Goal: Navigation & Orientation: Find specific page/section

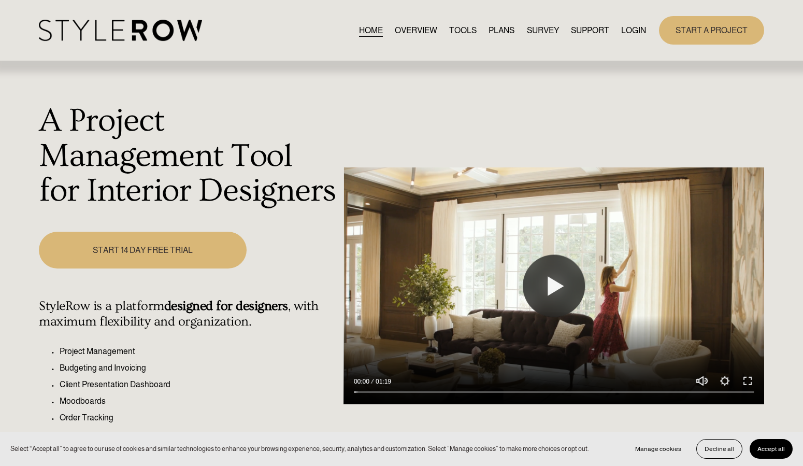
click at [628, 30] on link "LOGIN" at bounding box center [634, 30] width 25 height 14
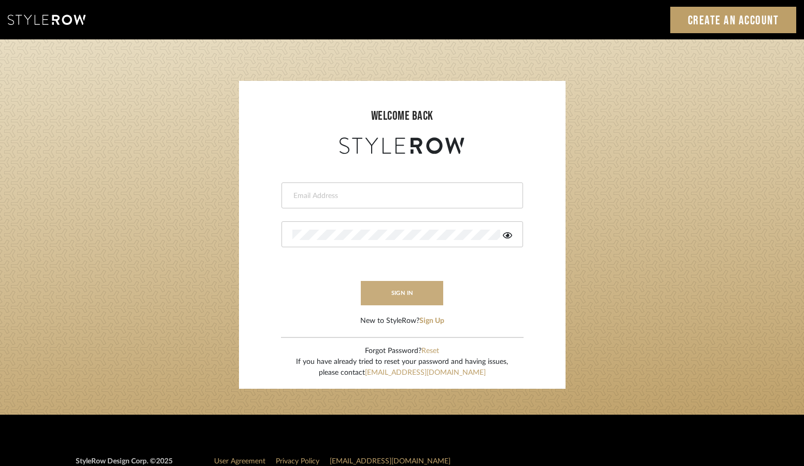
type input "[PERSON_NAME][EMAIL_ADDRESS][DOMAIN_NAME]"
click at [408, 289] on button "sign in" at bounding box center [402, 293] width 83 height 24
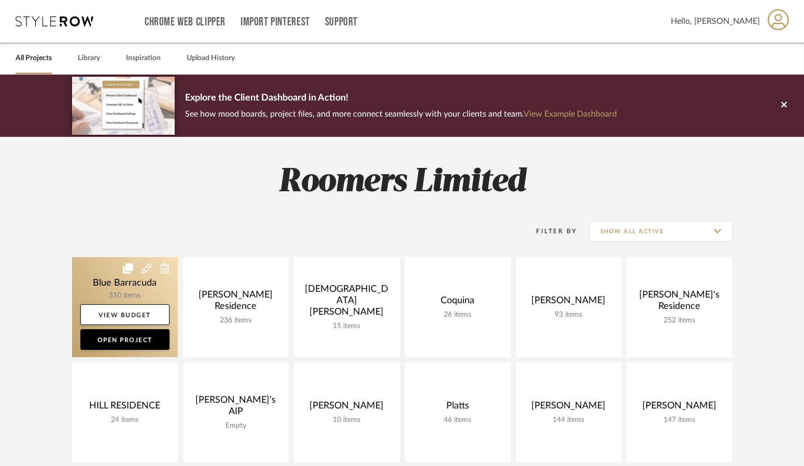
click at [111, 286] on link at bounding box center [125, 307] width 106 height 100
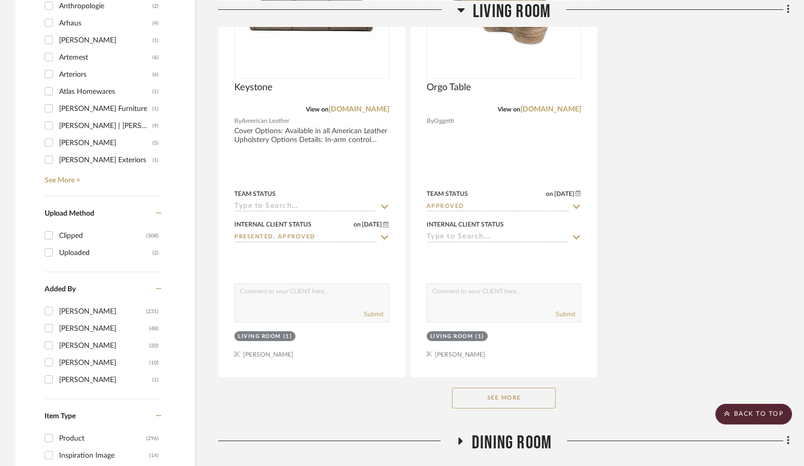
scroll to position [1348, 0]
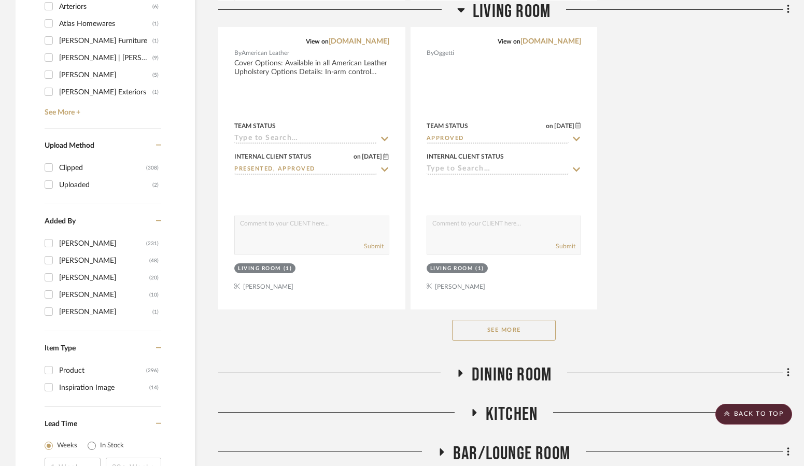
click at [473, 334] on button "See More" at bounding box center [504, 330] width 104 height 21
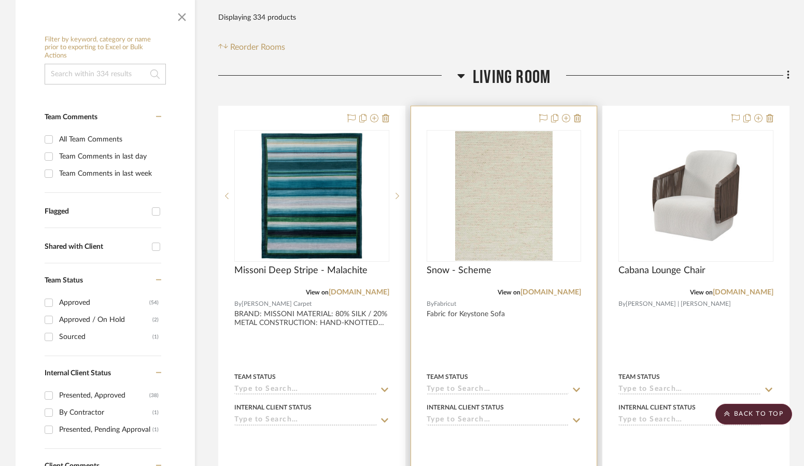
scroll to position [156, 0]
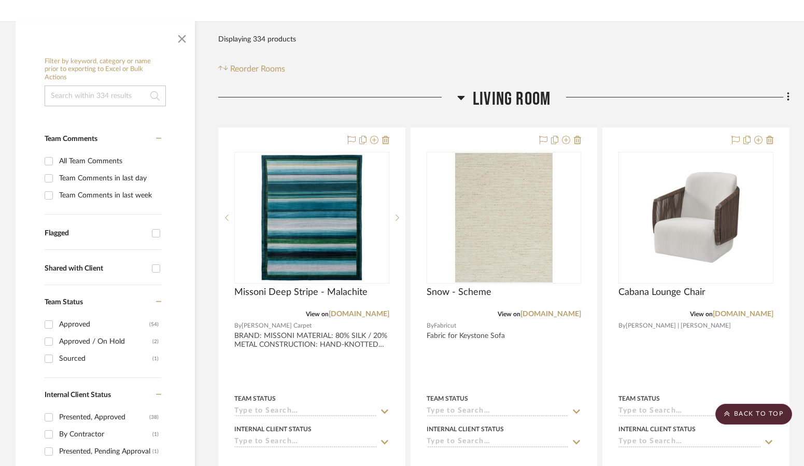
click at [464, 91] on icon at bounding box center [461, 97] width 8 height 12
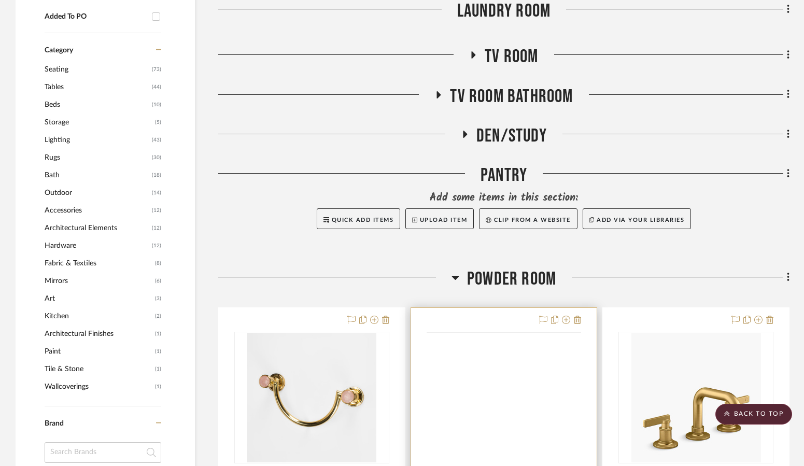
scroll to position [881, 0]
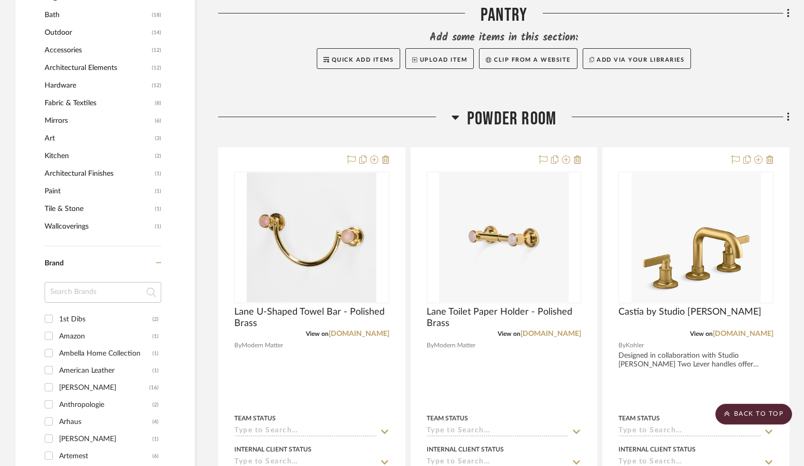
click at [457, 111] on icon at bounding box center [455, 117] width 8 height 12
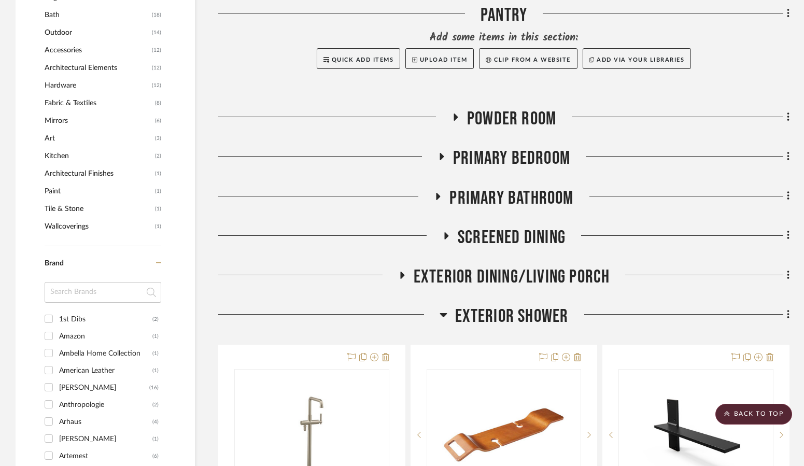
click at [448, 307] on h3 "Exterior Shower" at bounding box center [504, 316] width 129 height 22
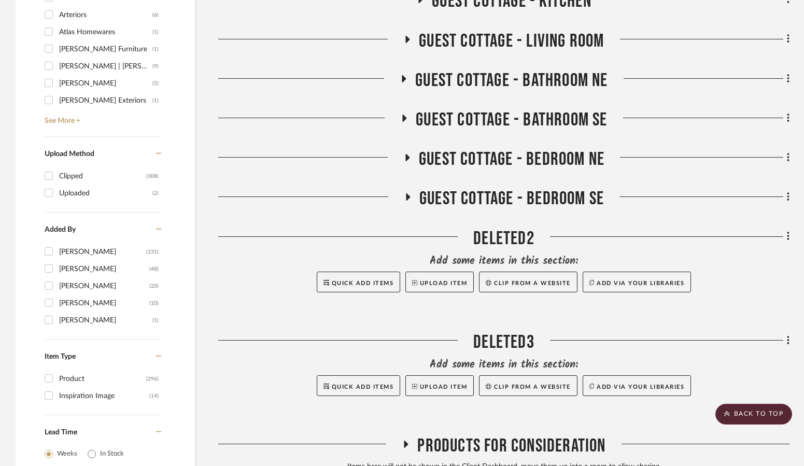
scroll to position [1451, 0]
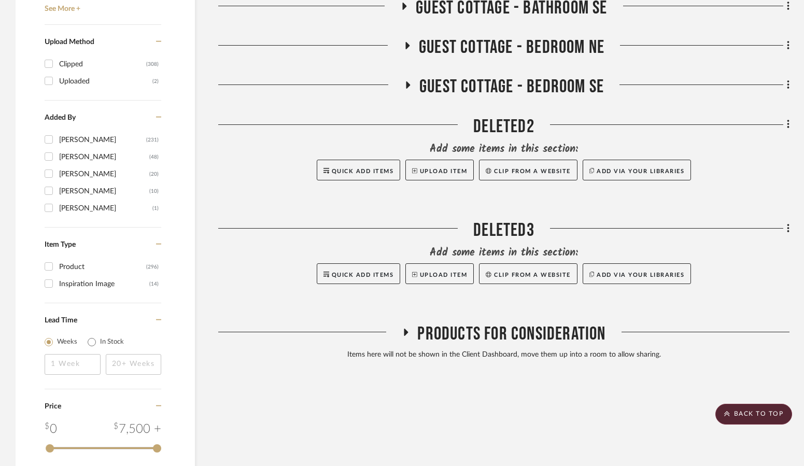
click at [407, 331] on icon at bounding box center [406, 332] width 12 height 8
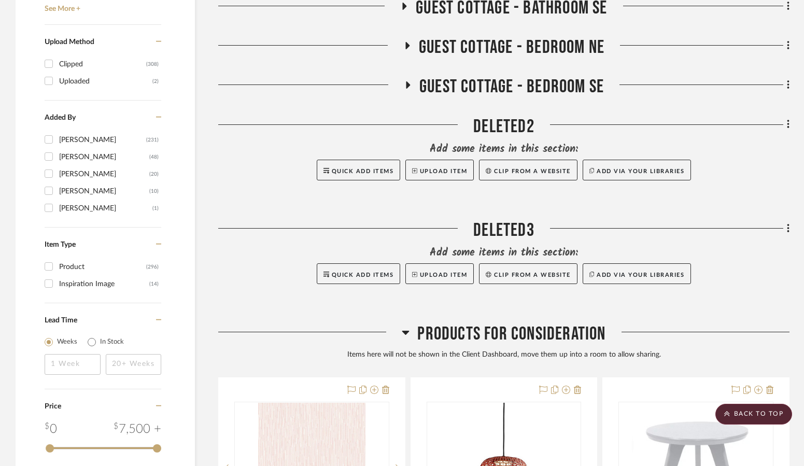
click at [402, 332] on icon at bounding box center [406, 332] width 8 height 12
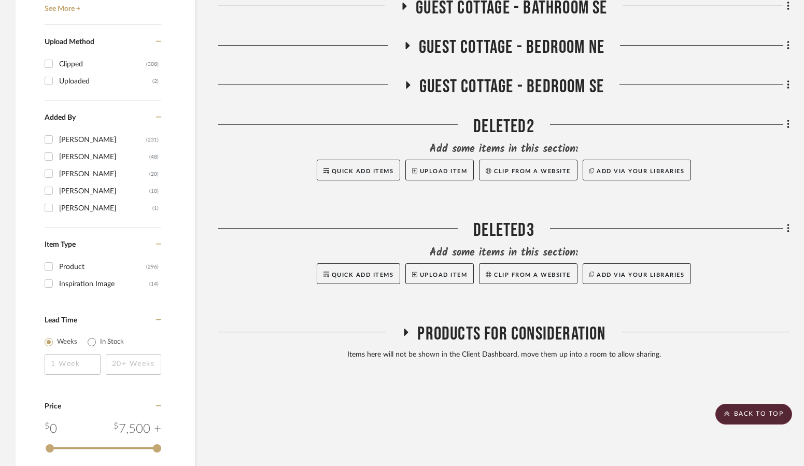
click at [413, 87] on icon at bounding box center [407, 85] width 12 height 8
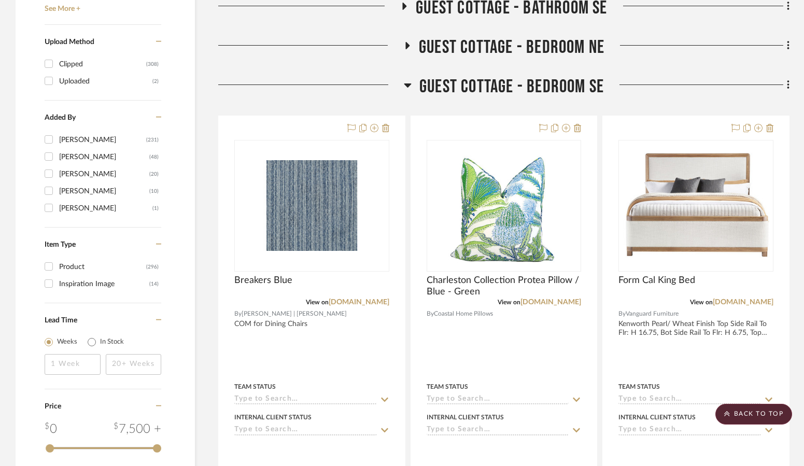
click at [407, 83] on icon at bounding box center [408, 85] width 8 height 12
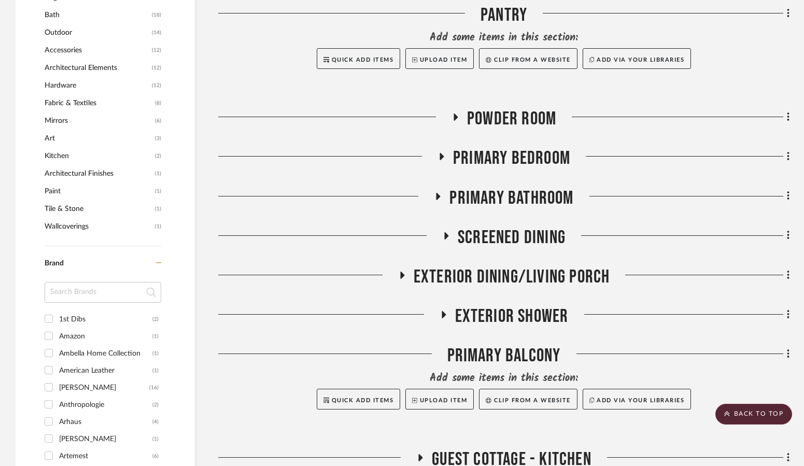
scroll to position [778, 0]
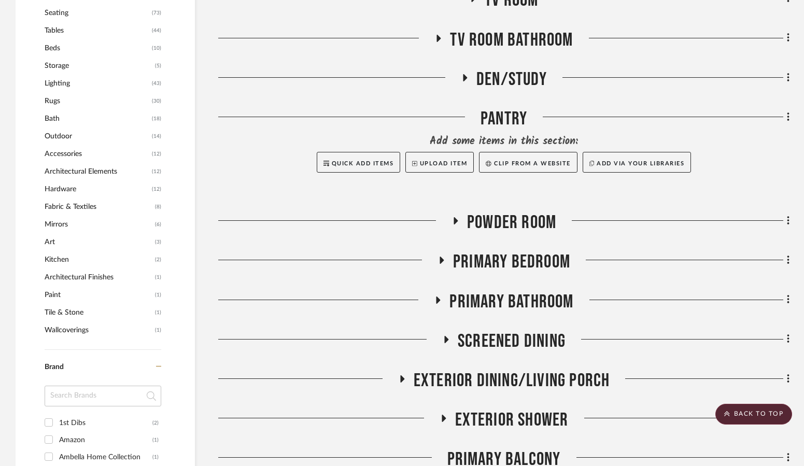
click at [439, 257] on icon at bounding box center [441, 261] width 12 height 8
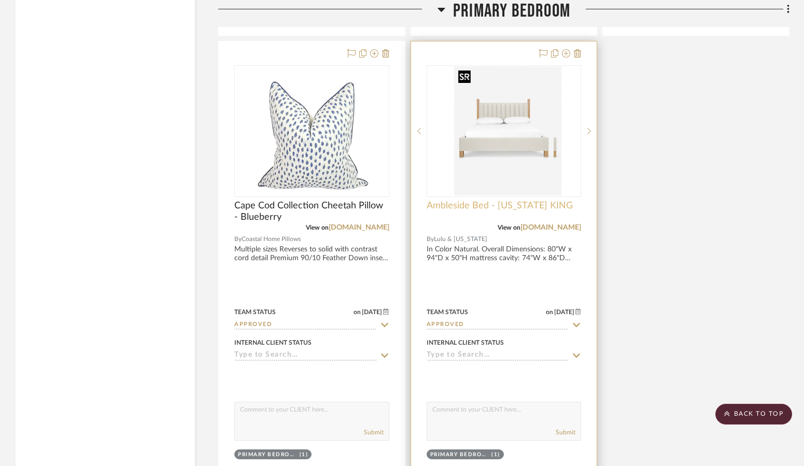
scroll to position [1970, 0]
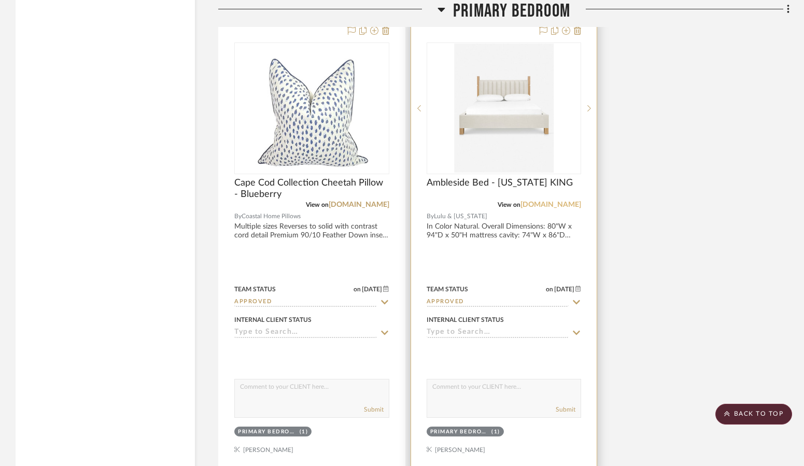
click at [532, 207] on link "luluandgeorgia.com" at bounding box center [550, 204] width 61 height 7
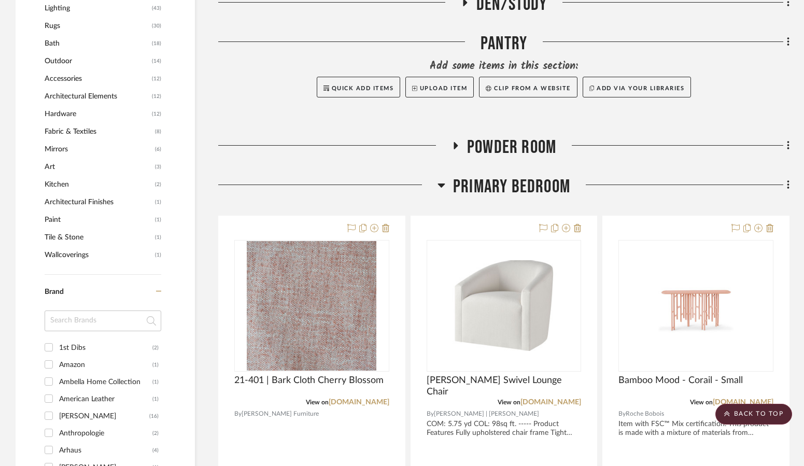
scroll to position [829, 0]
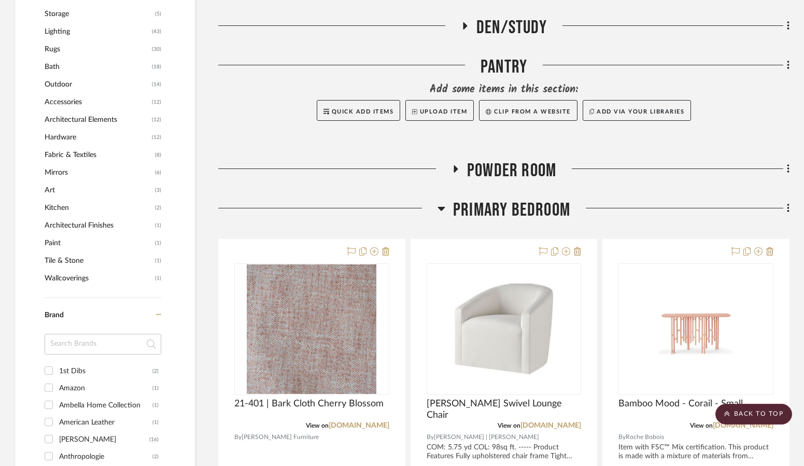
click at [445, 210] on icon at bounding box center [441, 208] width 8 height 12
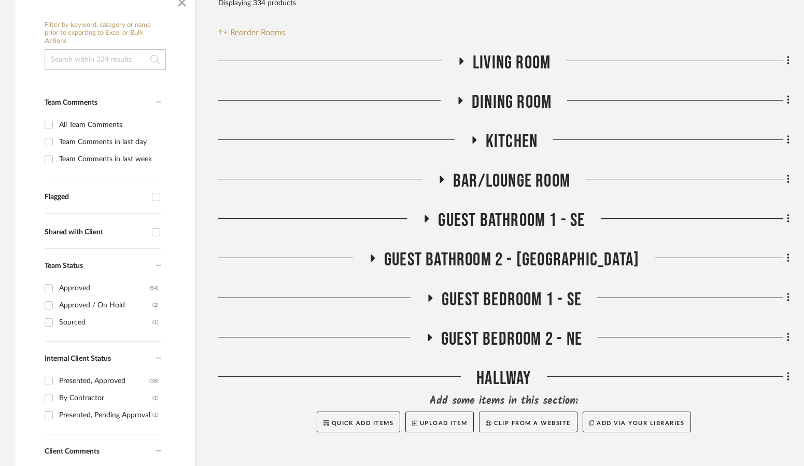
scroll to position [207, 0]
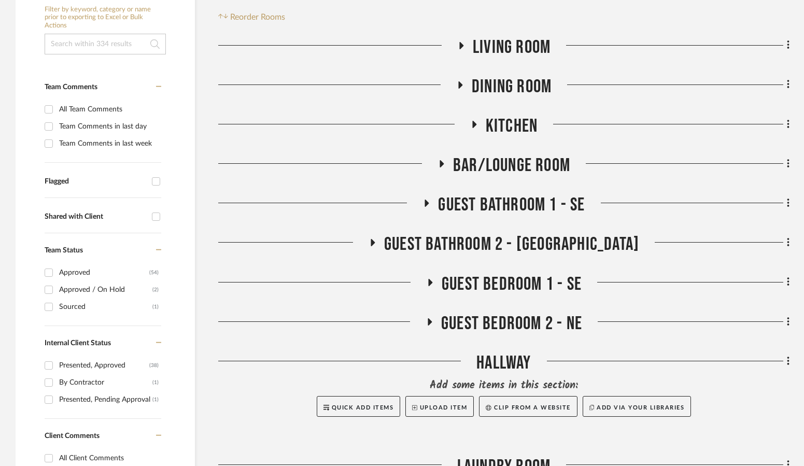
click at [430, 281] on icon at bounding box center [431, 282] width 4 height 7
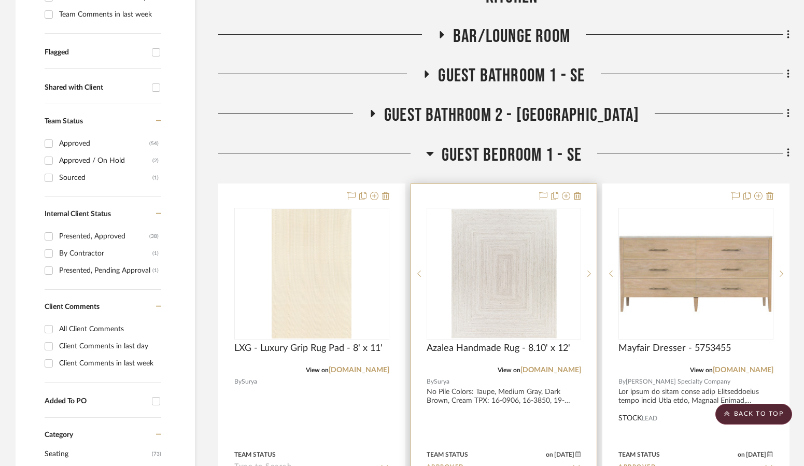
scroll to position [311, 0]
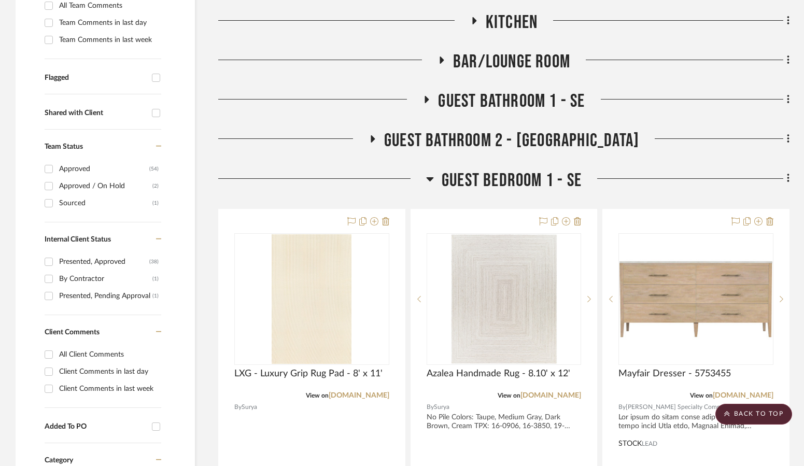
click at [443, 179] on span "Guest Bedroom 1 - SE" at bounding box center [512, 181] width 140 height 22
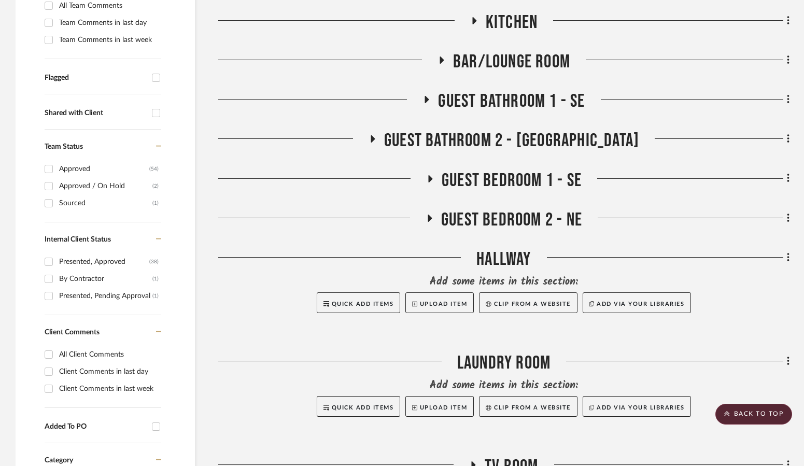
click at [438, 216] on h3 "Guest Bedroom 2 - NE" at bounding box center [504, 220] width 157 height 22
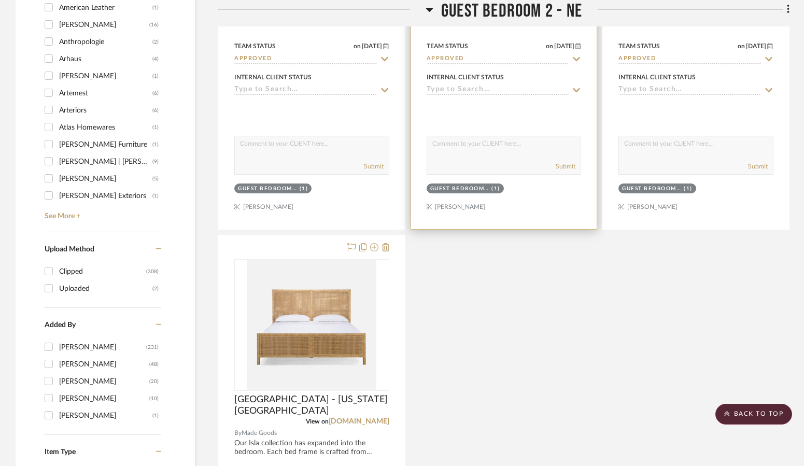
scroll to position [1400, 0]
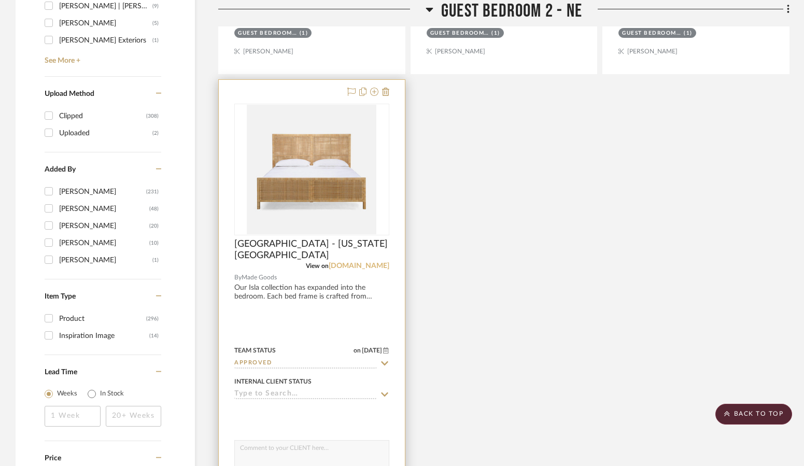
click at [365, 265] on link "madegoods.com" at bounding box center [359, 265] width 61 height 7
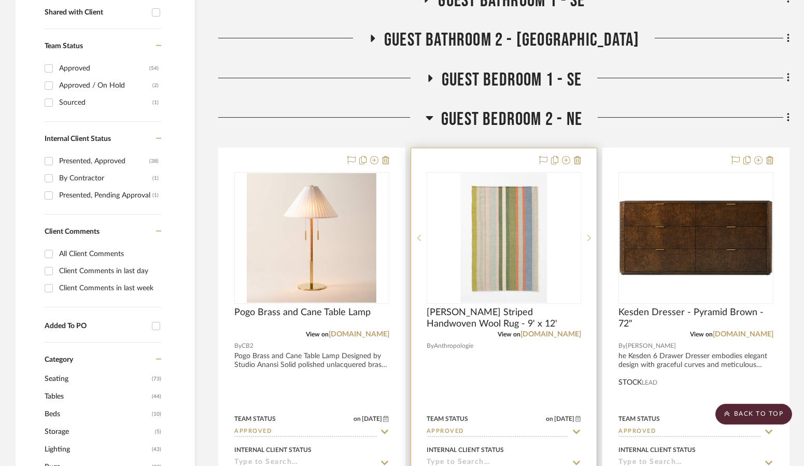
scroll to position [311, 0]
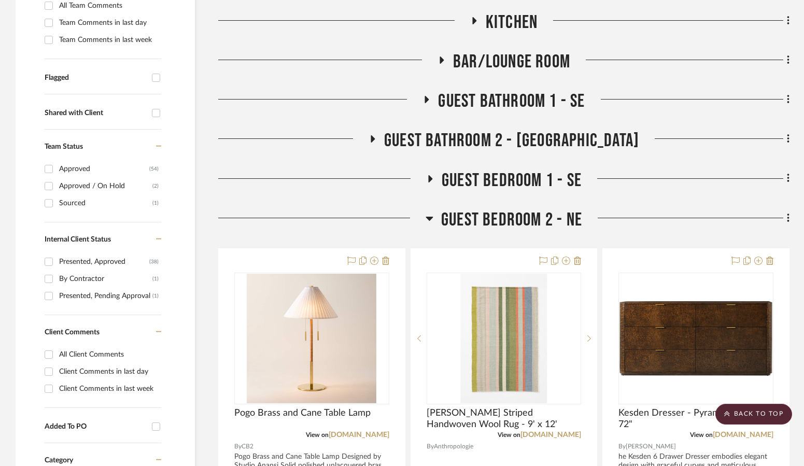
click at [431, 219] on icon at bounding box center [429, 219] width 7 height 4
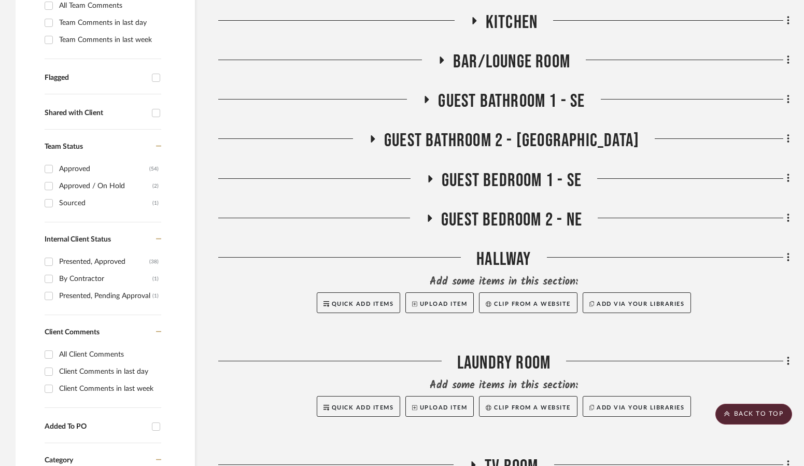
click at [428, 186] on fa-icon at bounding box center [430, 182] width 8 height 15
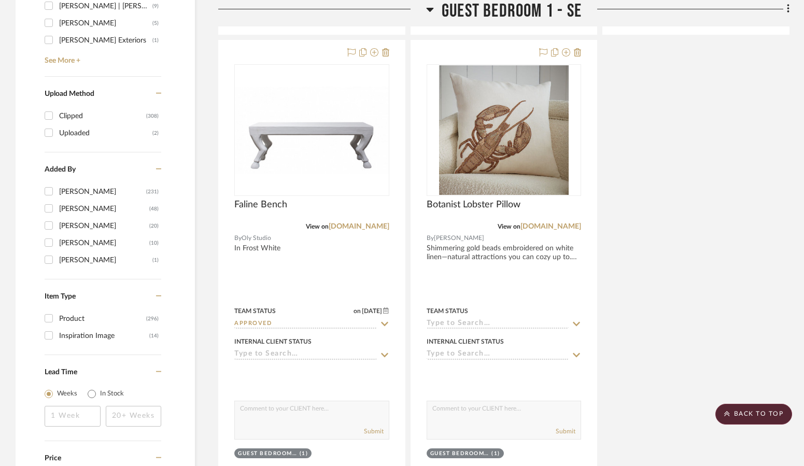
scroll to position [1607, 0]
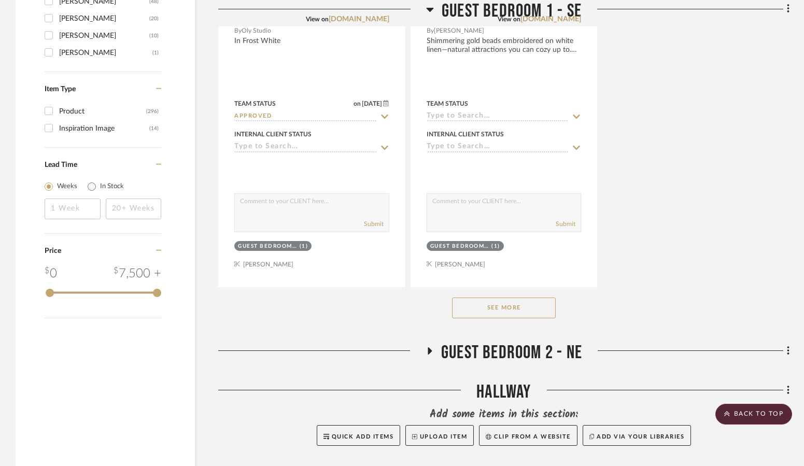
click at [475, 310] on button "See More" at bounding box center [504, 308] width 104 height 21
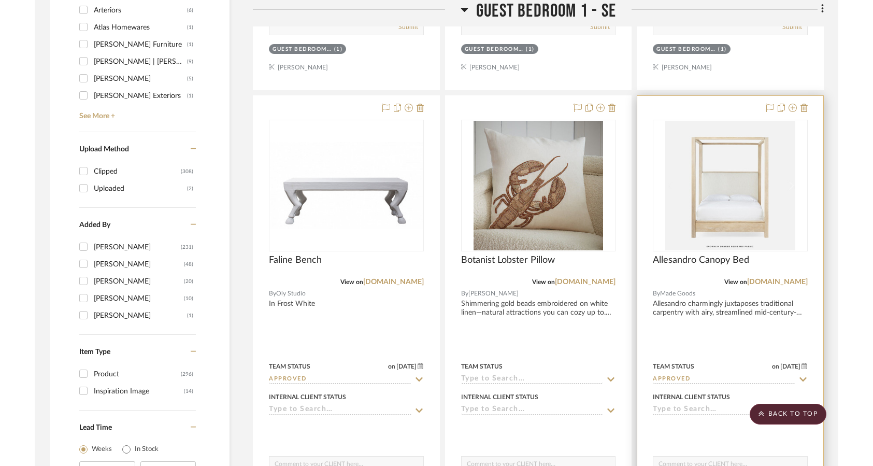
scroll to position [1400, 0]
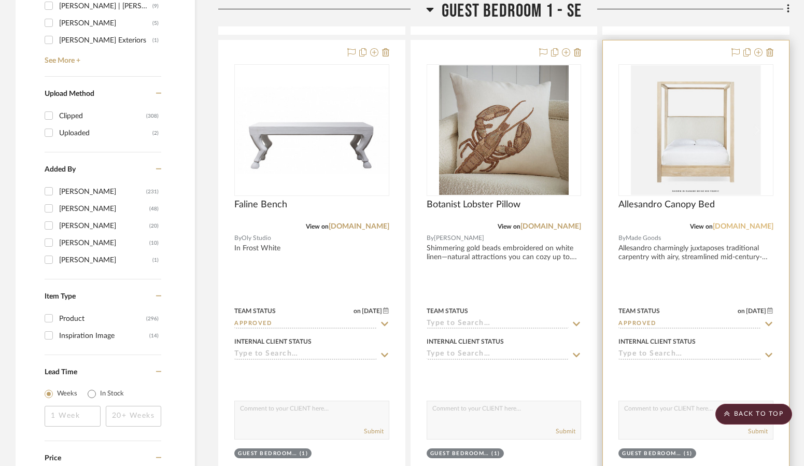
click at [725, 225] on link "madegoods.com" at bounding box center [743, 226] width 61 height 7
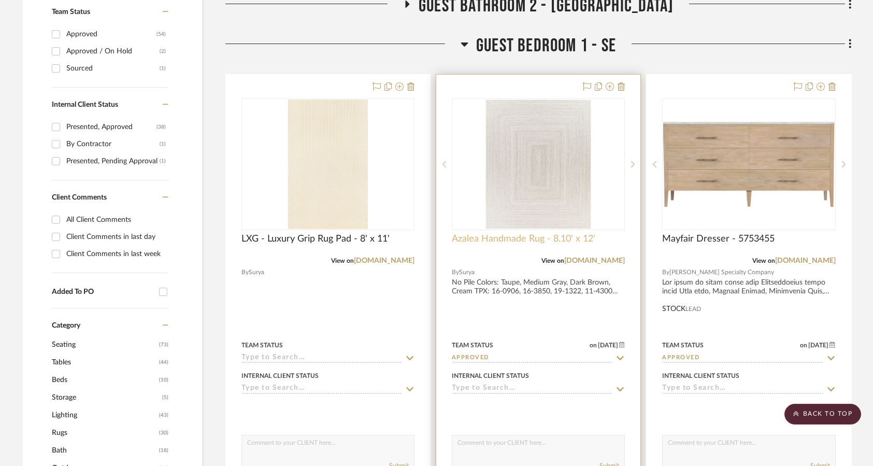
scroll to position [311, 0]
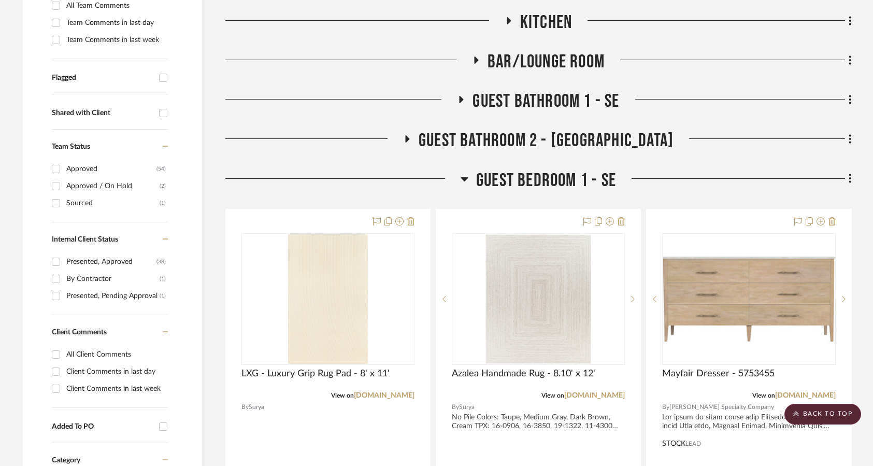
click at [465, 178] on icon at bounding box center [464, 179] width 7 height 4
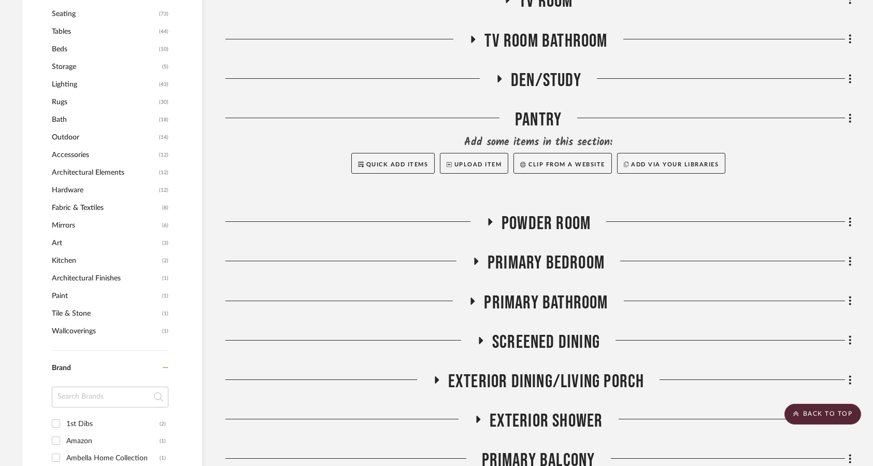
scroll to position [778, 0]
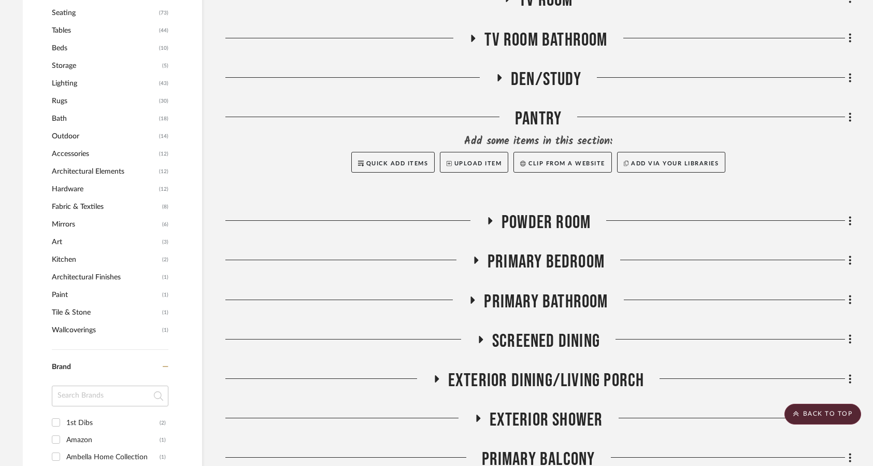
click at [477, 39] on icon at bounding box center [473, 38] width 12 height 8
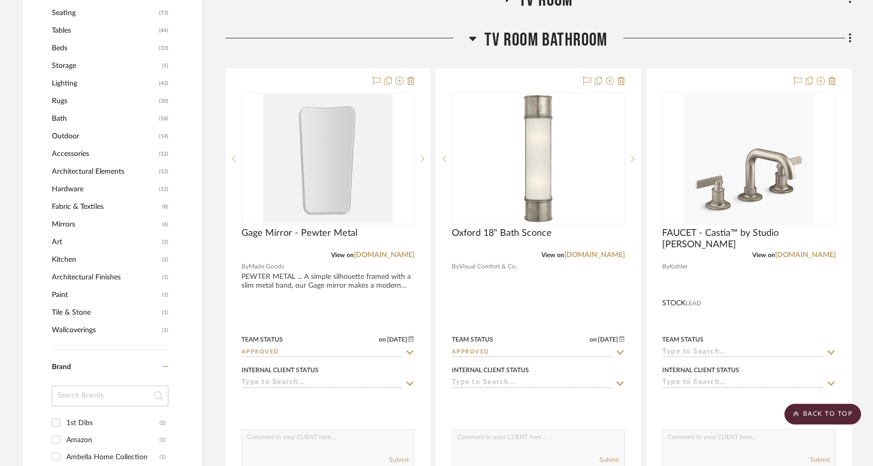
click at [476, 40] on icon at bounding box center [473, 38] width 8 height 12
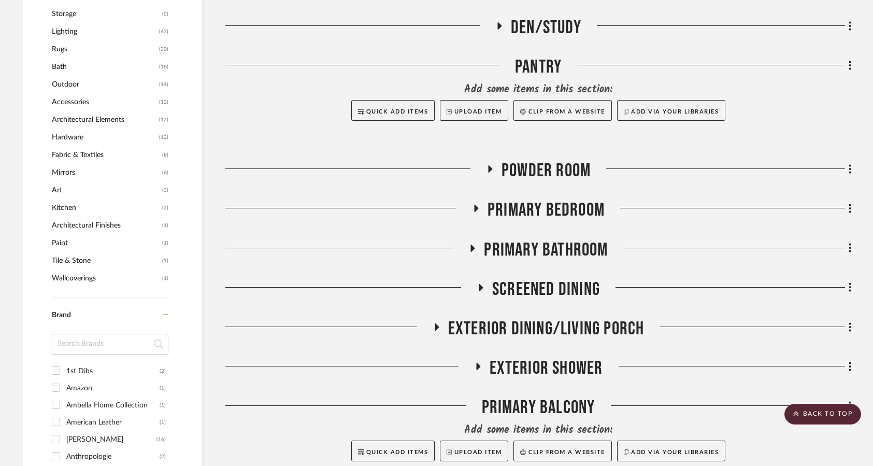
click at [478, 216] on fa-icon at bounding box center [476, 211] width 8 height 15
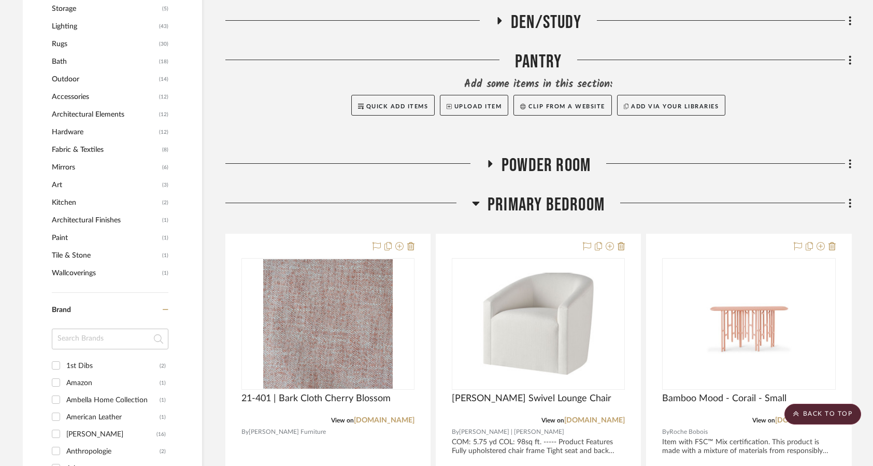
scroll to position [829, 0]
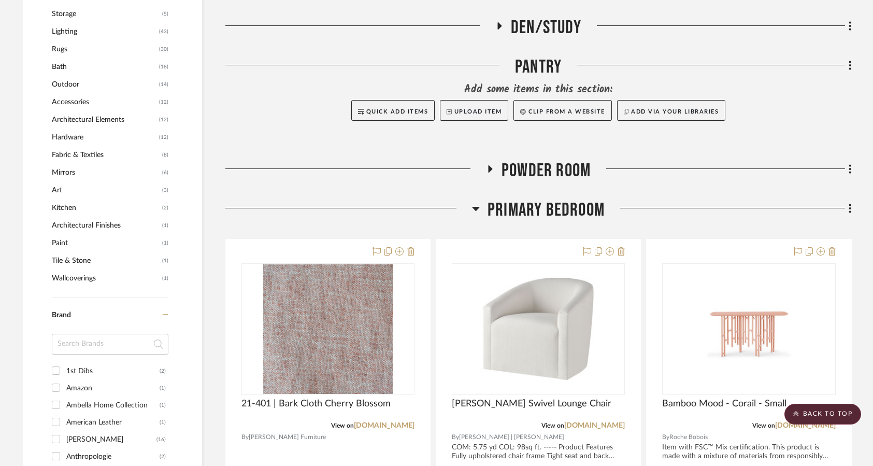
click at [483, 208] on h3 "Primary Bedroom" at bounding box center [538, 210] width 133 height 22
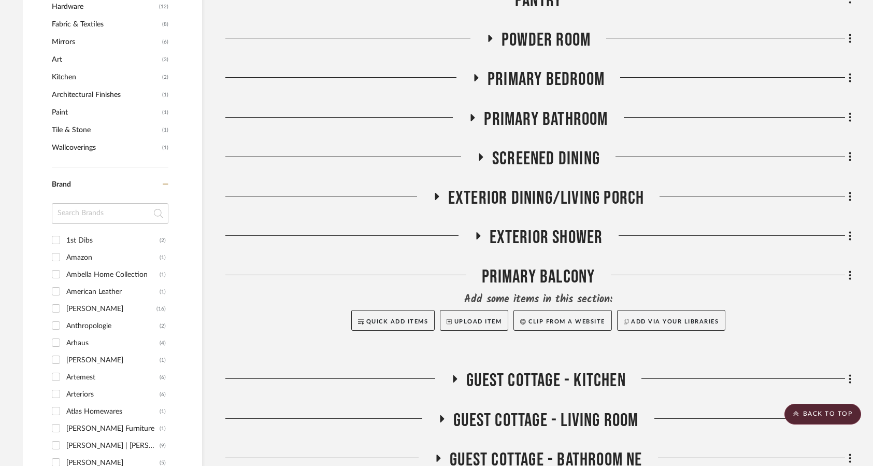
scroll to position [985, 0]
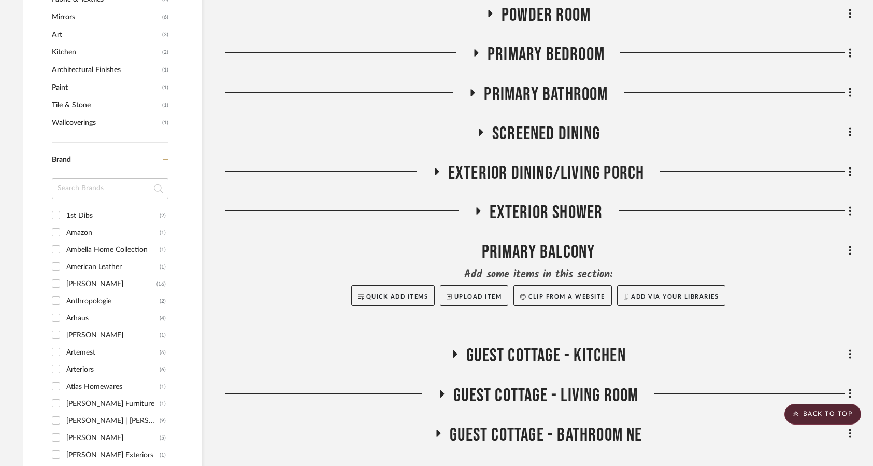
click at [439, 174] on icon at bounding box center [436, 171] width 12 height 8
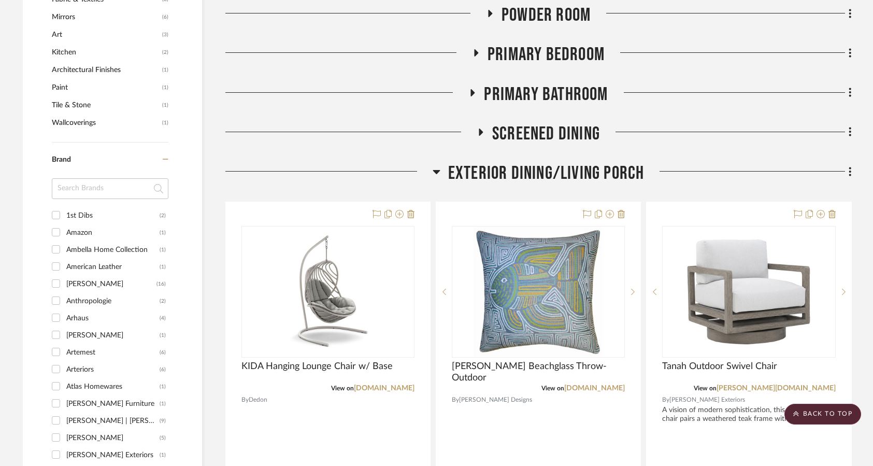
click at [439, 174] on icon at bounding box center [437, 171] width 8 height 12
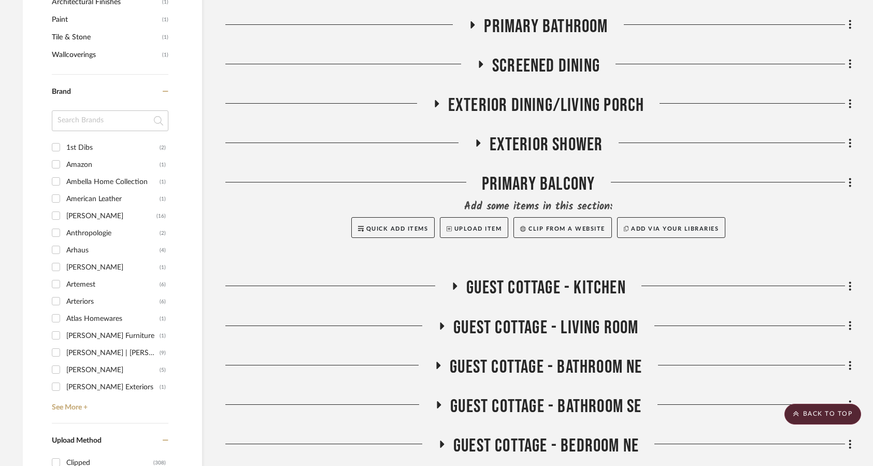
scroll to position [1089, 0]
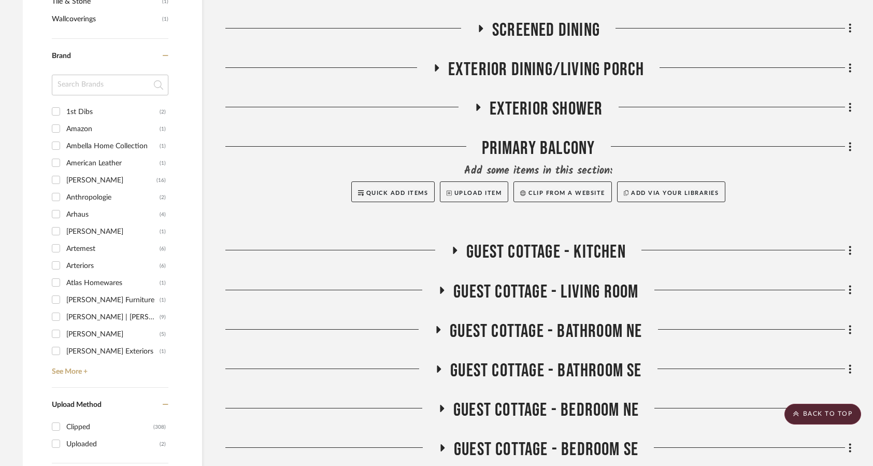
click at [460, 253] on icon at bounding box center [455, 251] width 12 height 8
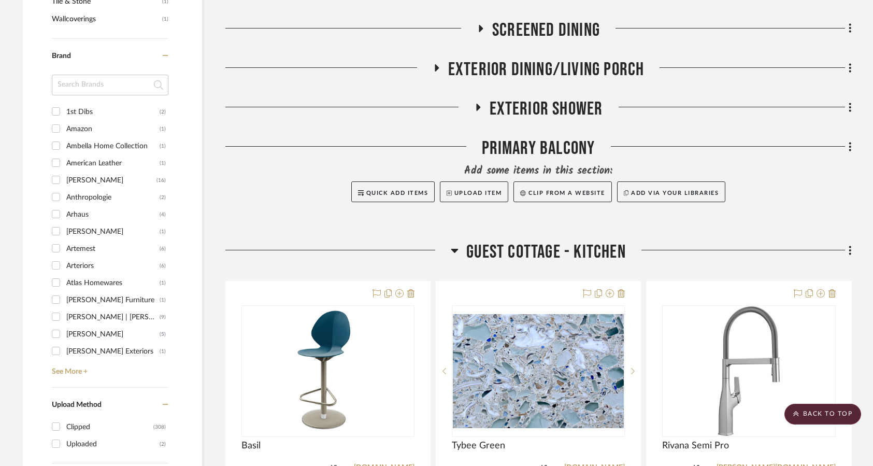
scroll to position [1140, 0]
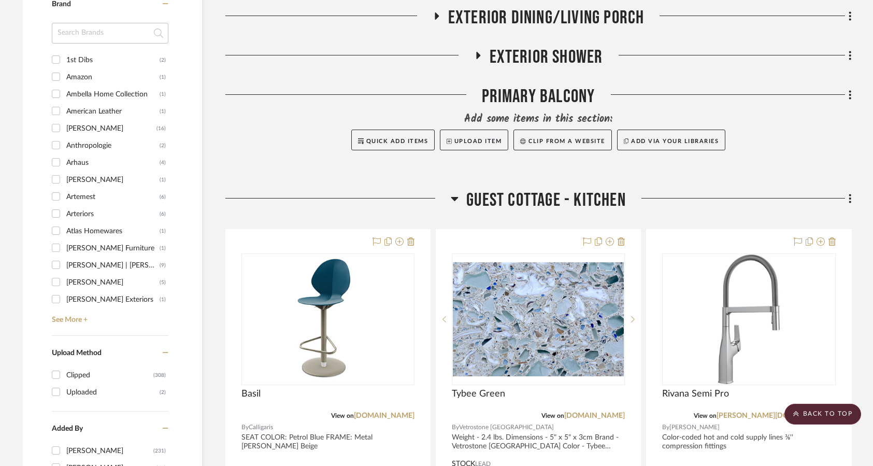
click at [463, 200] on h3 "Guest Cottage - Kitchen" at bounding box center [538, 200] width 175 height 22
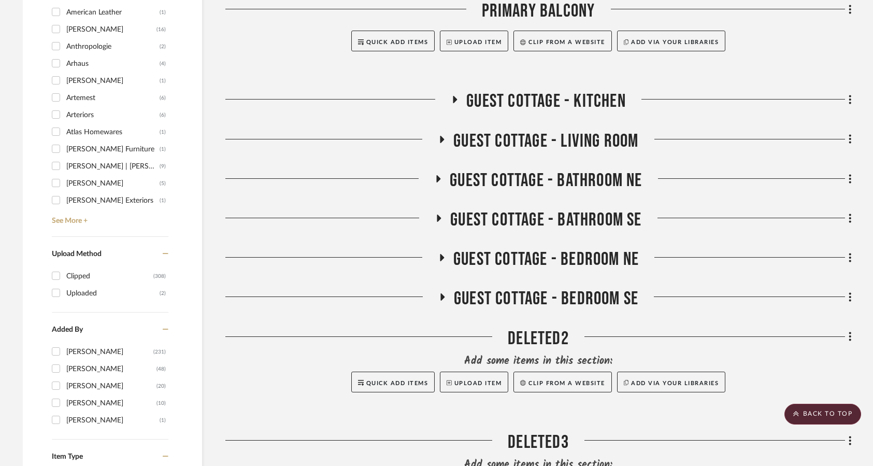
scroll to position [1244, 0]
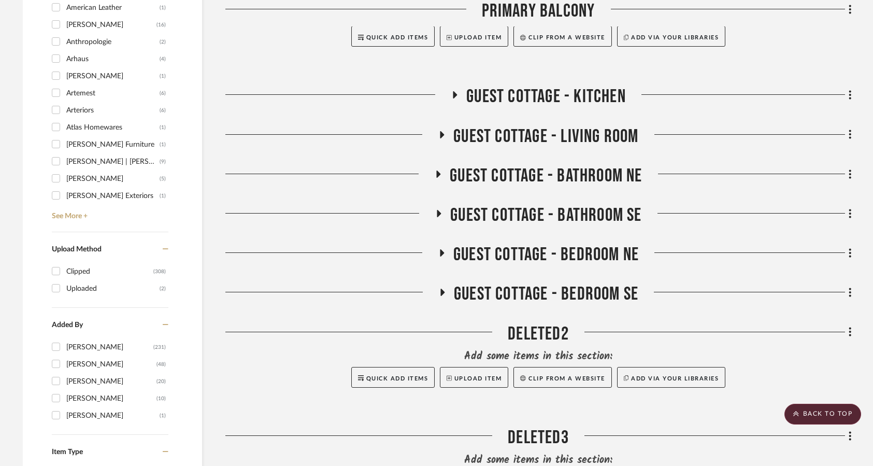
click at [446, 137] on icon at bounding box center [442, 135] width 12 height 8
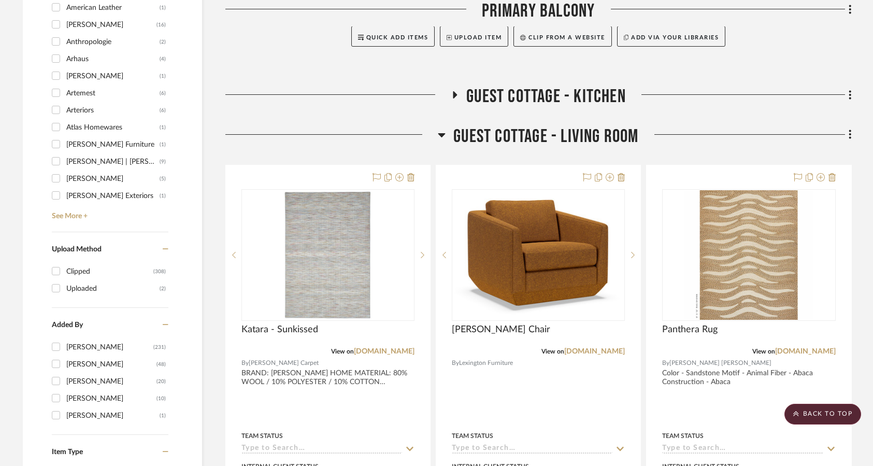
click at [446, 137] on h3 "Guest Cottage - Living Room" at bounding box center [538, 136] width 201 height 22
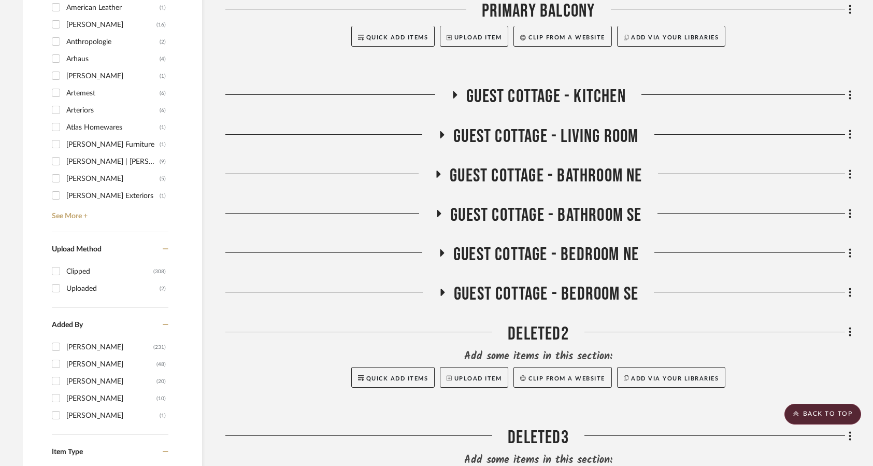
click at [446, 177] on h3 "Guest Cottage - Bathroom NE" at bounding box center [538, 176] width 208 height 22
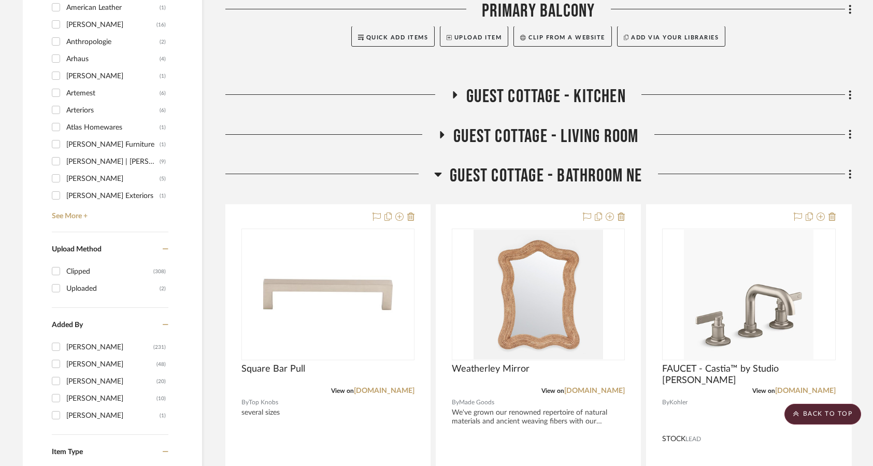
click at [447, 175] on h3 "Guest Cottage - Bathroom NE" at bounding box center [538, 176] width 208 height 22
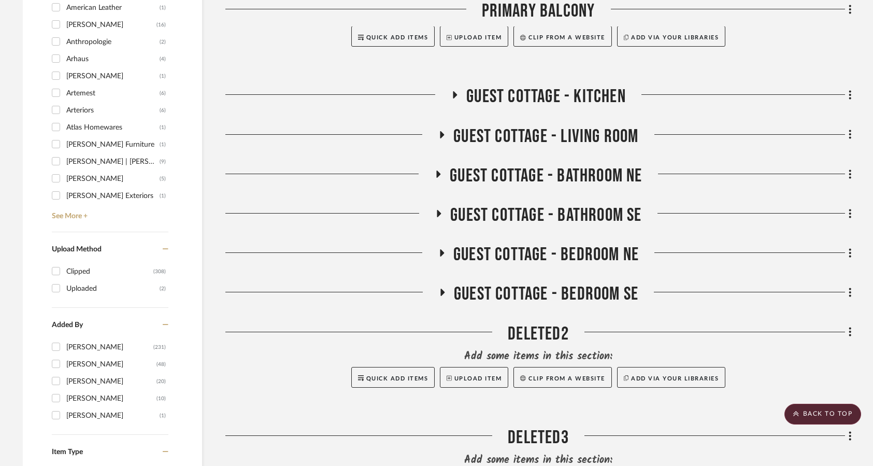
click at [440, 208] on h3 "Guest Cottage - Bathroom SE" at bounding box center [538, 215] width 207 height 22
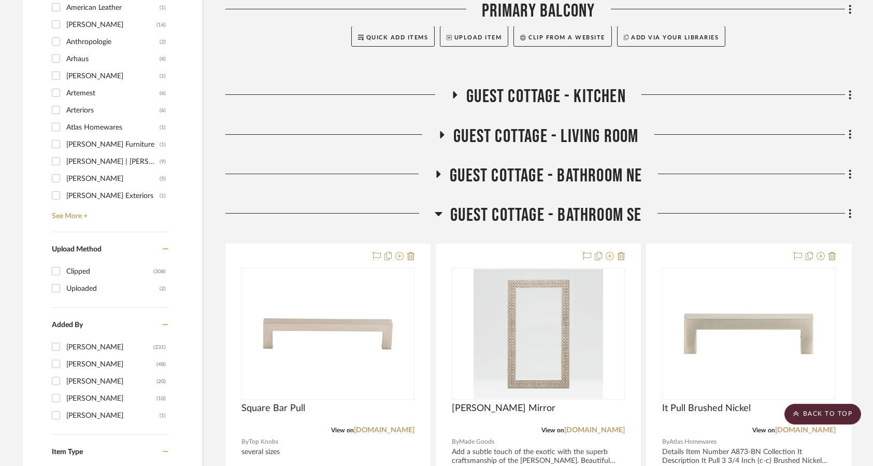
click at [439, 211] on icon at bounding box center [439, 213] width 8 height 12
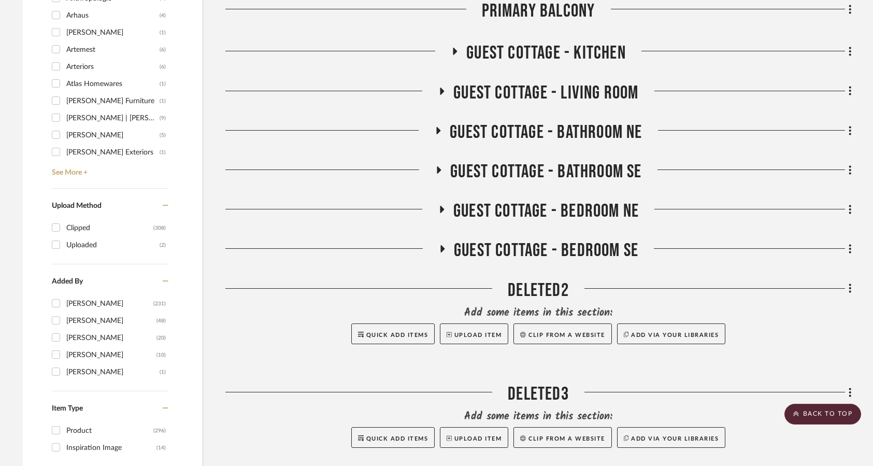
scroll to position [1348, 0]
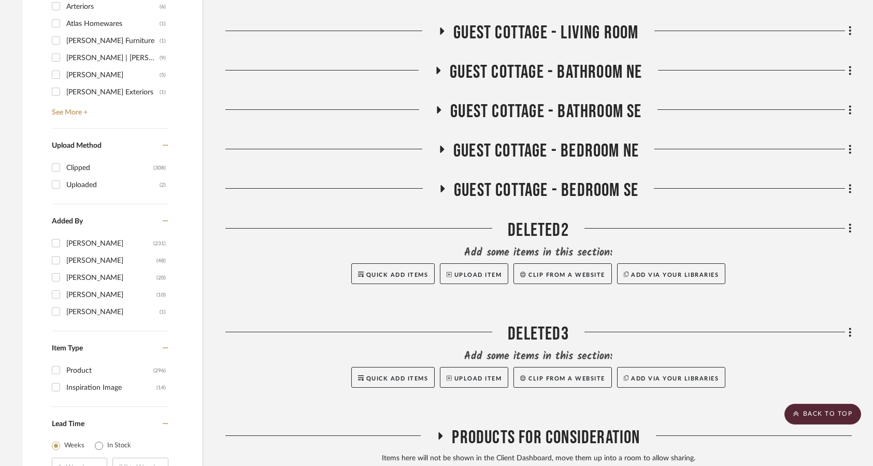
click at [441, 146] on icon at bounding box center [441, 150] width 12 height 8
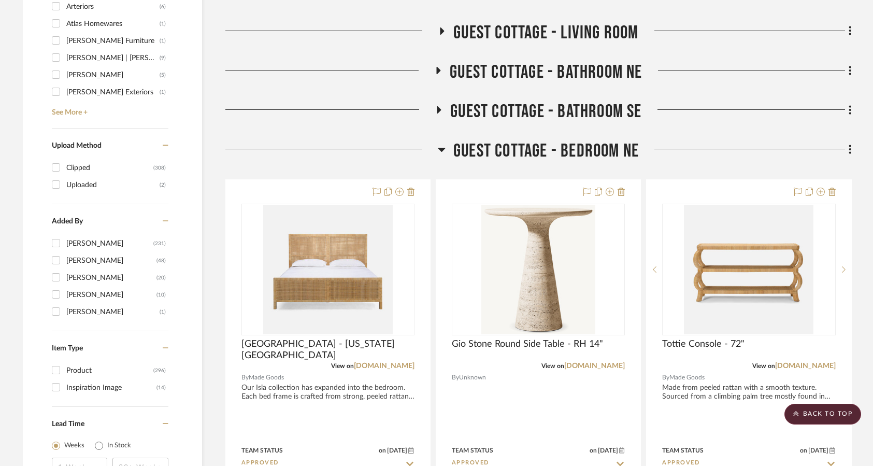
click at [441, 142] on h3 "Guest Cottage - Bedroom NE" at bounding box center [538, 151] width 201 height 22
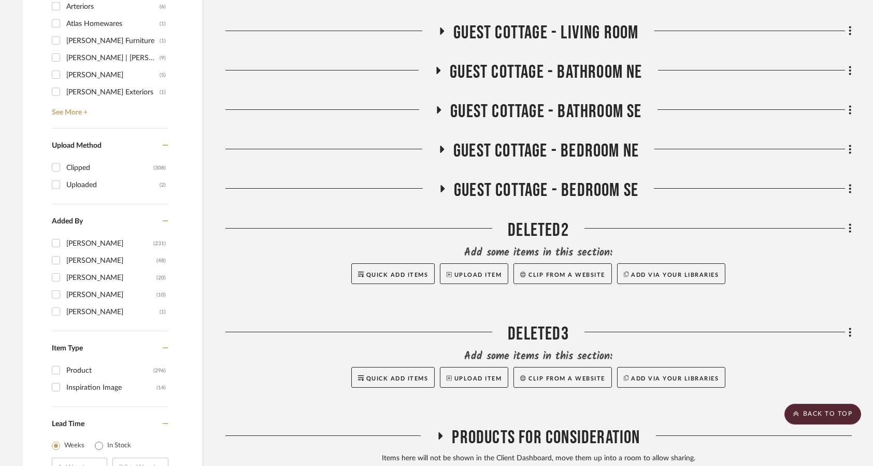
click at [445, 189] on icon at bounding box center [442, 189] width 12 height 8
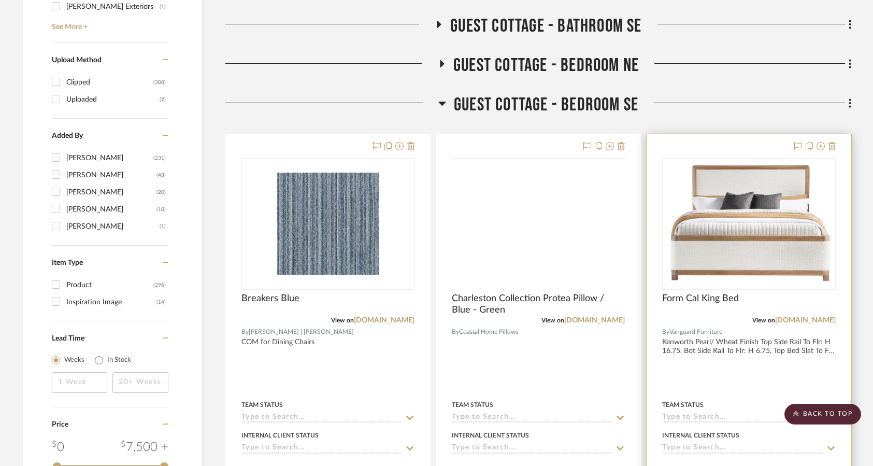
scroll to position [1451, 0]
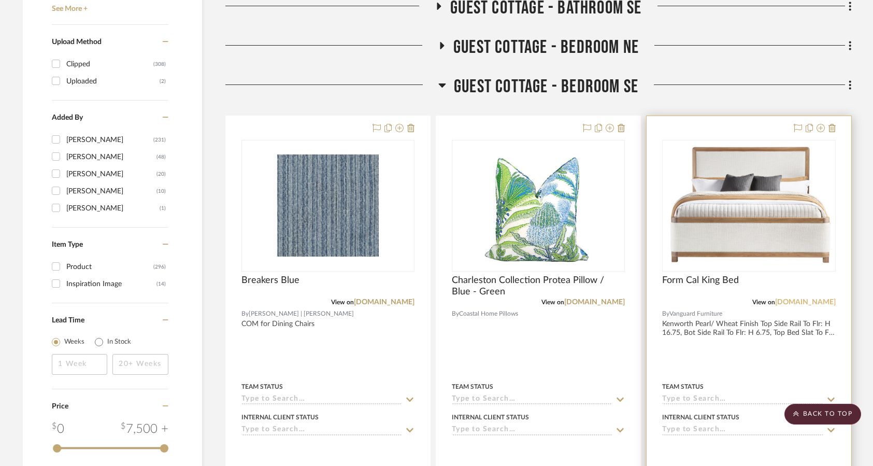
click at [782, 305] on link "vanguardfurniture.com" at bounding box center [805, 302] width 61 height 7
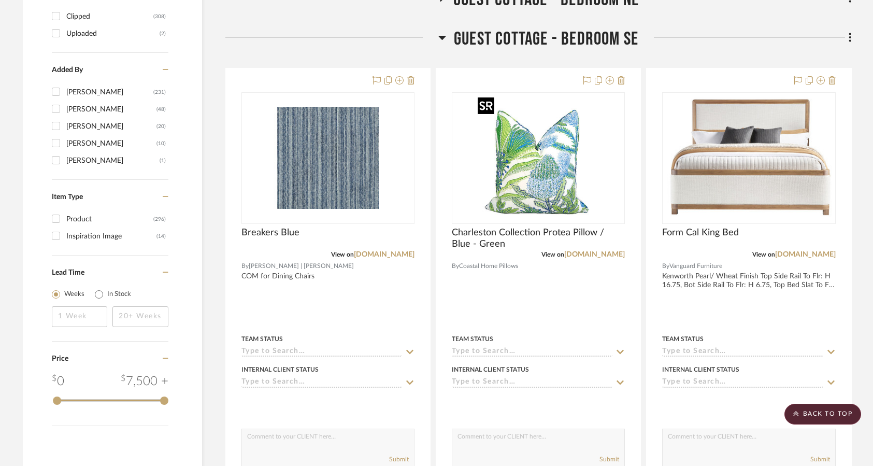
scroll to position [1400, 0]
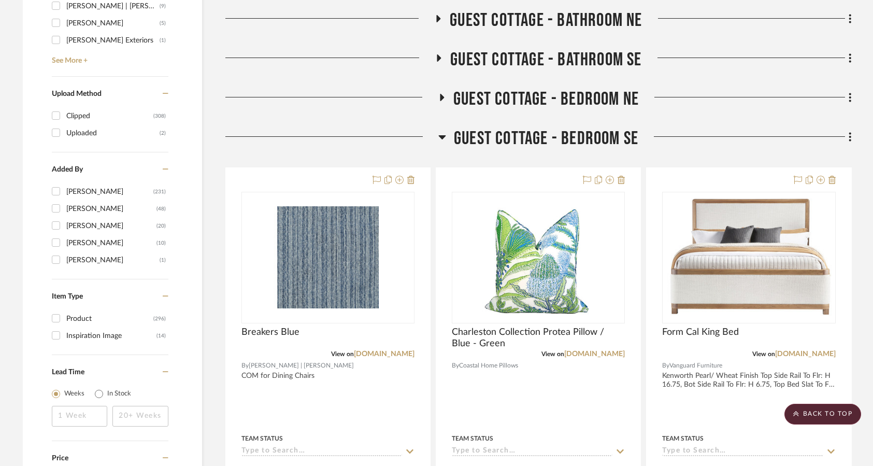
click at [439, 128] on h3 "Guest Cottage - Bedroom SE" at bounding box center [539, 139] width 200 height 22
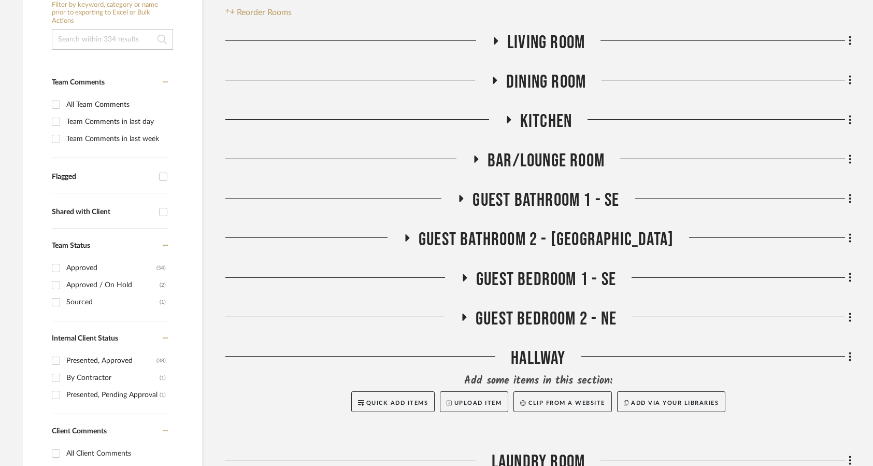
scroll to position [263, 0]
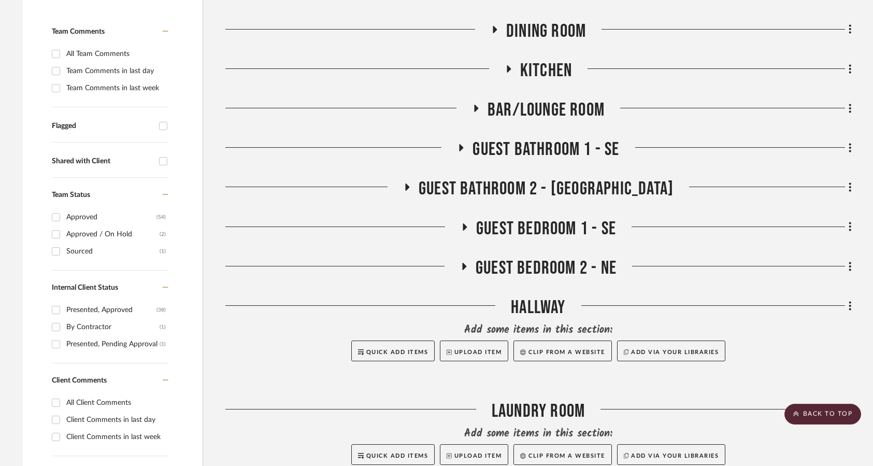
click at [463, 220] on h3 "Guest Bedroom 1 - SE" at bounding box center [539, 229] width 156 height 22
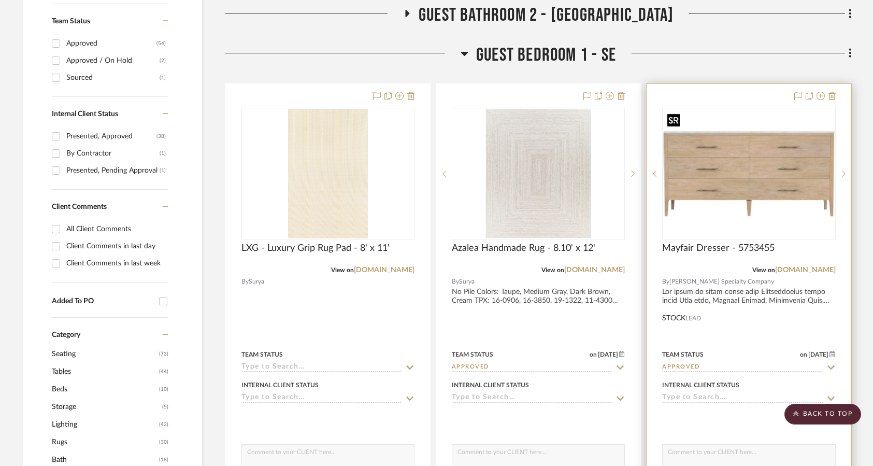
scroll to position [418, 0]
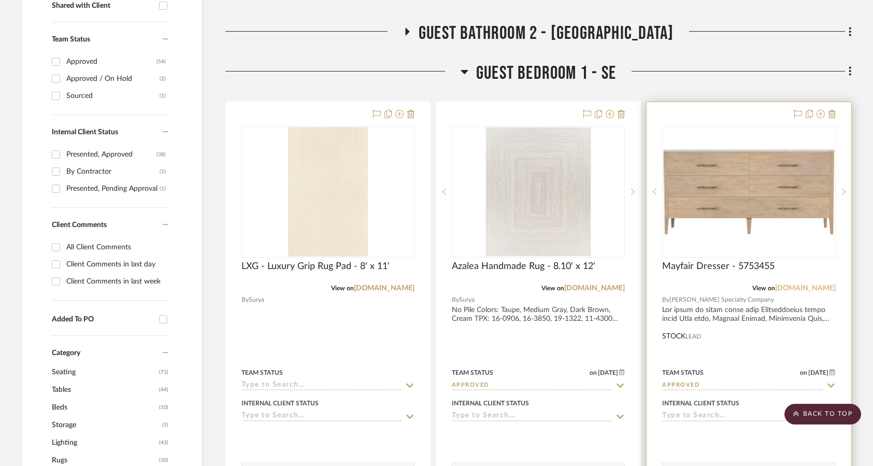
click at [797, 289] on link "butlerspecialty.net" at bounding box center [805, 288] width 61 height 7
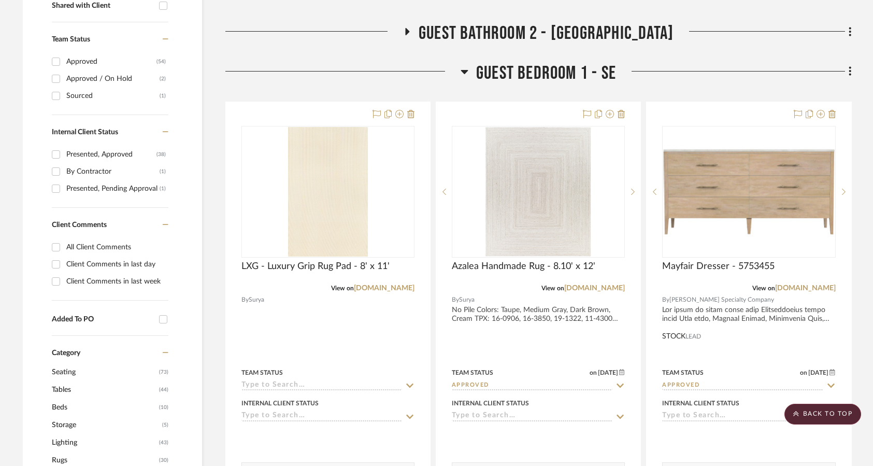
scroll to position [366, 0]
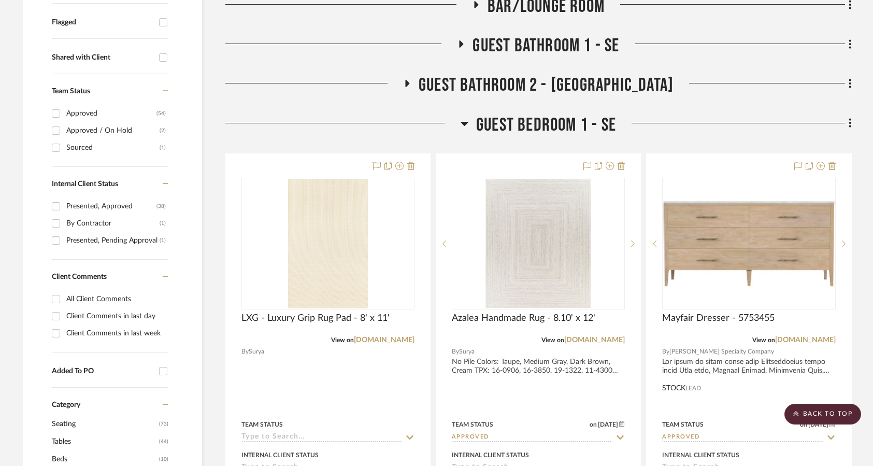
click at [466, 122] on icon at bounding box center [464, 124] width 7 height 4
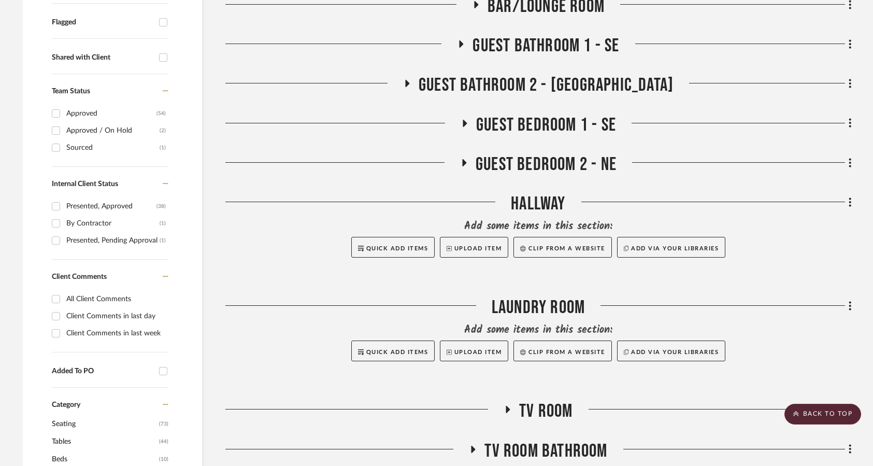
click at [468, 164] on icon at bounding box center [464, 163] width 12 height 8
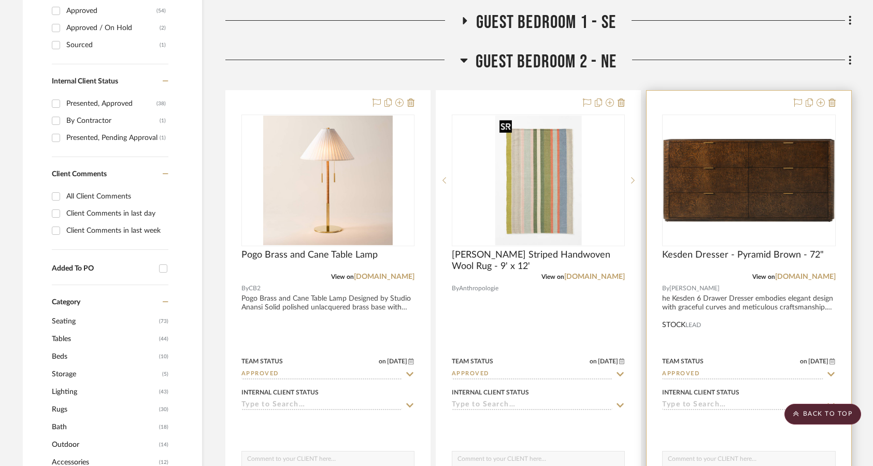
scroll to position [470, 0]
click at [794, 276] on link "theodorealexander.com" at bounding box center [805, 275] width 61 height 7
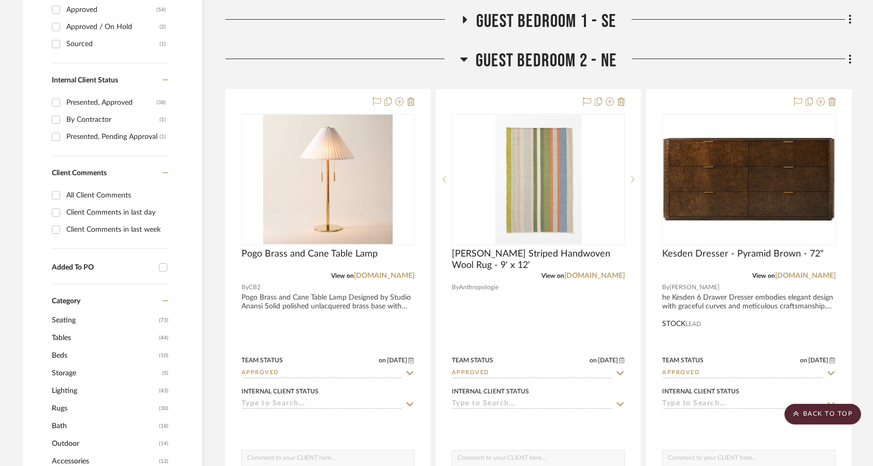
click at [490, 61] on span "Guest Bedroom 2 - NE" at bounding box center [546, 61] width 141 height 22
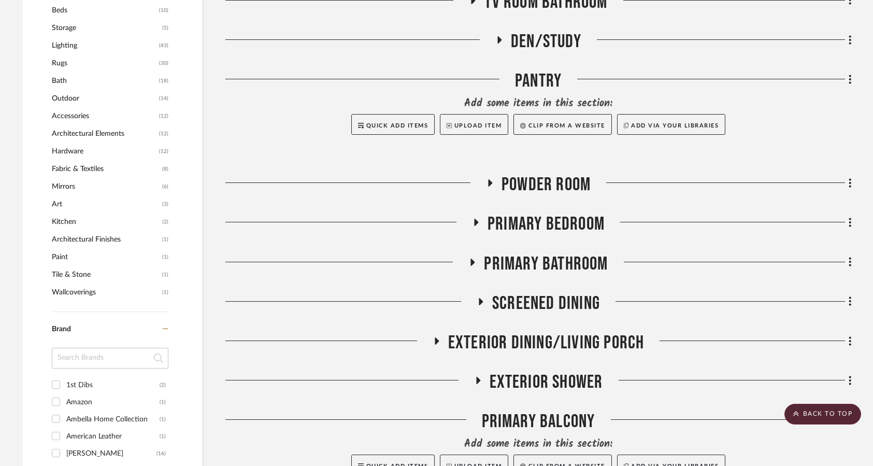
scroll to position [833, 0]
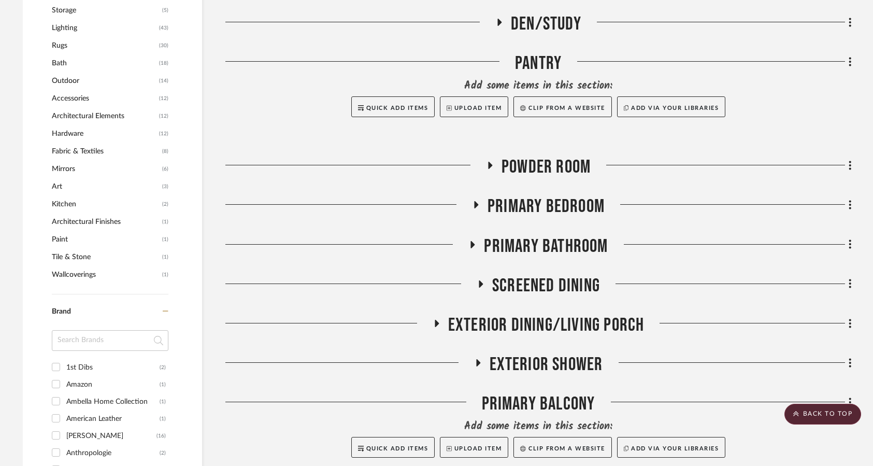
click at [475, 206] on icon at bounding box center [477, 204] width 4 height 7
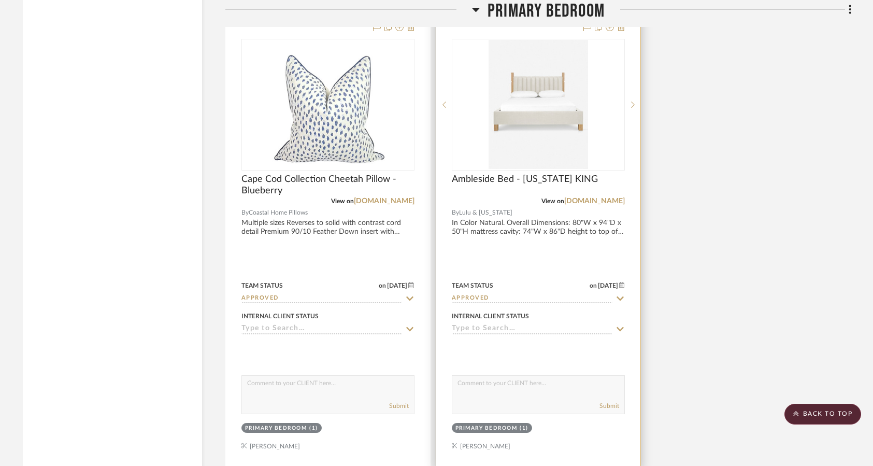
scroll to position [2181, 0]
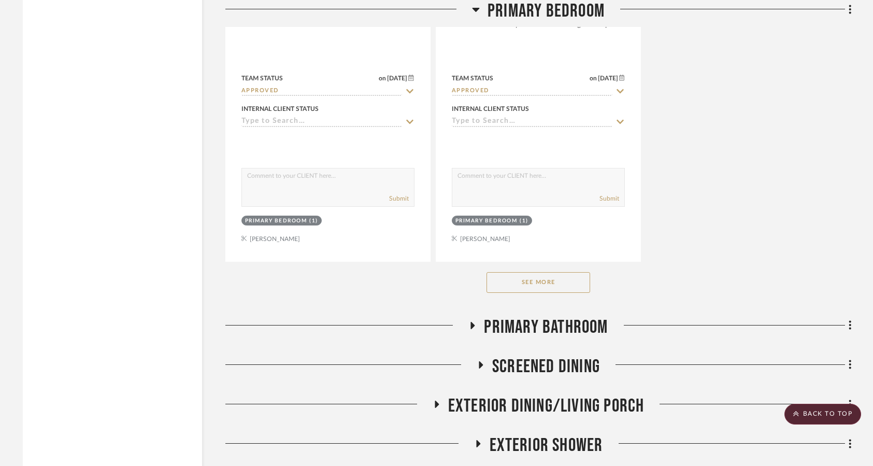
click at [543, 284] on button "See More" at bounding box center [539, 282] width 104 height 21
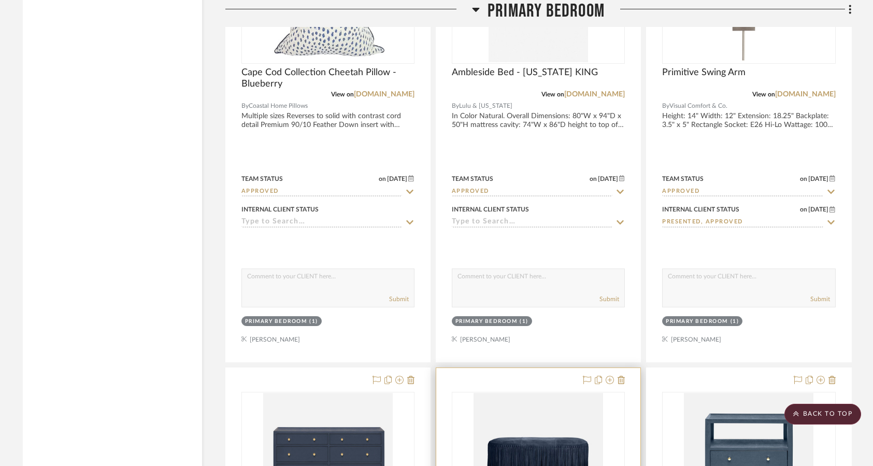
scroll to position [2336, 0]
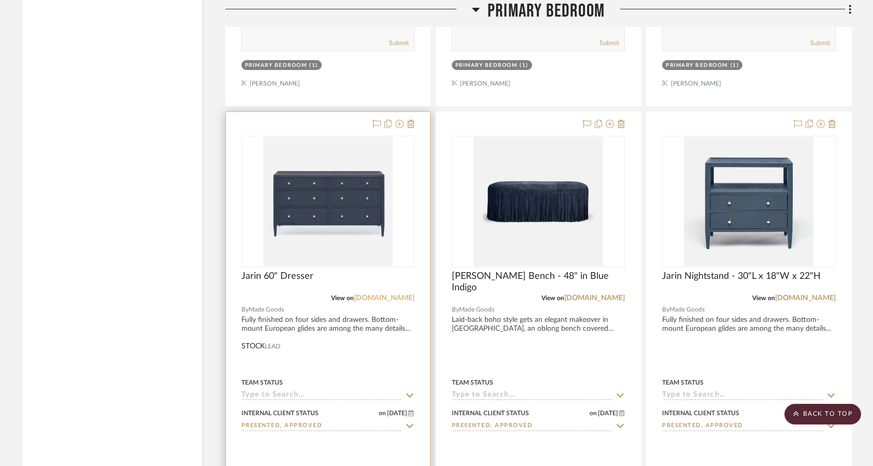
click at [383, 298] on link "madegoods.com" at bounding box center [384, 297] width 61 height 7
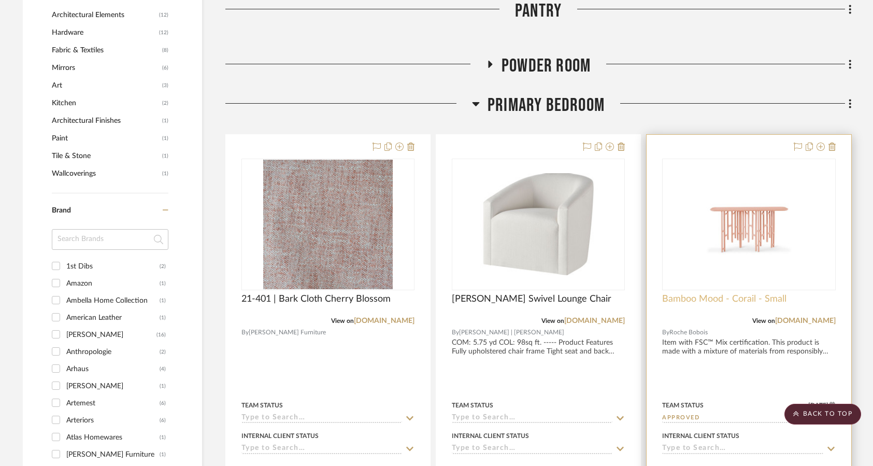
scroll to position [937, 0]
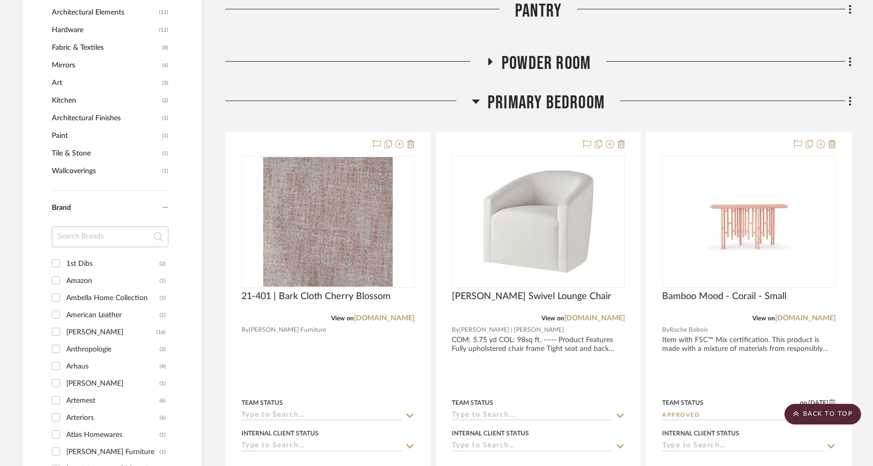
click at [483, 105] on h3 "Primary Bedroom" at bounding box center [538, 103] width 133 height 22
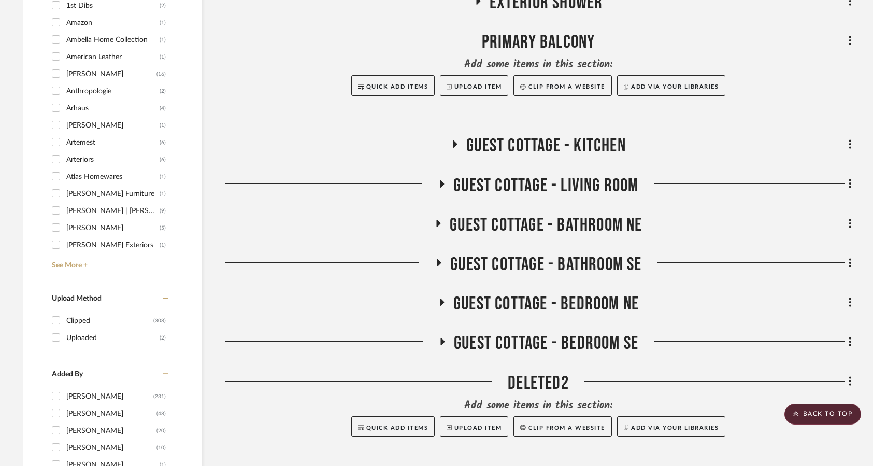
scroll to position [1196, 0]
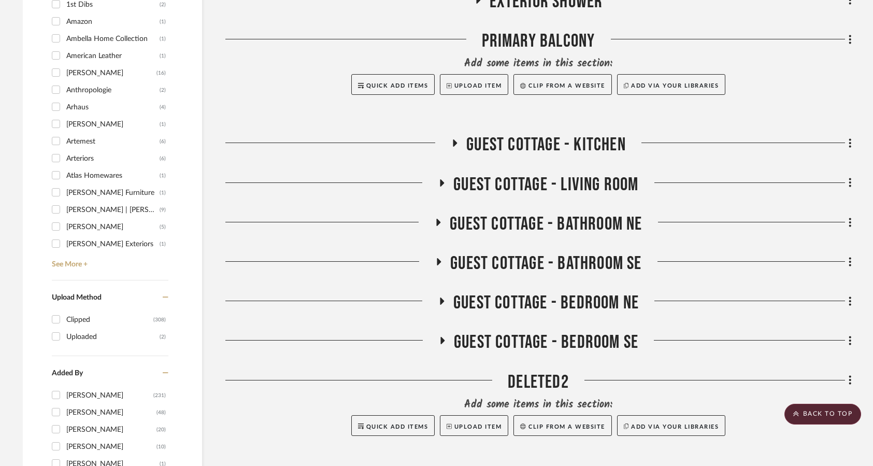
click at [444, 184] on icon at bounding box center [442, 183] width 12 height 8
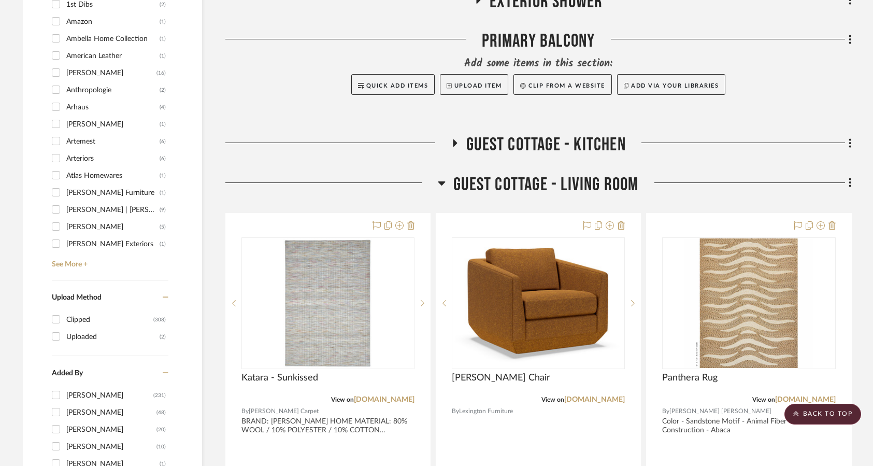
click at [445, 184] on icon at bounding box center [442, 183] width 8 height 12
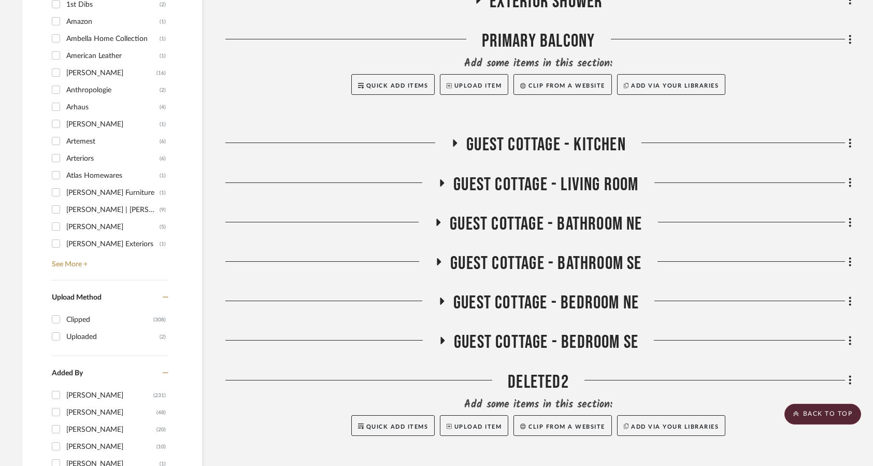
scroll to position [1248, 0]
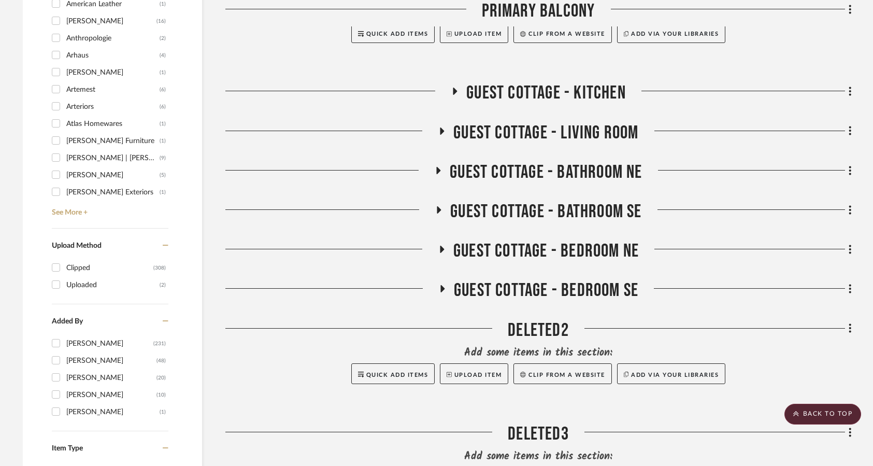
click at [445, 251] on icon at bounding box center [441, 250] width 12 height 8
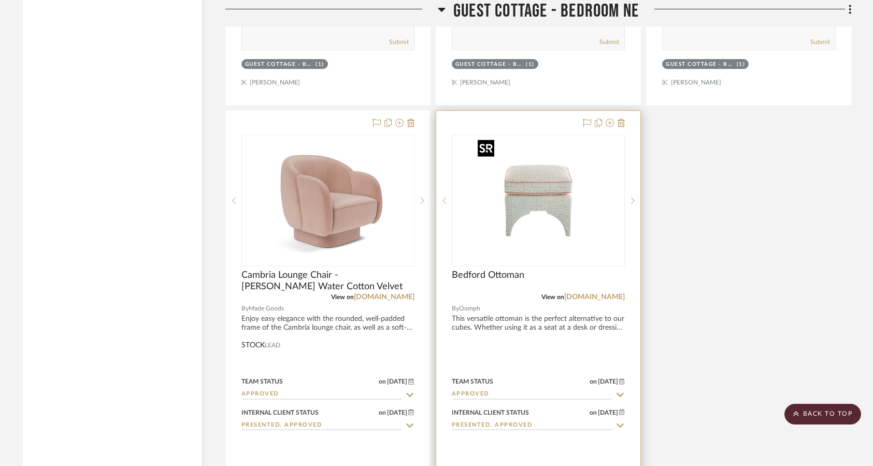
scroll to position [2544, 0]
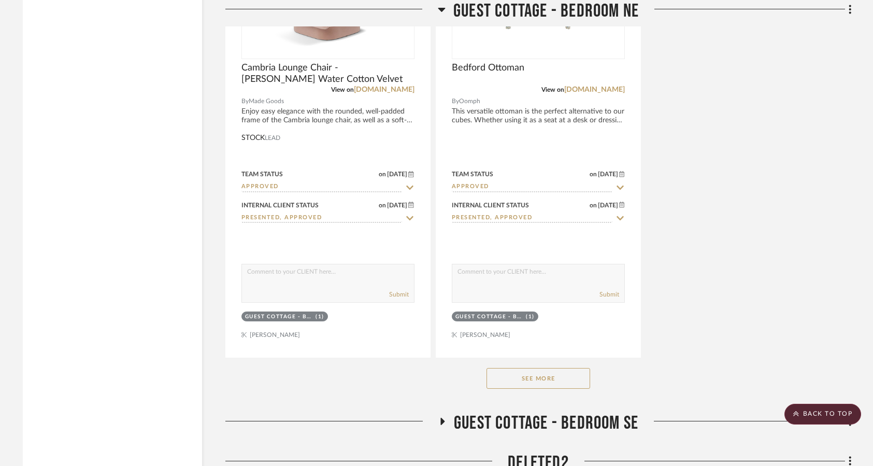
click at [531, 379] on button "See More" at bounding box center [539, 378] width 104 height 21
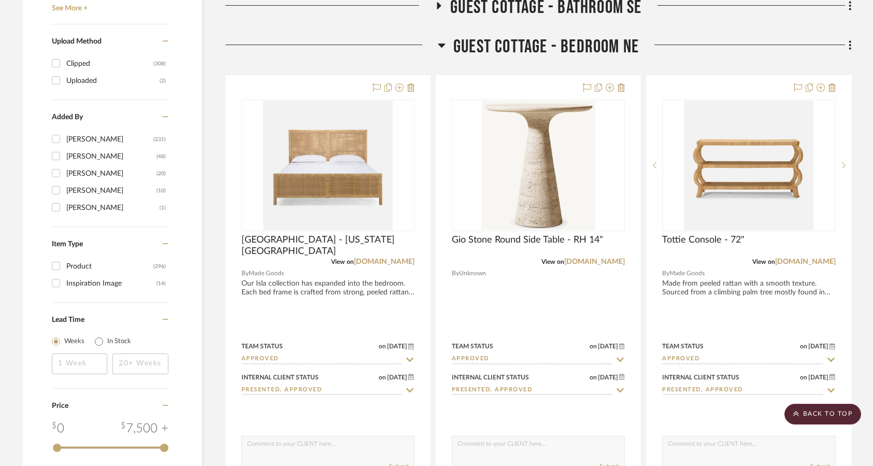
scroll to position [1403, 0]
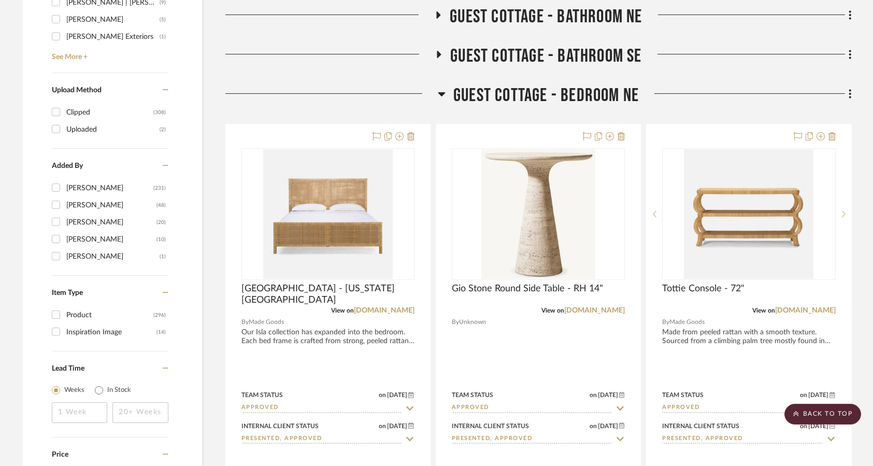
click at [445, 97] on icon at bounding box center [442, 94] width 8 height 12
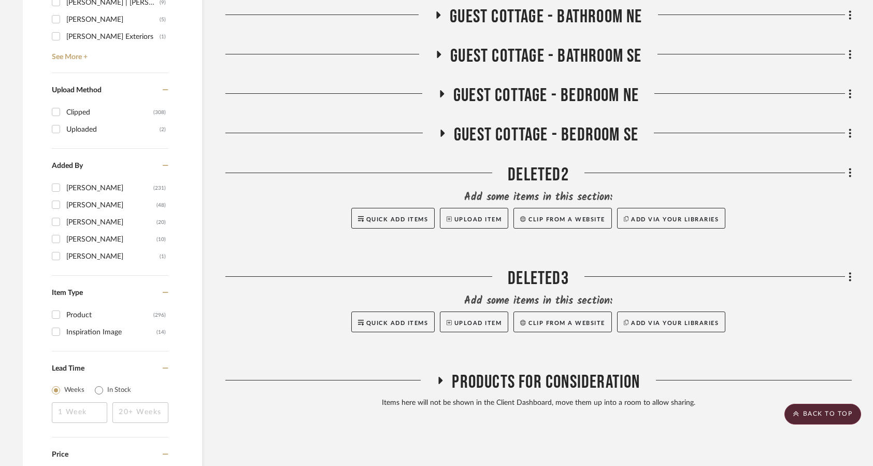
click at [448, 135] on h3 "Guest Cottage - Bedroom SE" at bounding box center [539, 135] width 200 height 22
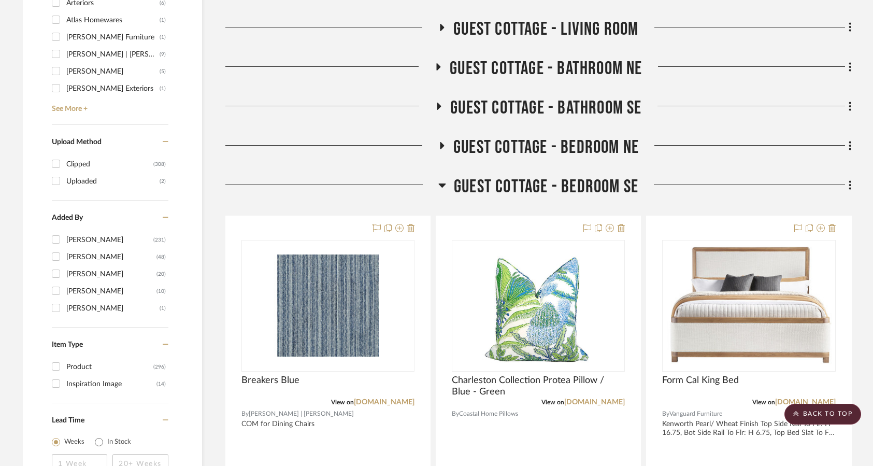
click at [442, 182] on icon at bounding box center [443, 185] width 8 height 12
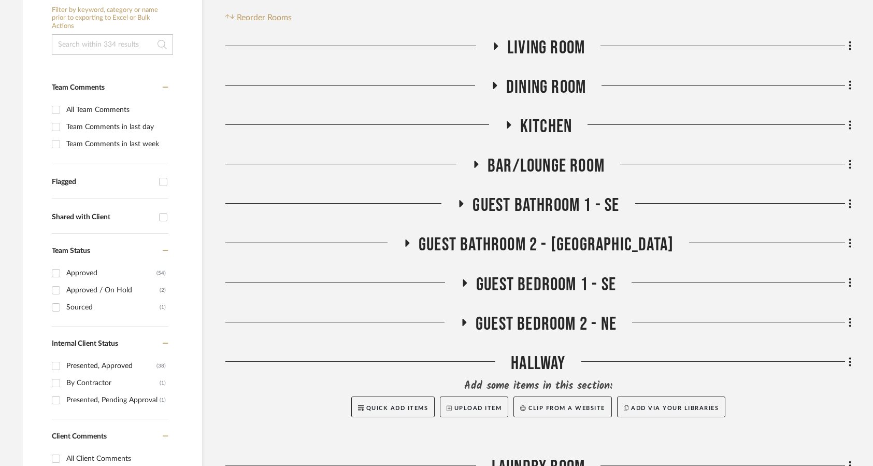
scroll to position [207, 0]
click at [462, 284] on icon at bounding box center [465, 282] width 12 height 8
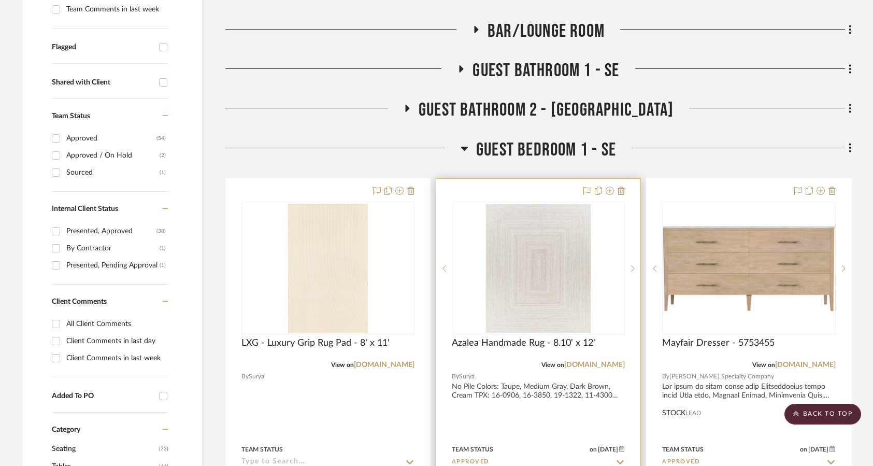
scroll to position [311, 0]
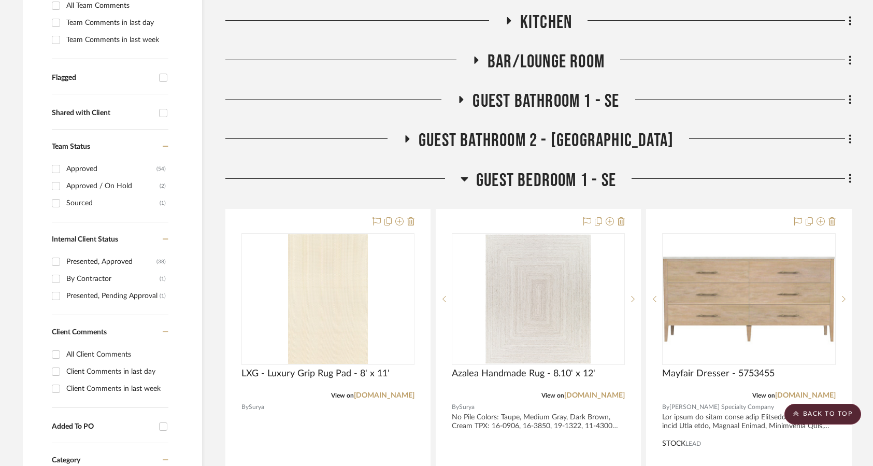
click at [464, 173] on icon at bounding box center [465, 179] width 8 height 12
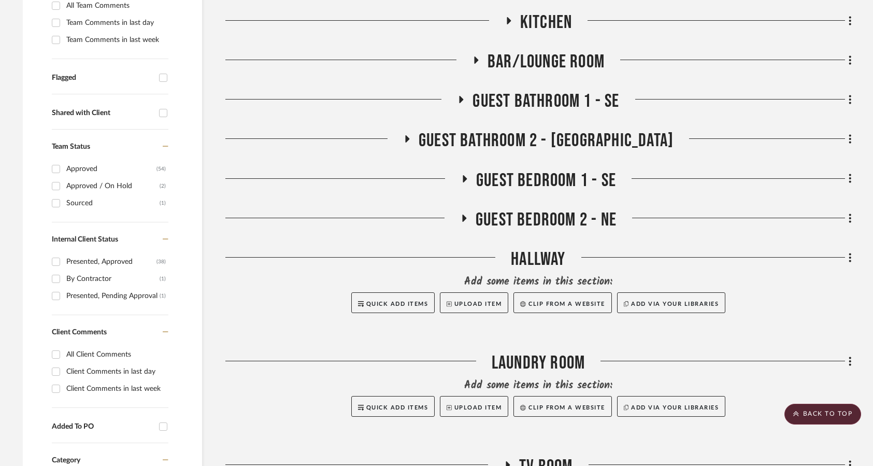
click at [471, 217] on h3 "Guest Bedroom 2 - NE" at bounding box center [538, 220] width 157 height 22
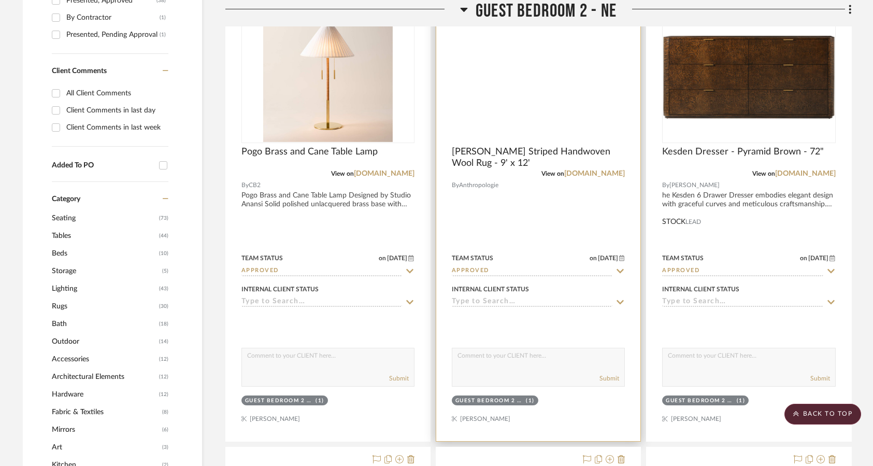
scroll to position [415, 0]
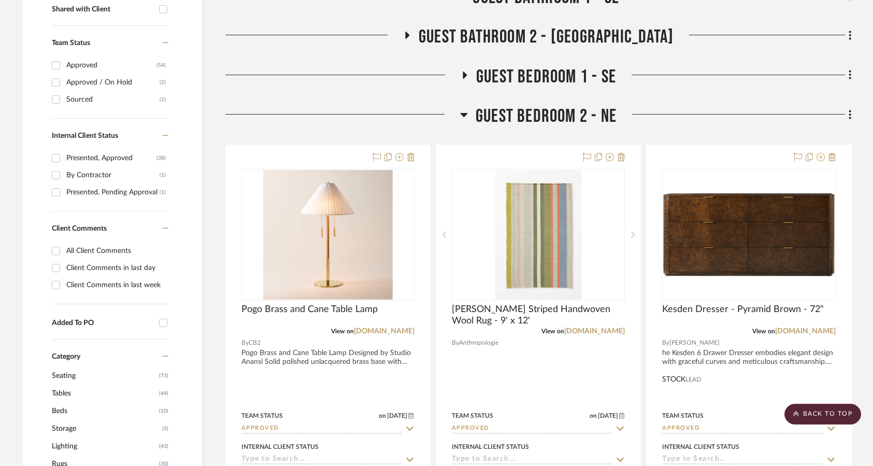
click at [463, 117] on icon at bounding box center [464, 114] width 8 height 12
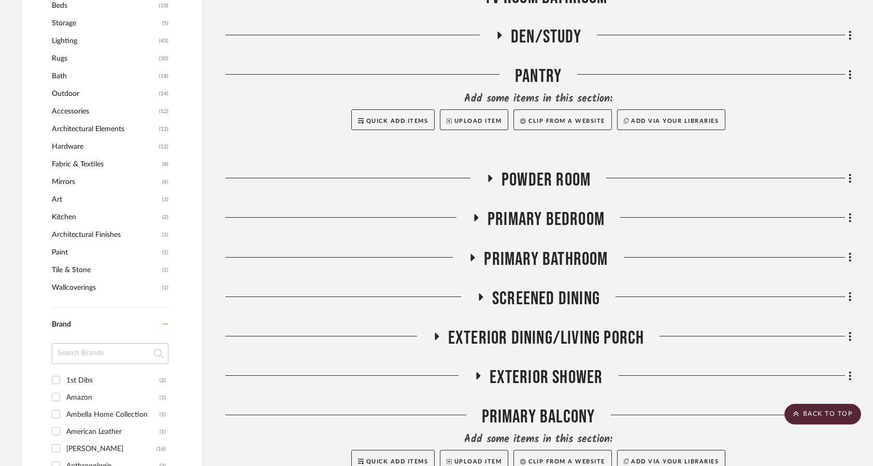
scroll to position [829, 0]
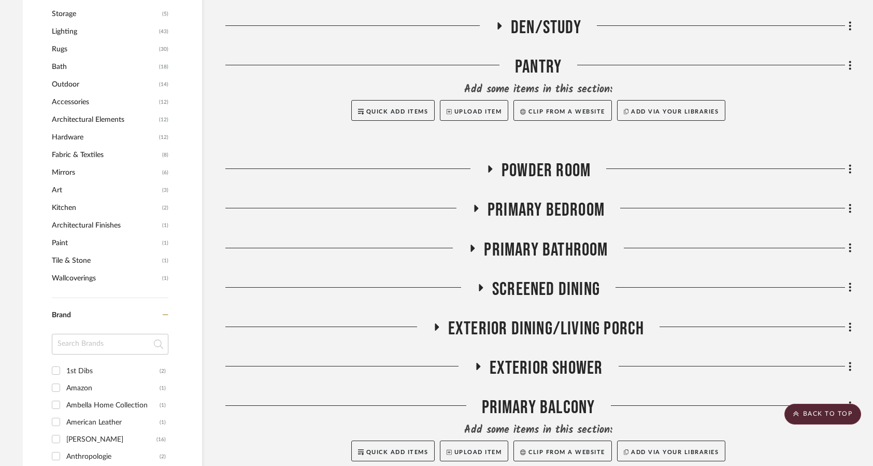
click at [478, 209] on icon at bounding box center [476, 209] width 12 height 8
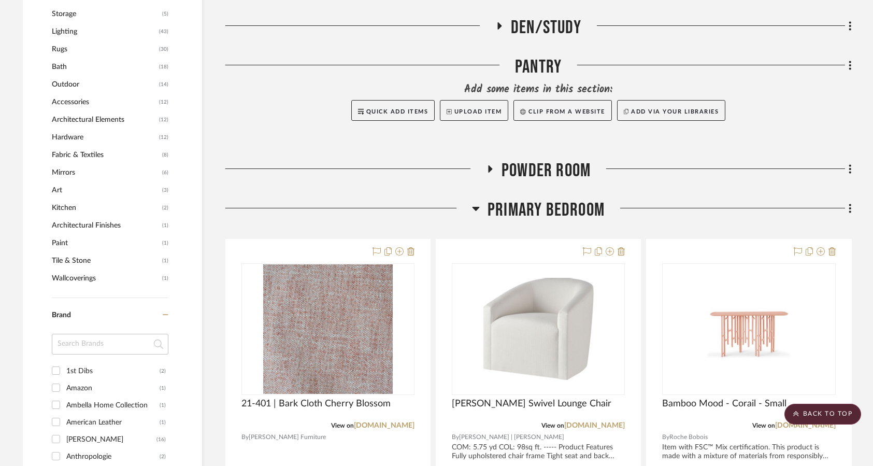
scroll to position [1089, 0]
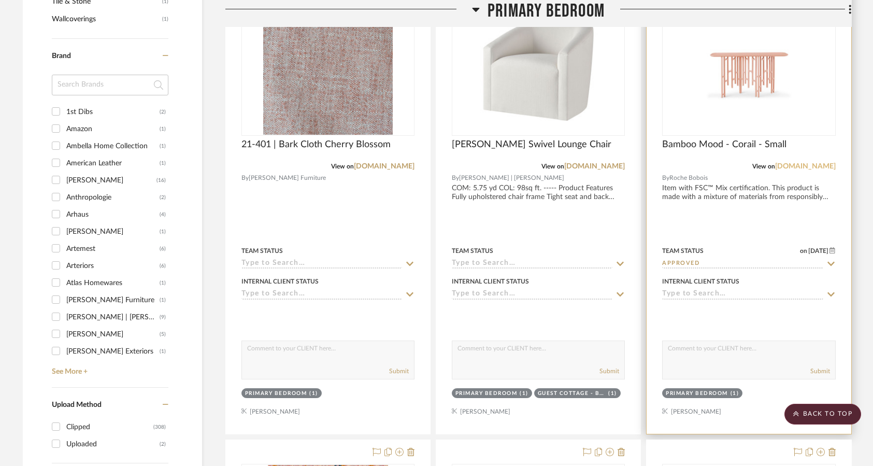
click at [783, 163] on link "roche-bobois.com" at bounding box center [805, 166] width 61 height 7
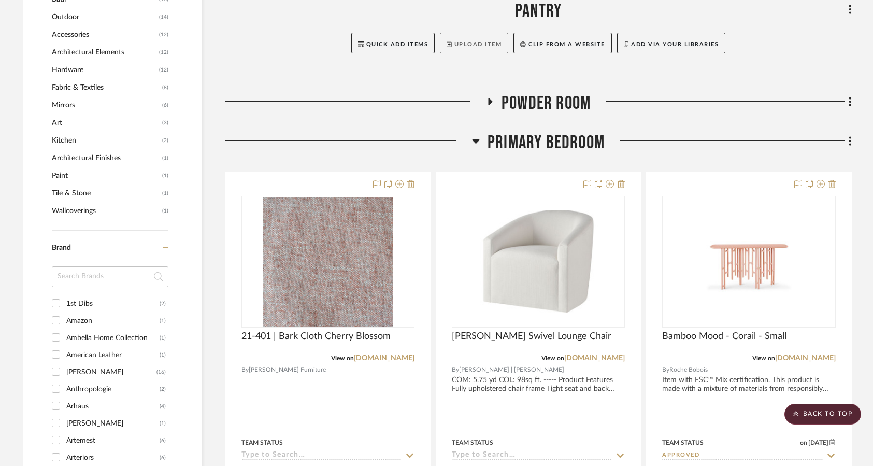
scroll to position [830, 0]
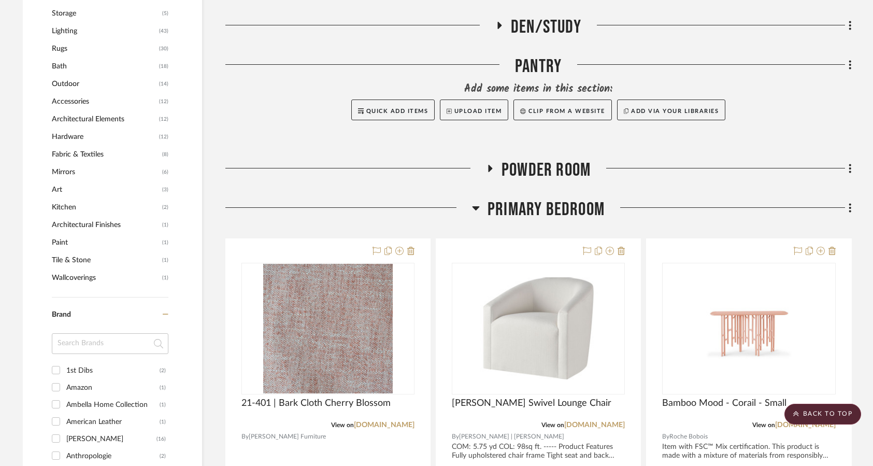
click at [482, 210] on h3 "Primary Bedroom" at bounding box center [538, 210] width 133 height 22
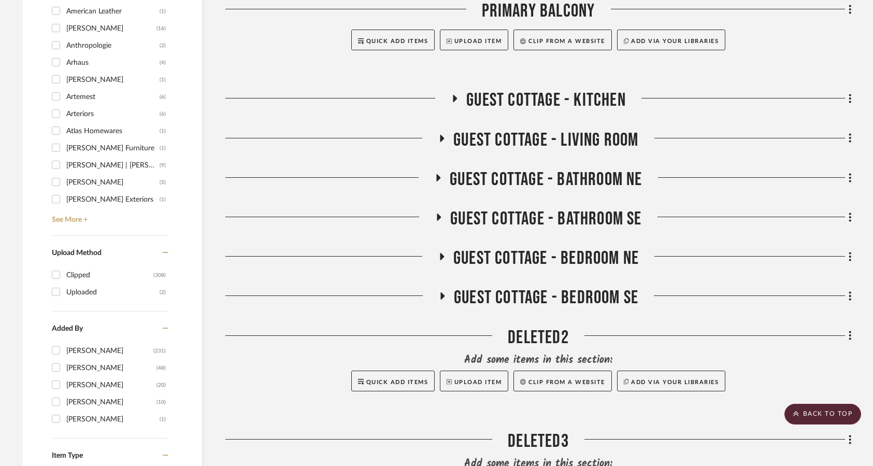
scroll to position [1245, 0]
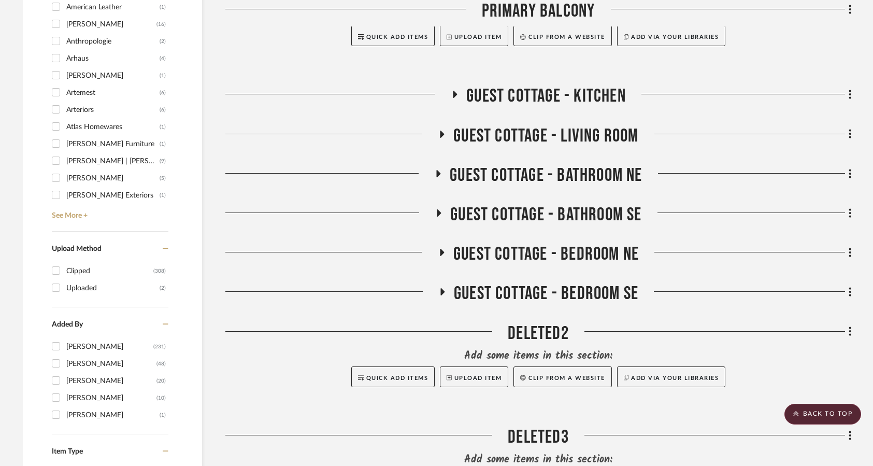
click at [438, 253] on icon at bounding box center [441, 253] width 12 height 8
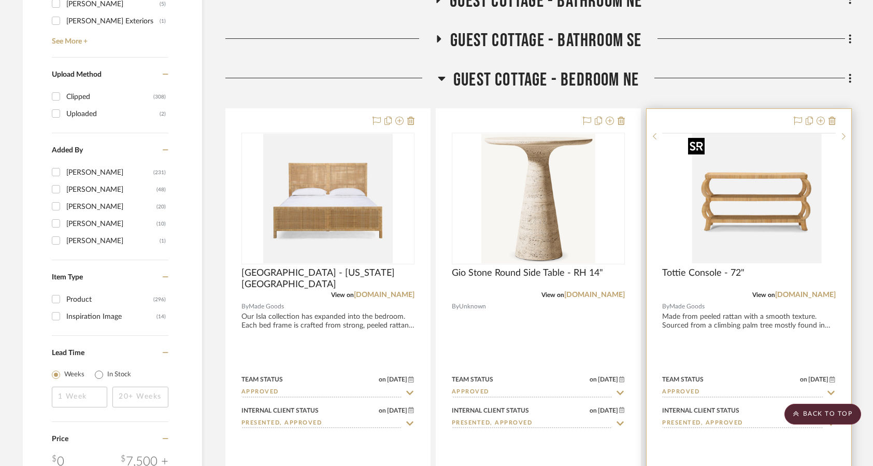
scroll to position [1400, 0]
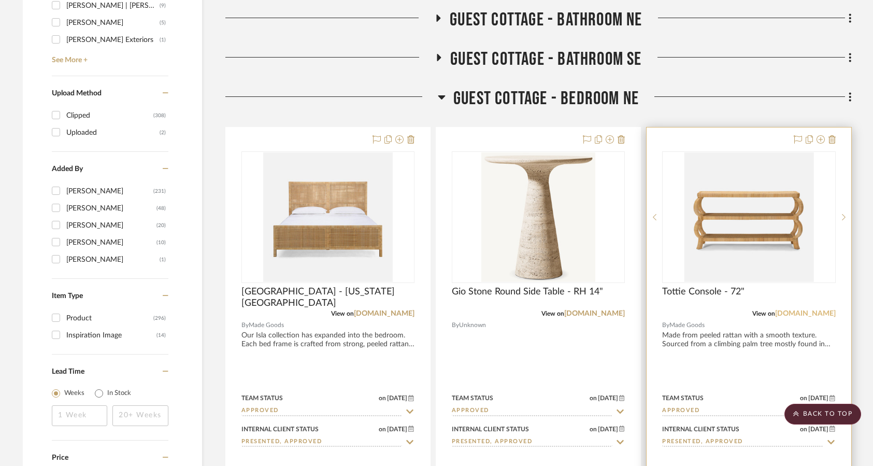
click at [808, 311] on link "madegoods.com" at bounding box center [805, 313] width 61 height 7
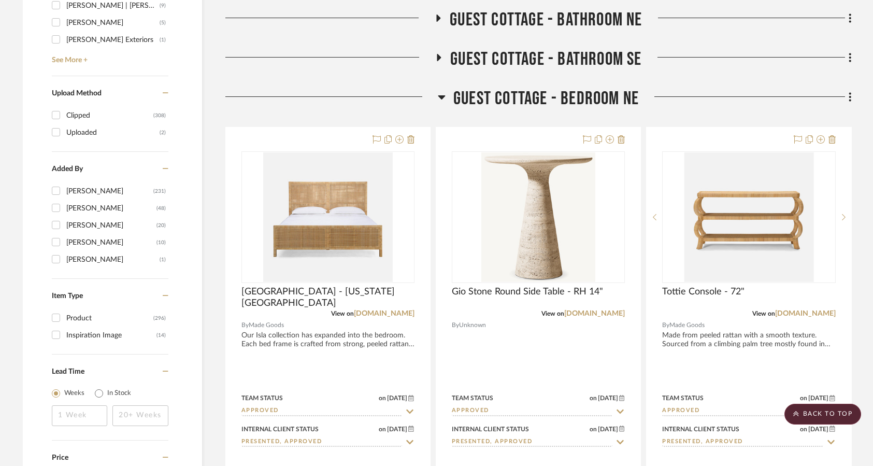
click at [440, 97] on icon at bounding box center [441, 97] width 7 height 4
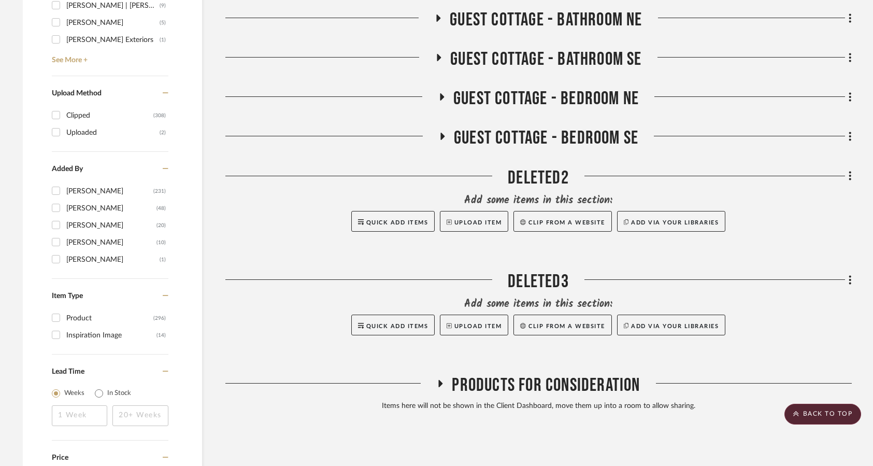
click at [440, 137] on icon at bounding box center [442, 137] width 12 height 8
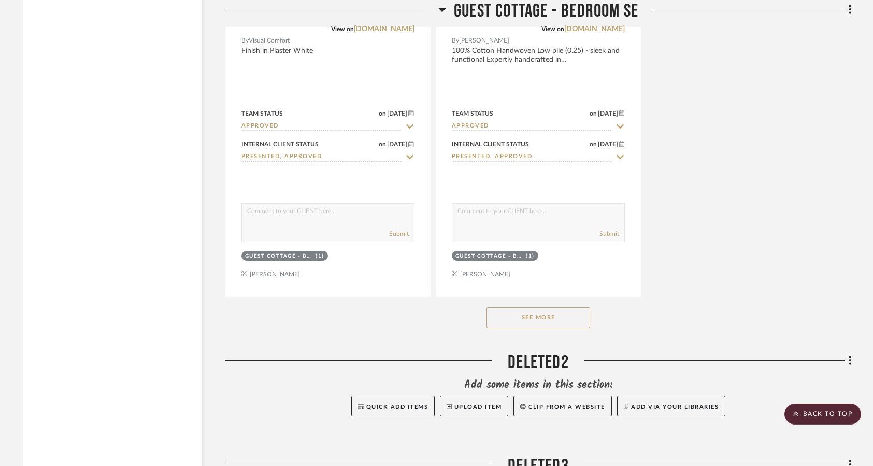
click at [541, 326] on button "See More" at bounding box center [539, 317] width 104 height 21
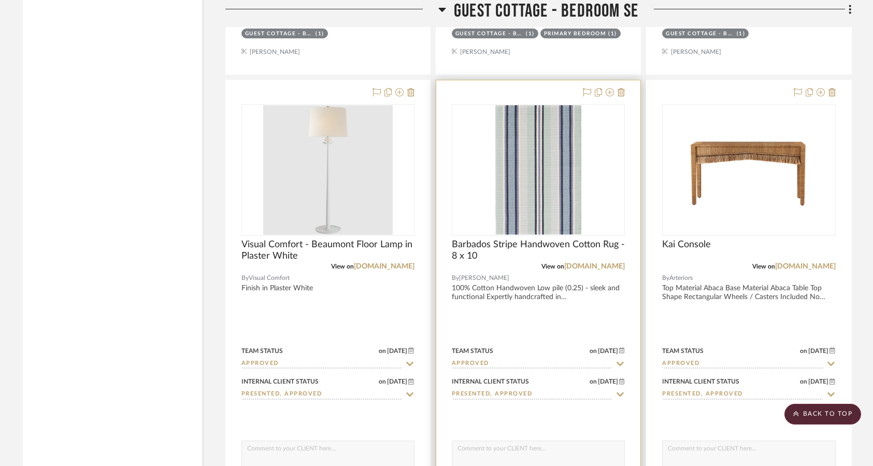
scroll to position [2385, 0]
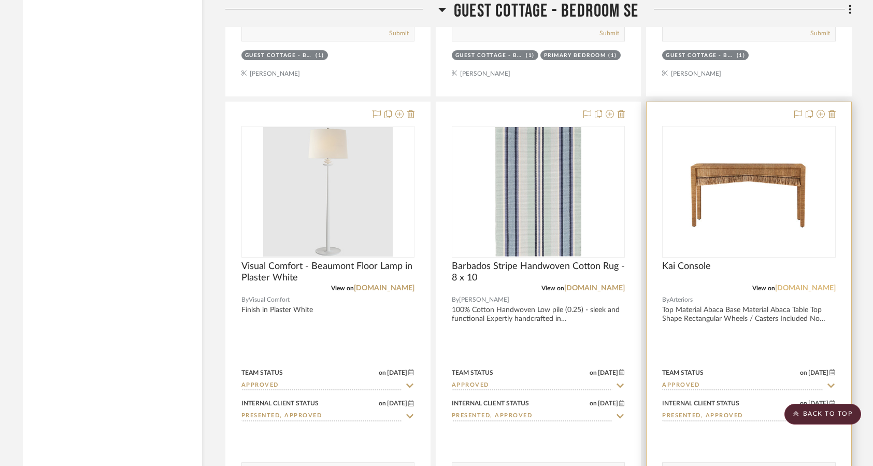
click at [803, 288] on link "perigold.com" at bounding box center [805, 288] width 61 height 7
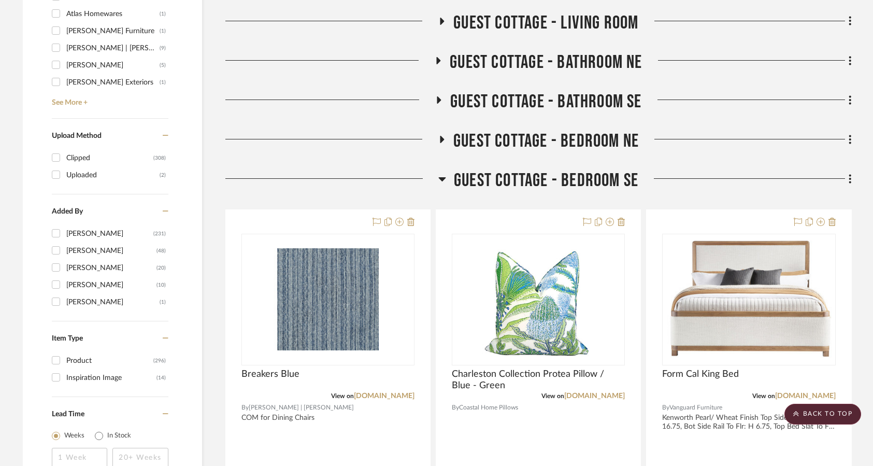
scroll to position [1348, 0]
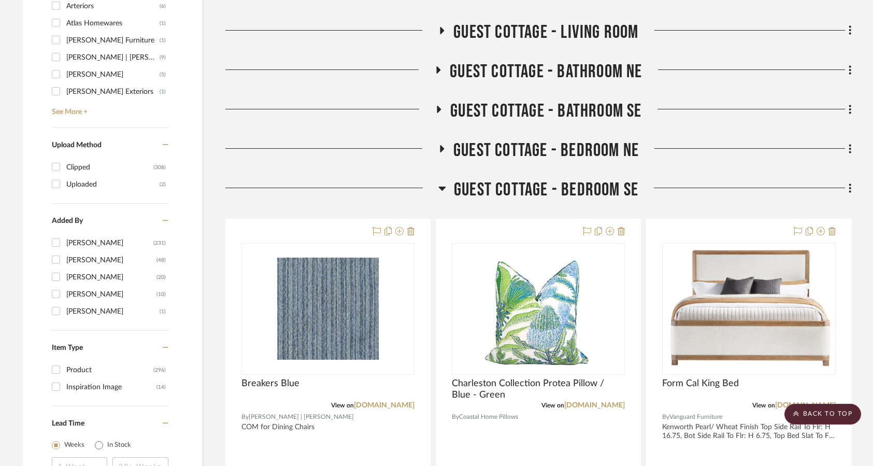
click at [442, 184] on icon at bounding box center [443, 188] width 8 height 12
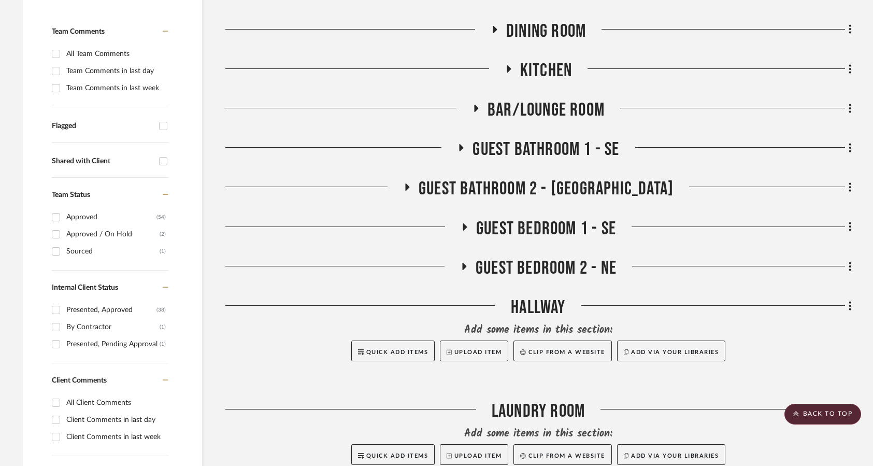
scroll to position [315, 0]
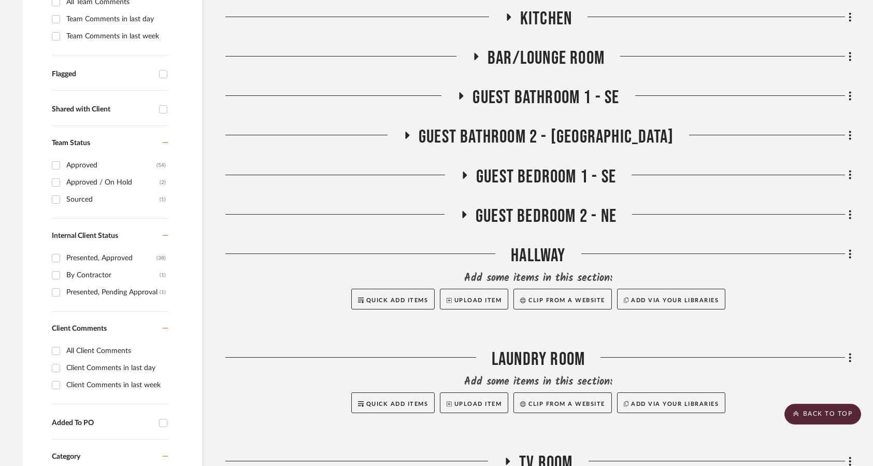
click at [465, 173] on icon at bounding box center [465, 175] width 12 height 8
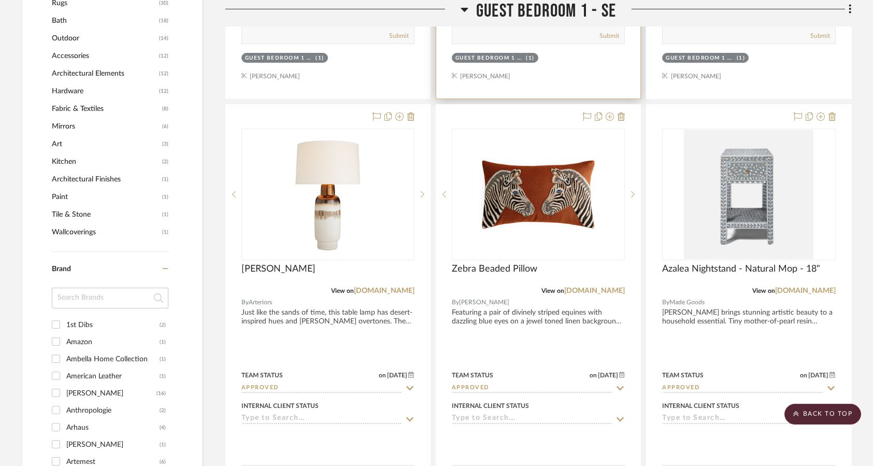
scroll to position [937, 0]
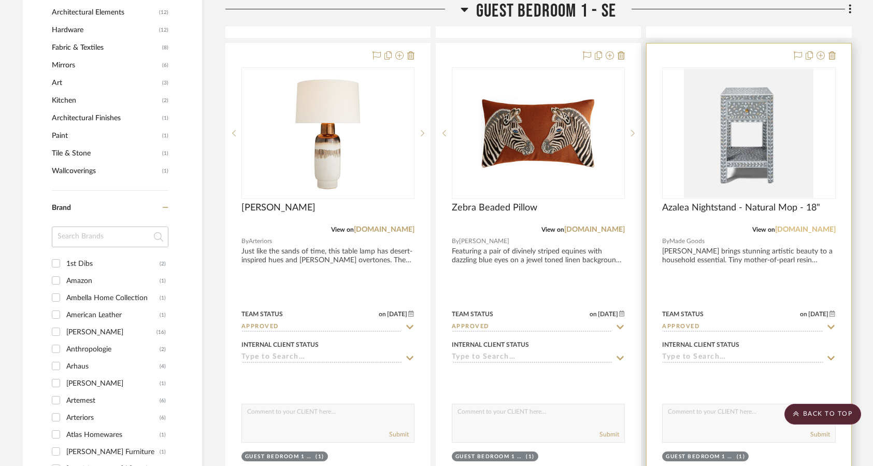
click at [799, 229] on link "madegoods.com" at bounding box center [805, 229] width 61 height 7
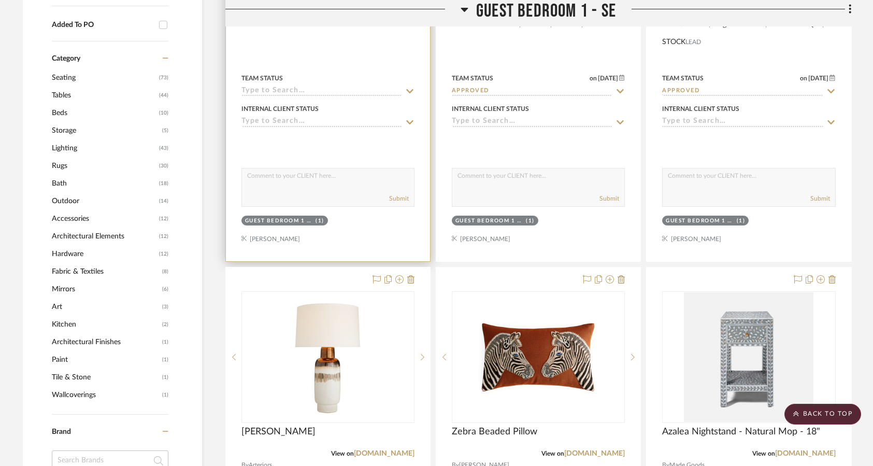
scroll to position [781, 0]
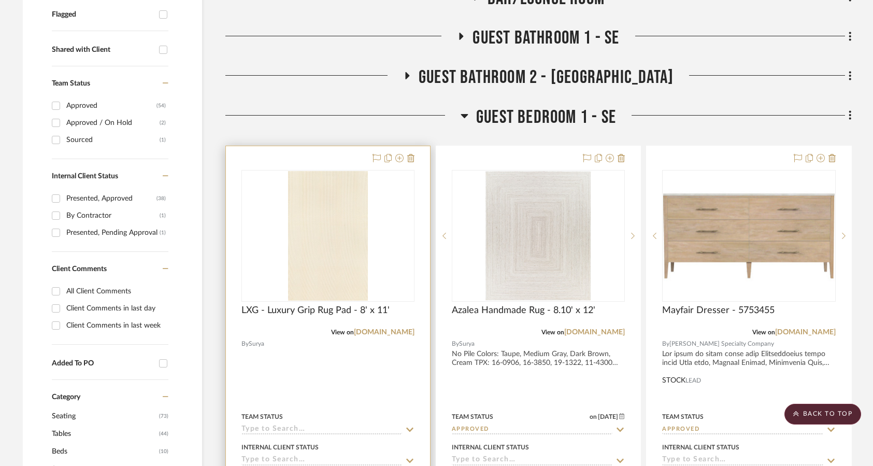
scroll to position [366, 0]
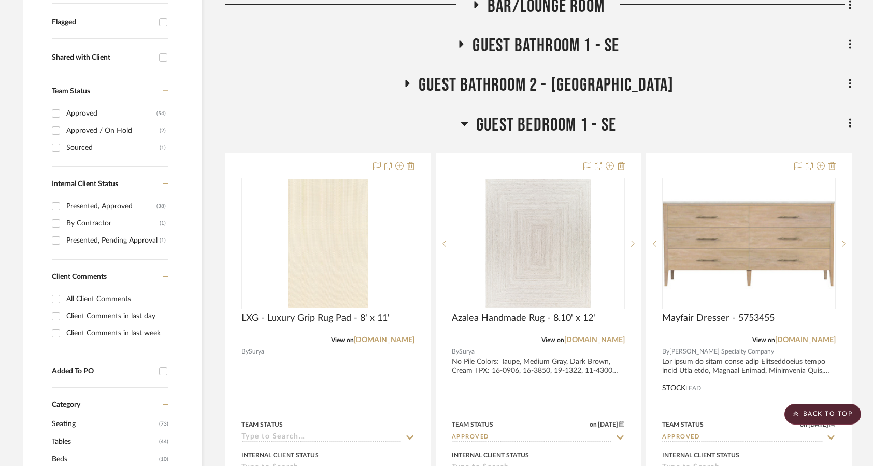
click at [470, 122] on h3 "Guest Bedroom 1 - SE" at bounding box center [539, 125] width 156 height 22
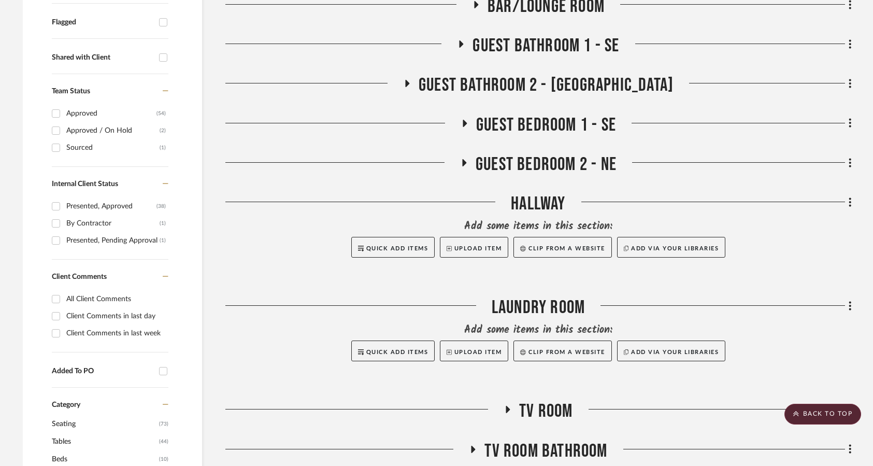
click at [467, 81] on h3 "Guest Bathroom 2 - NE" at bounding box center [538, 85] width 271 height 22
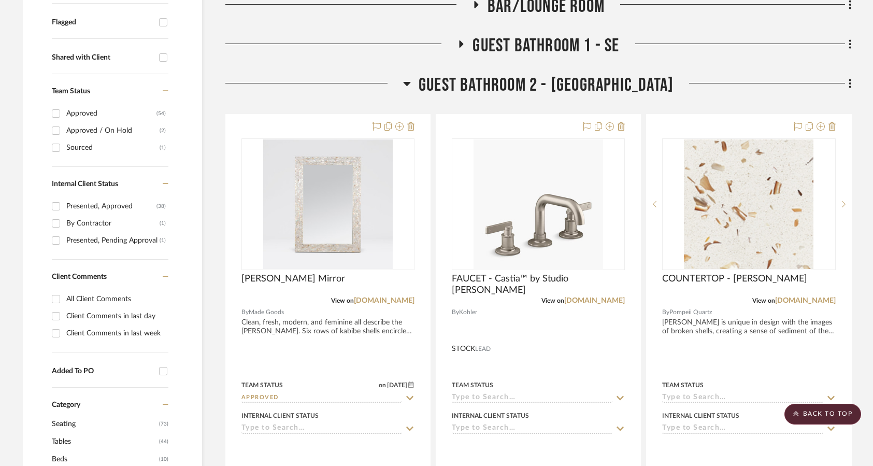
click at [467, 81] on h3 "Guest Bathroom 2 - NE" at bounding box center [538, 85] width 271 height 22
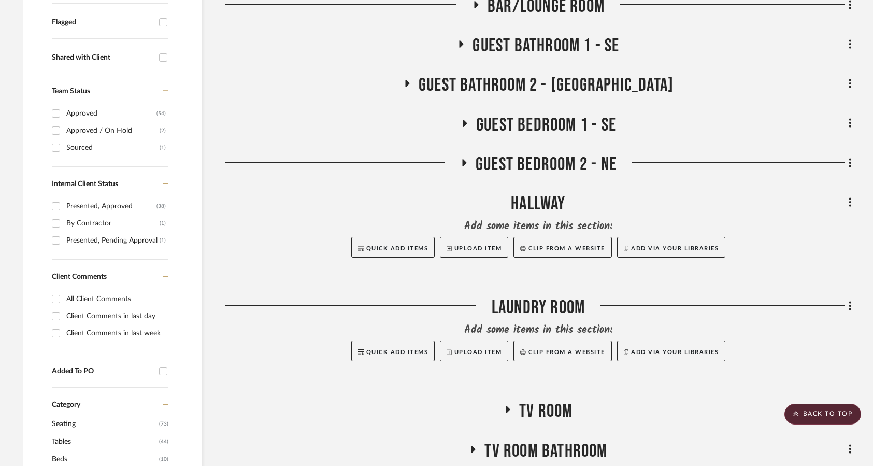
click at [465, 162] on icon at bounding box center [465, 162] width 4 height 7
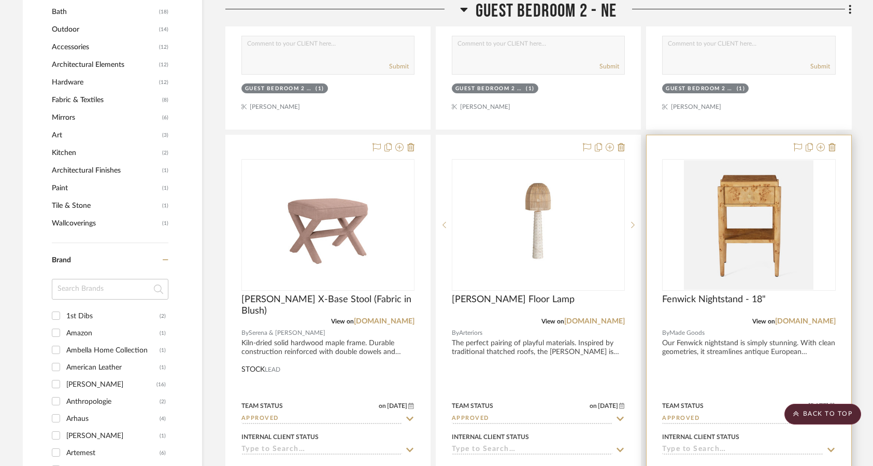
scroll to position [885, 0]
click at [811, 318] on link "madegoods.com" at bounding box center [805, 320] width 61 height 7
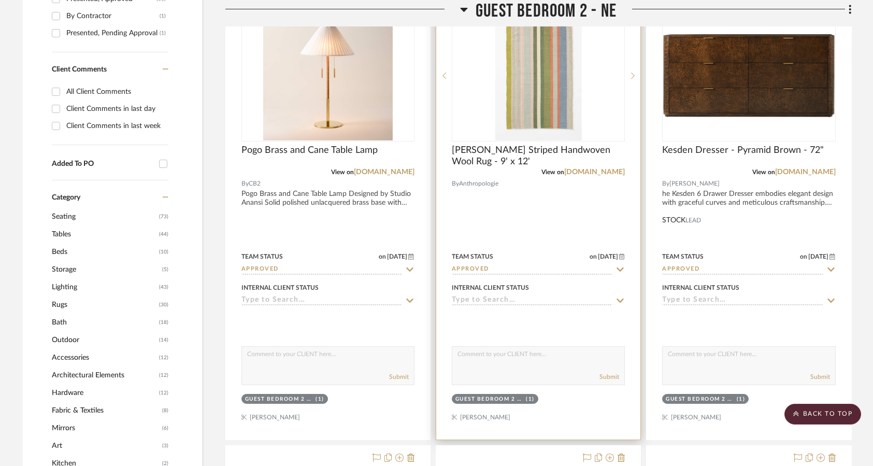
scroll to position [315, 0]
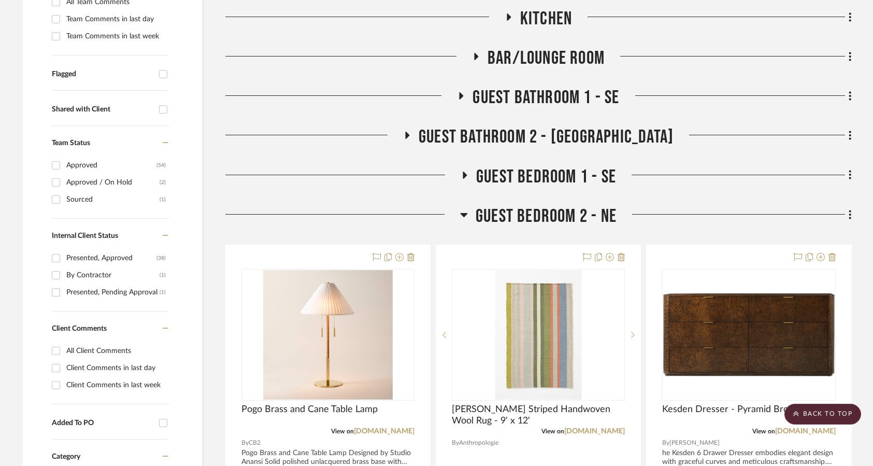
click at [468, 215] on icon at bounding box center [464, 214] width 8 height 12
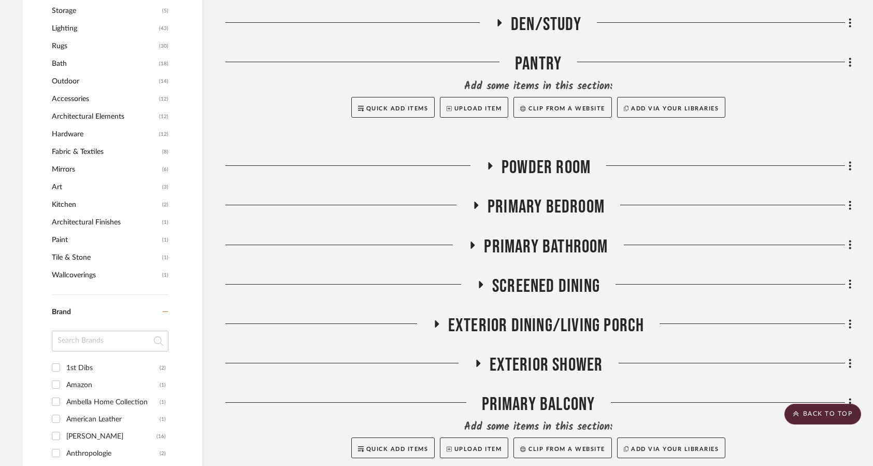
scroll to position [833, 0]
click at [477, 205] on icon at bounding box center [477, 204] width 4 height 7
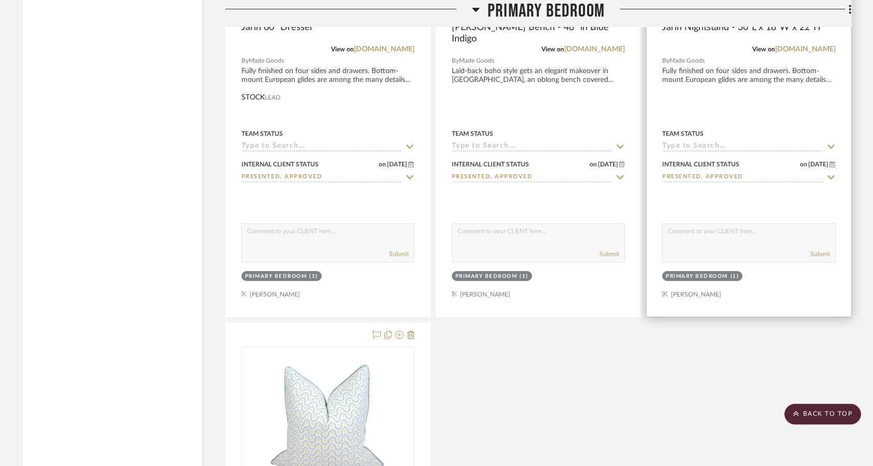
scroll to position [2492, 0]
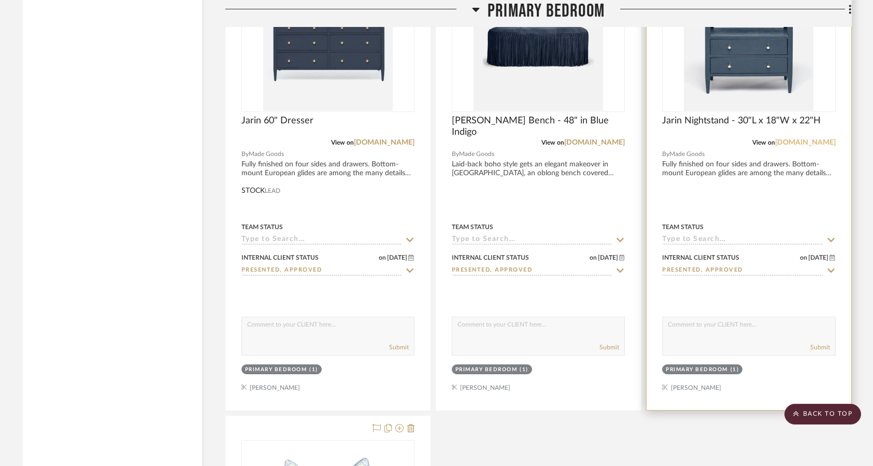
click at [793, 141] on link "madegoods.com" at bounding box center [805, 142] width 61 height 7
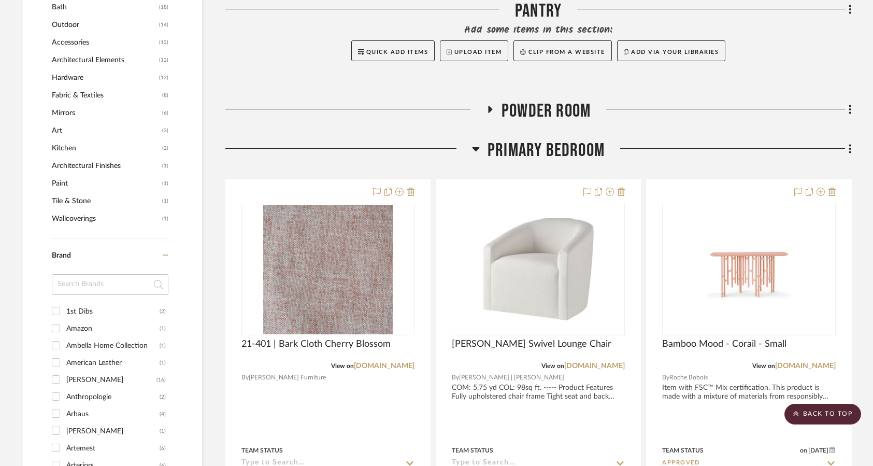
scroll to position [885, 0]
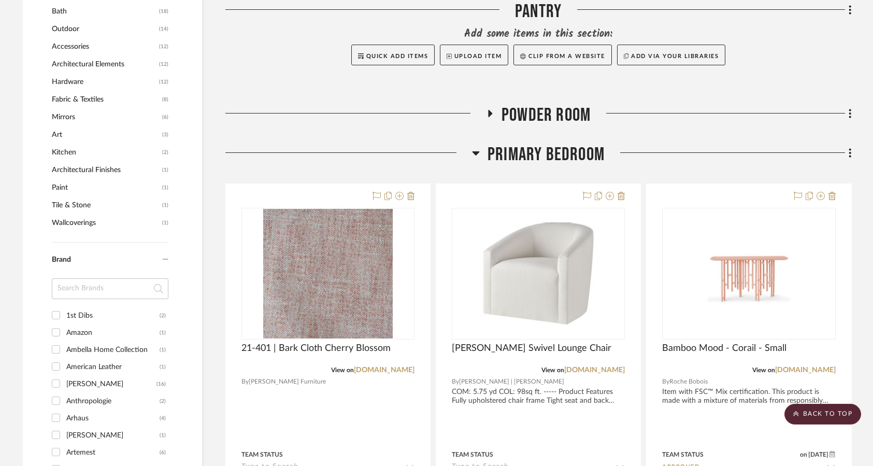
click at [482, 152] on h3 "Primary Bedroom" at bounding box center [538, 155] width 133 height 22
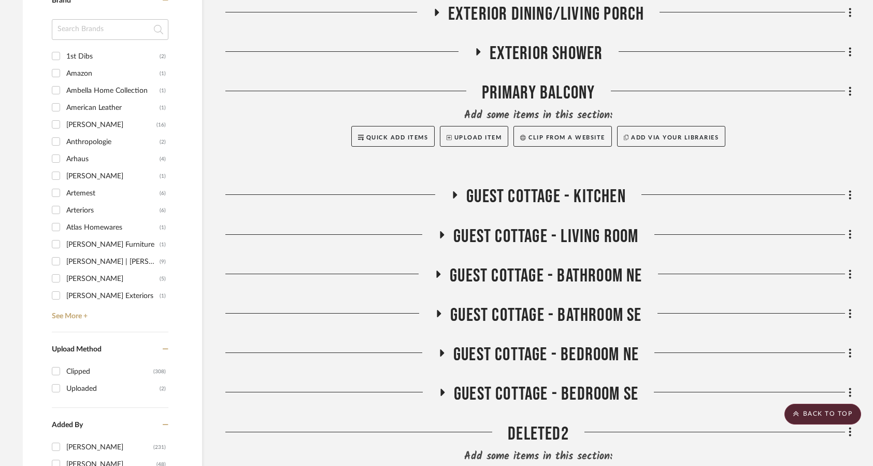
scroll to position [1196, 0]
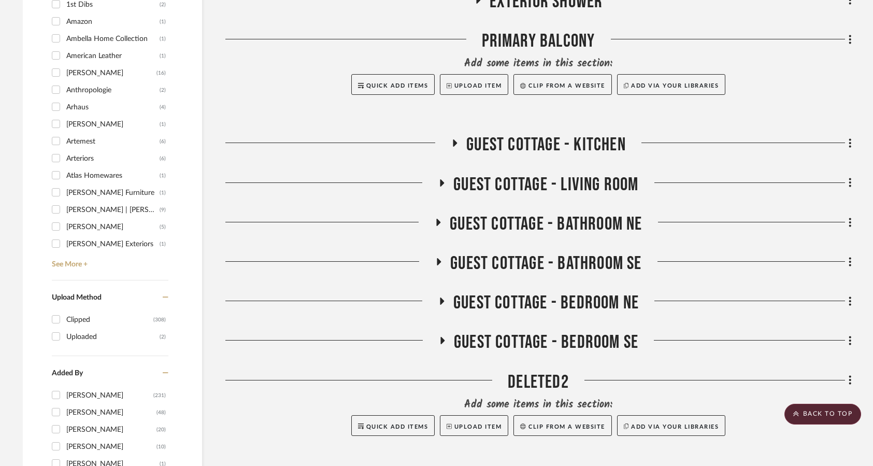
click at [436, 300] on icon at bounding box center [441, 302] width 12 height 8
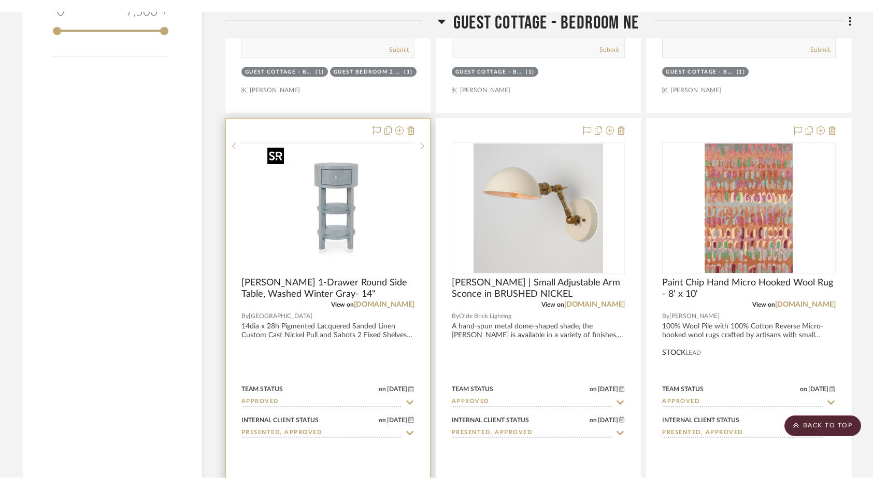
scroll to position [1870, 0]
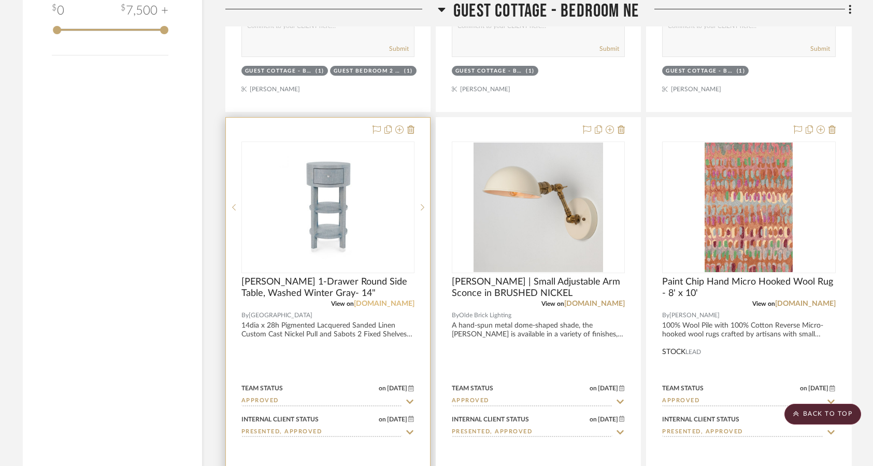
click at [388, 304] on link "vandh.com" at bounding box center [384, 303] width 61 height 7
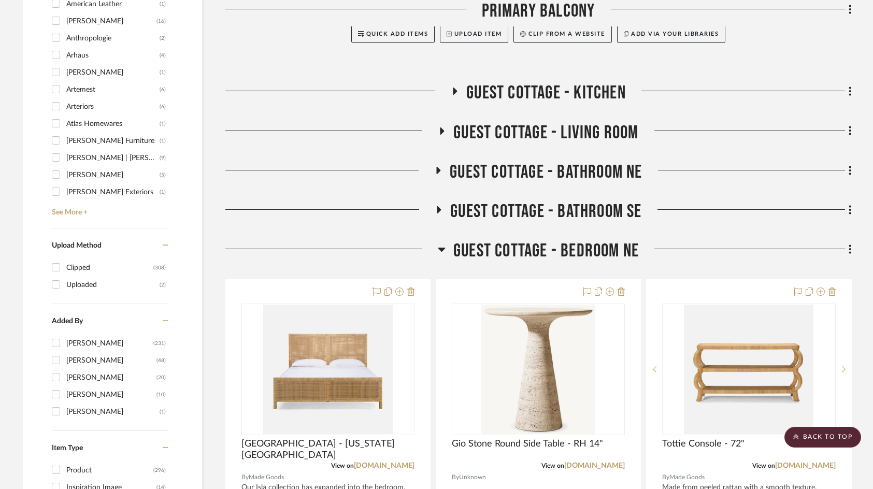
click at [443, 250] on icon at bounding box center [441, 250] width 7 height 4
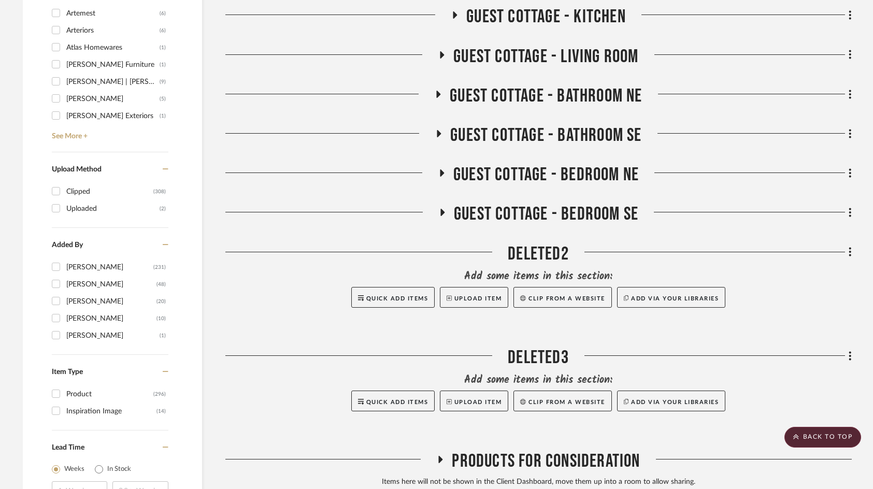
scroll to position [1403, 0]
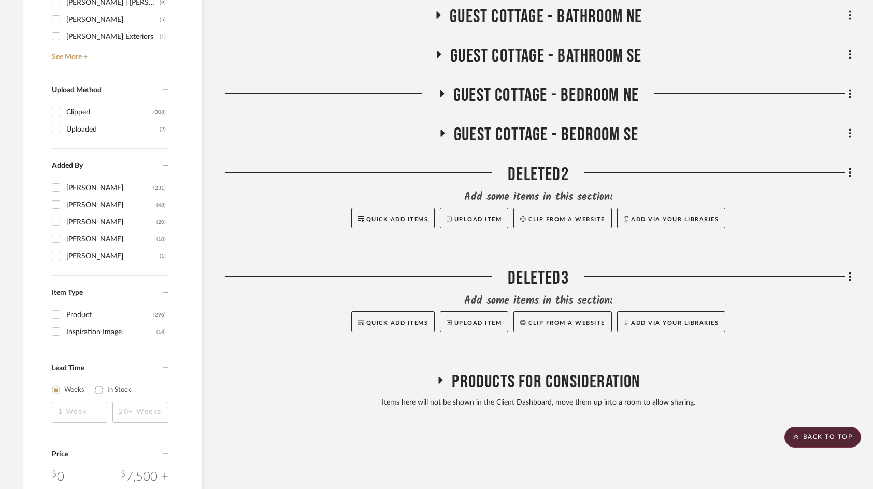
click at [451, 140] on h3 "Guest Cottage - Bedroom SE" at bounding box center [539, 135] width 200 height 22
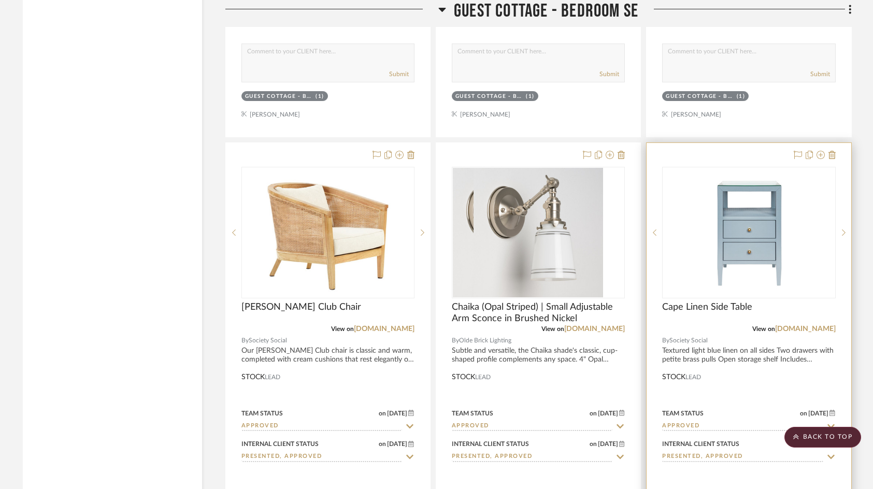
scroll to position [2855, 0]
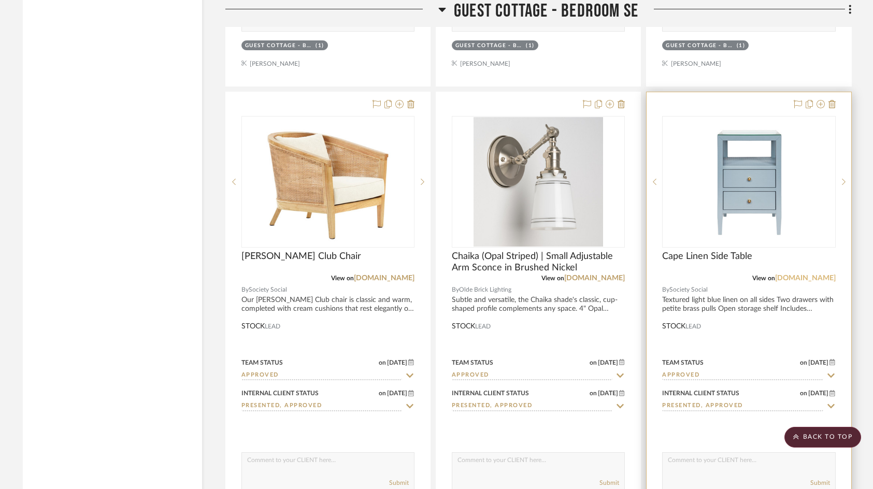
click at [789, 277] on link "shopsocietysocial.com" at bounding box center [805, 278] width 61 height 7
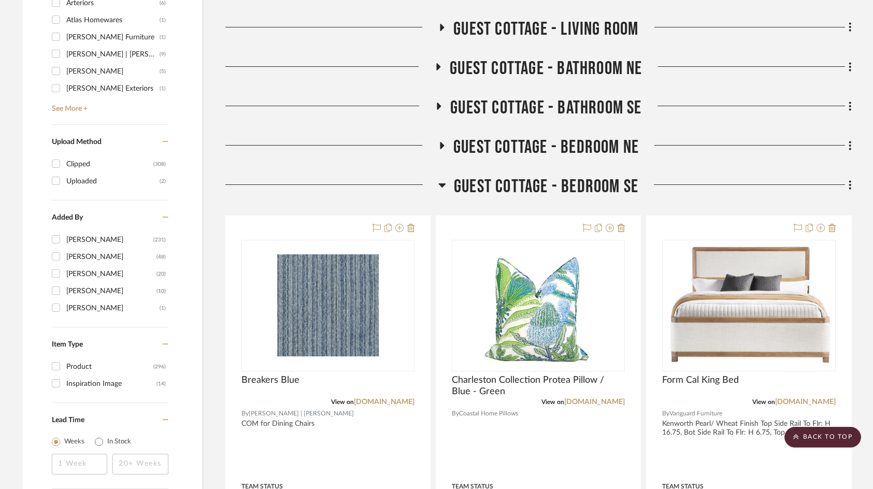
click at [444, 180] on icon at bounding box center [443, 185] width 8 height 12
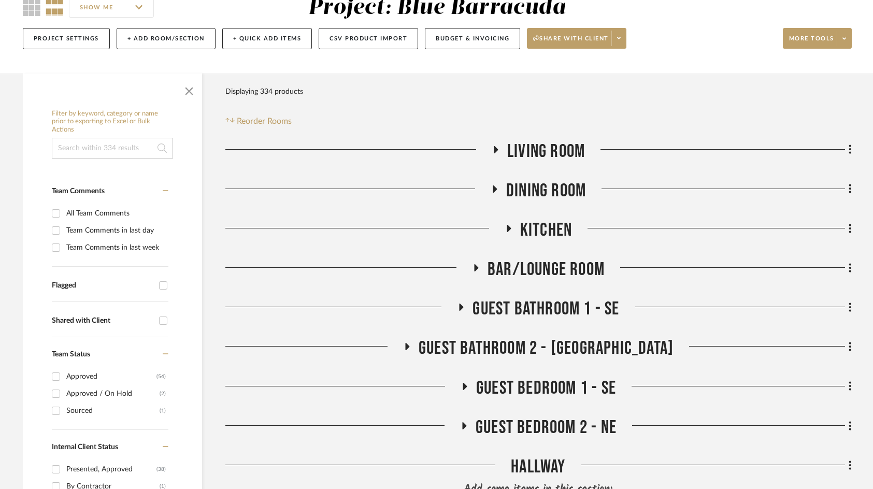
scroll to position [104, 0]
click at [496, 148] on icon at bounding box center [496, 149] width 4 height 7
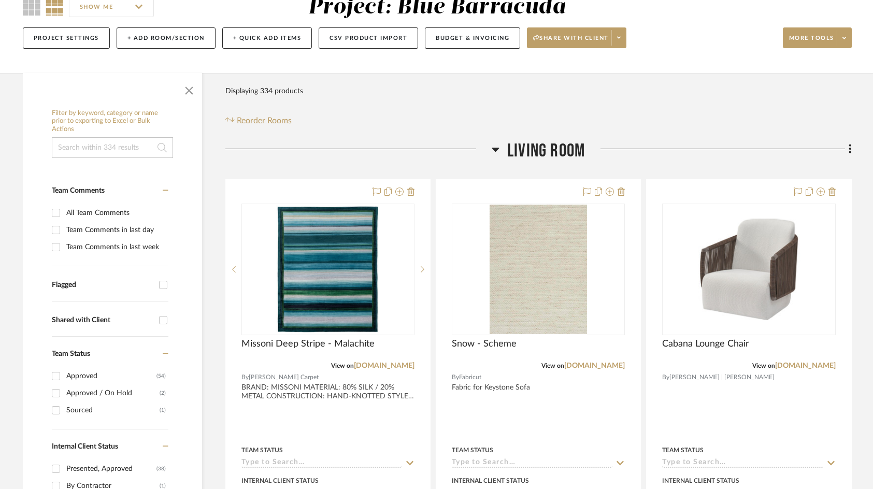
click at [497, 148] on icon at bounding box center [495, 150] width 7 height 4
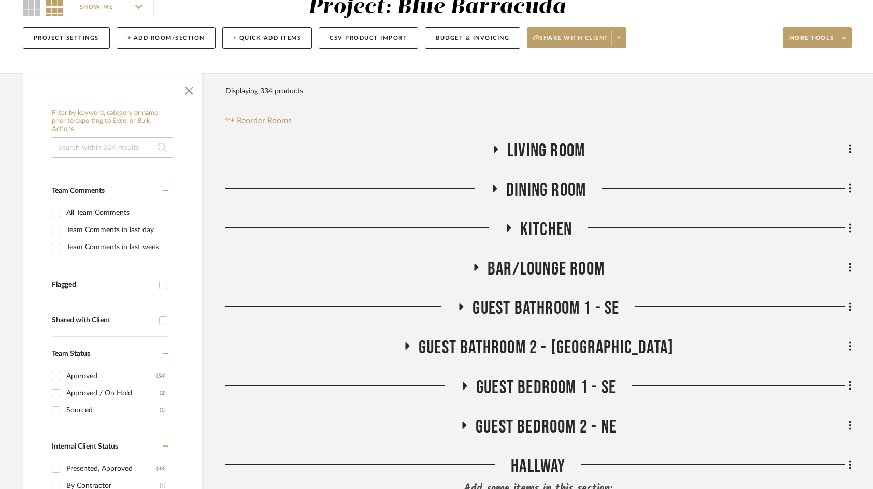
click at [497, 190] on icon at bounding box center [494, 189] width 12 height 8
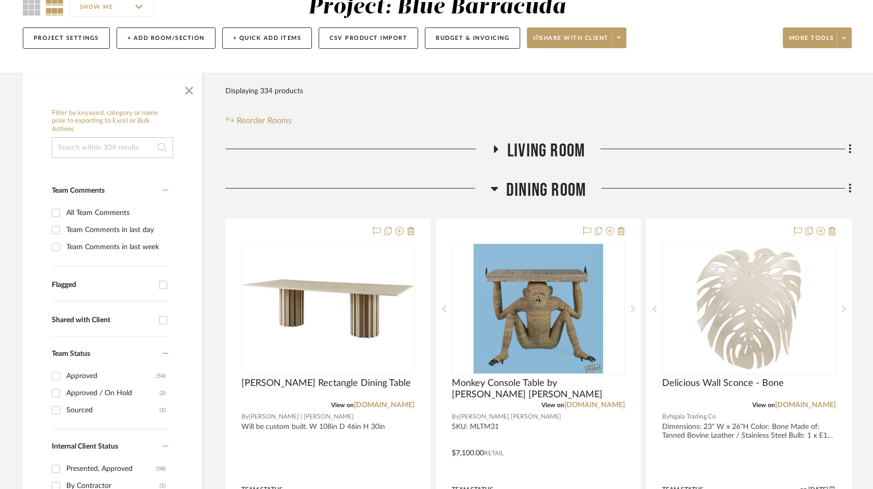
click at [497, 189] on icon at bounding box center [495, 188] width 8 height 12
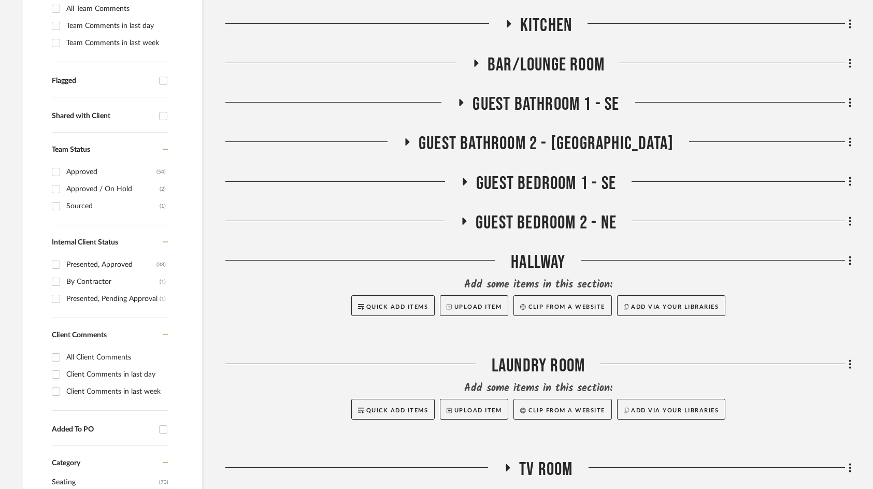
scroll to position [311, 0]
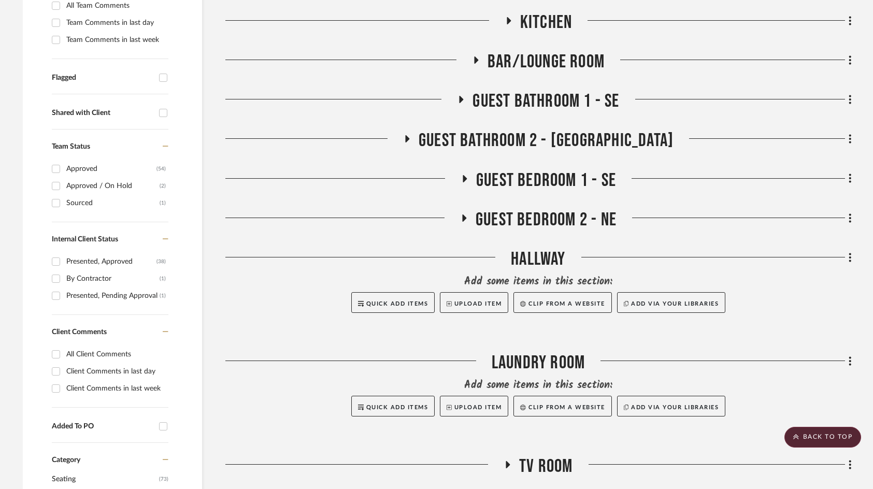
click at [464, 180] on icon at bounding box center [465, 178] width 4 height 7
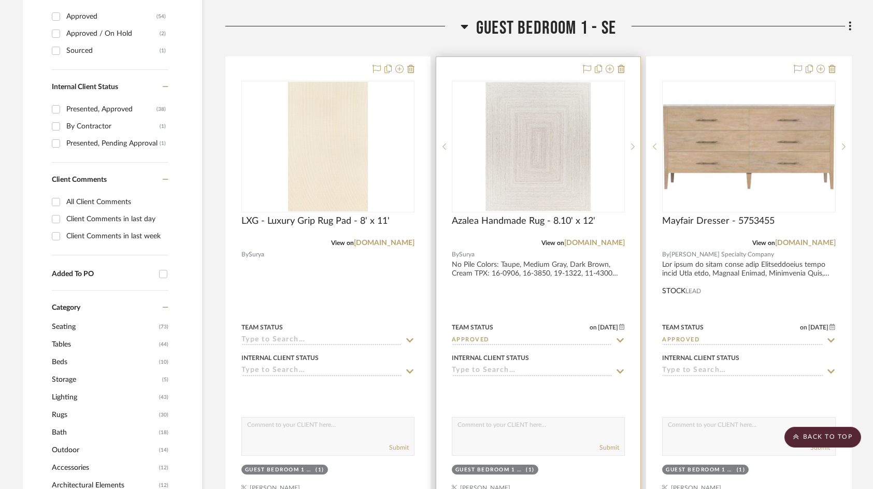
scroll to position [467, 0]
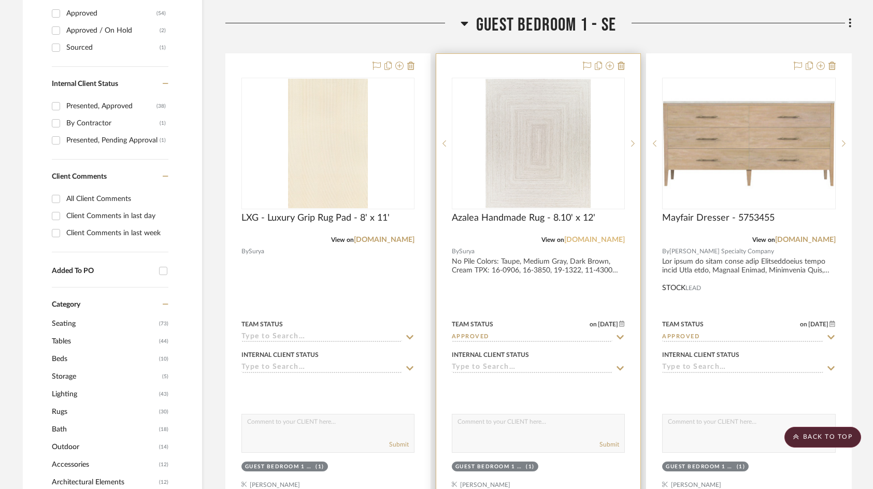
click at [603, 242] on link "surya.com" at bounding box center [594, 239] width 61 height 7
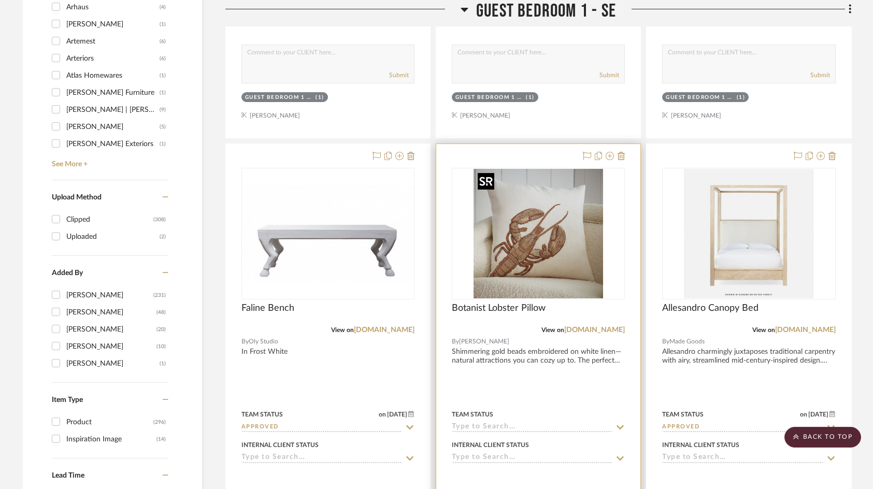
scroll to position [1400, 0]
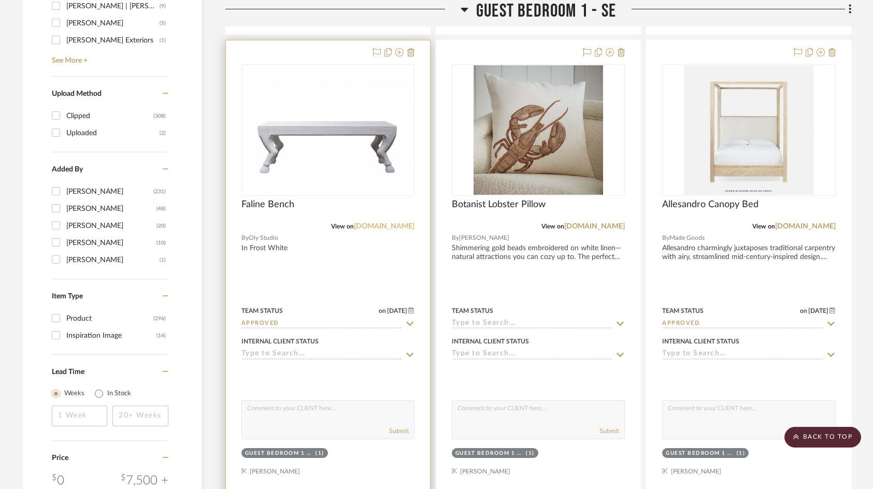
click at [390, 227] on link "olystudio.com" at bounding box center [384, 226] width 61 height 7
click at [317, 225] on div "View on olystudio.com" at bounding box center [328, 226] width 173 height 9
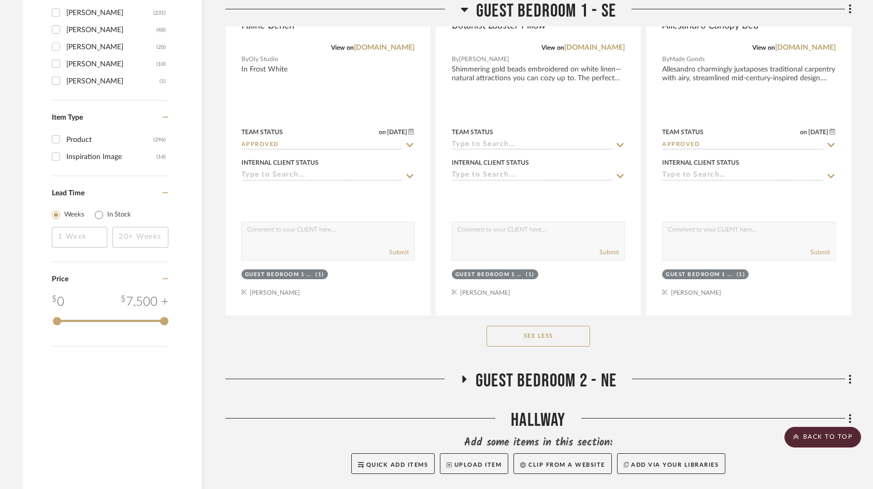
scroll to position [1555, 0]
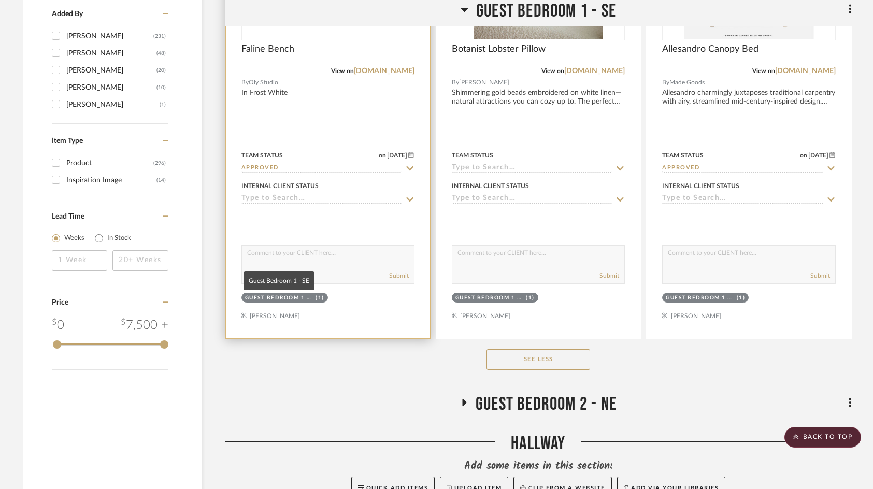
click at [285, 297] on div "Guest Bedroom 1 - SE" at bounding box center [279, 298] width 68 height 8
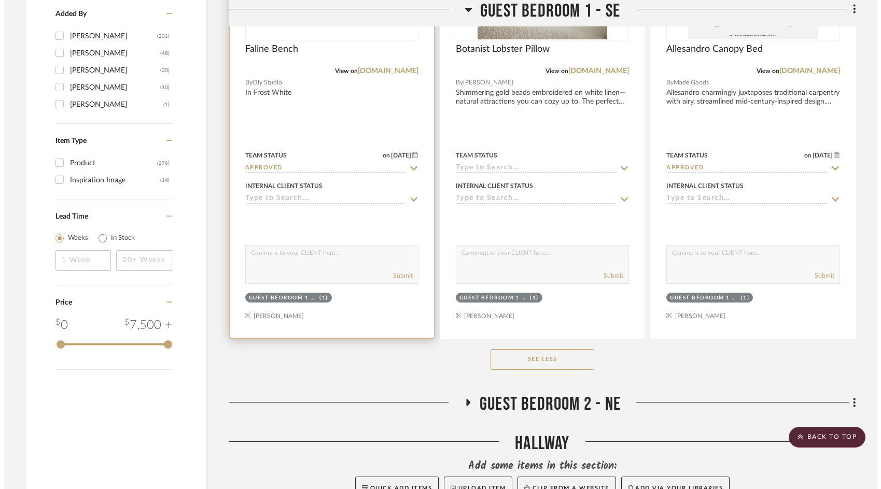
scroll to position [0, 0]
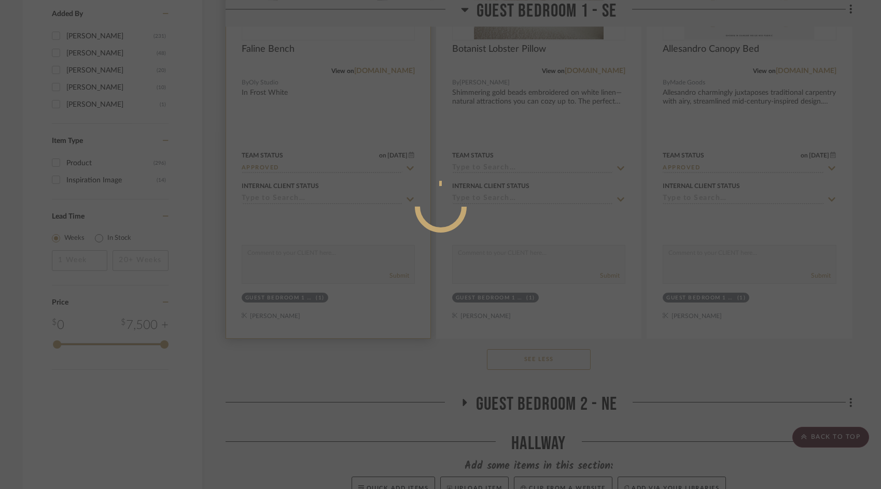
click at [299, 220] on div at bounding box center [440, 244] width 881 height 489
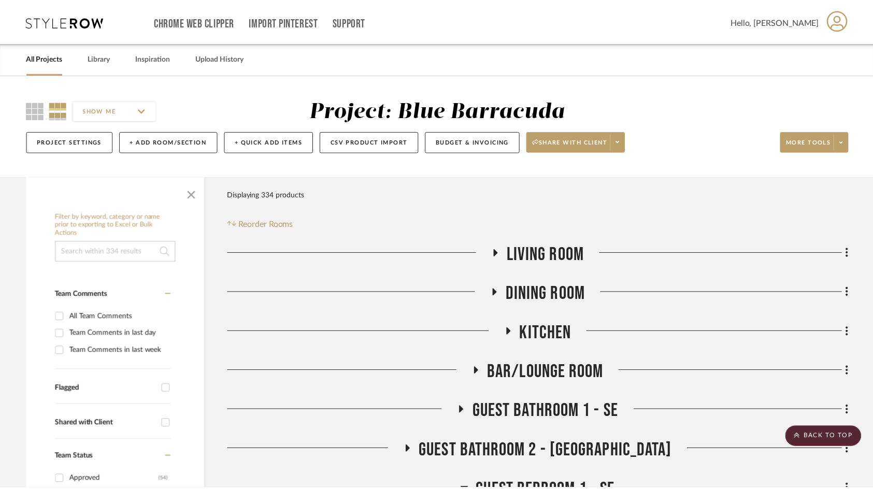
scroll to position [1555, 0]
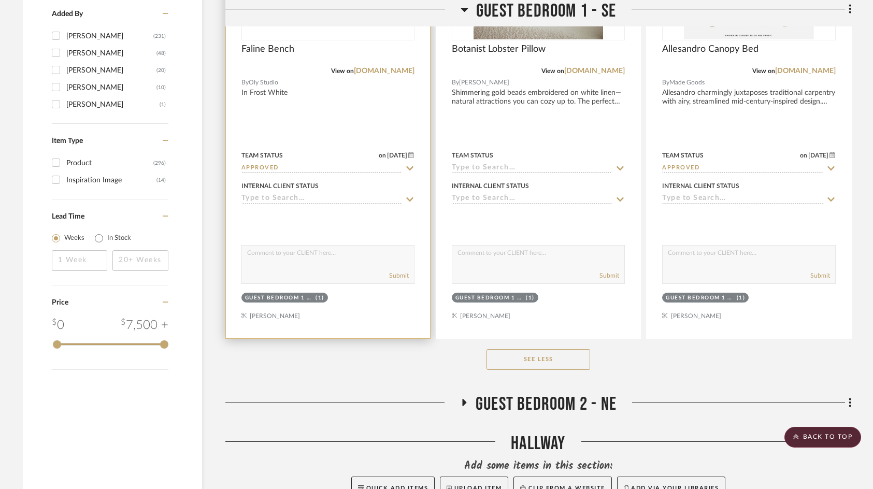
click at [300, 231] on div at bounding box center [328, 112] width 204 height 454
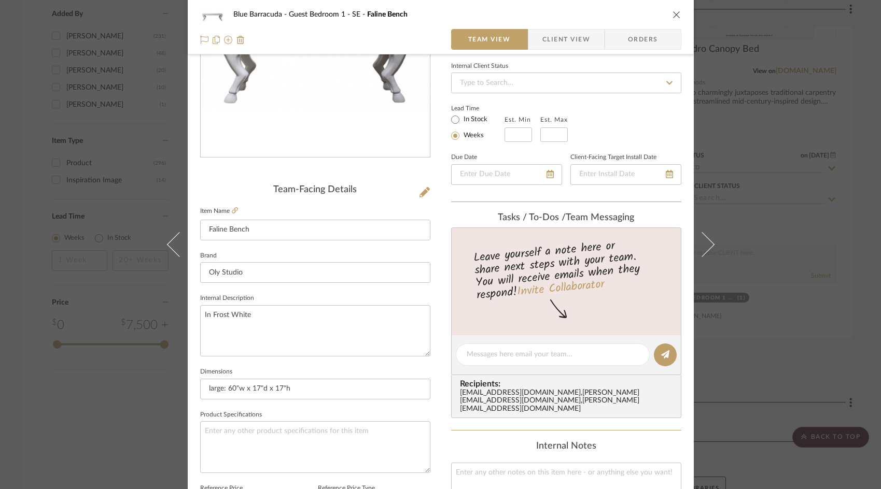
scroll to position [0, 0]
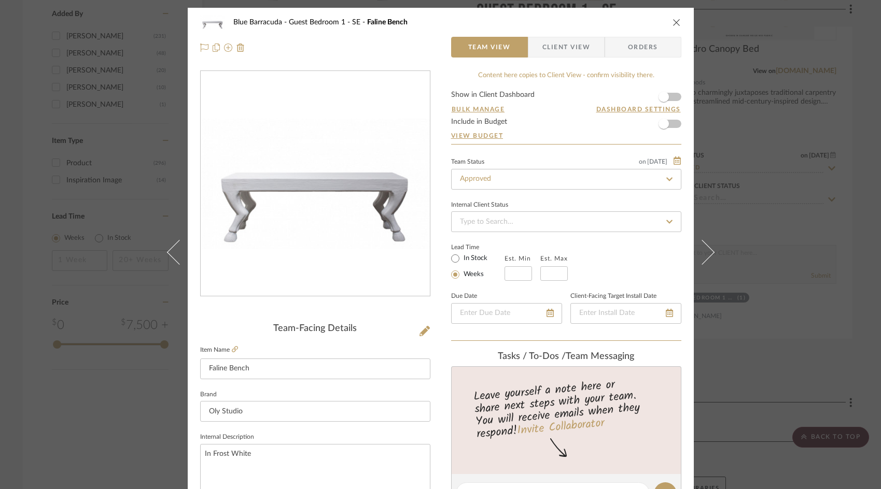
click at [751, 149] on div "Blue Barracuda Guest Bedroom 1 - SE Faline Bench Team View Client View Orders T…" at bounding box center [440, 244] width 881 height 489
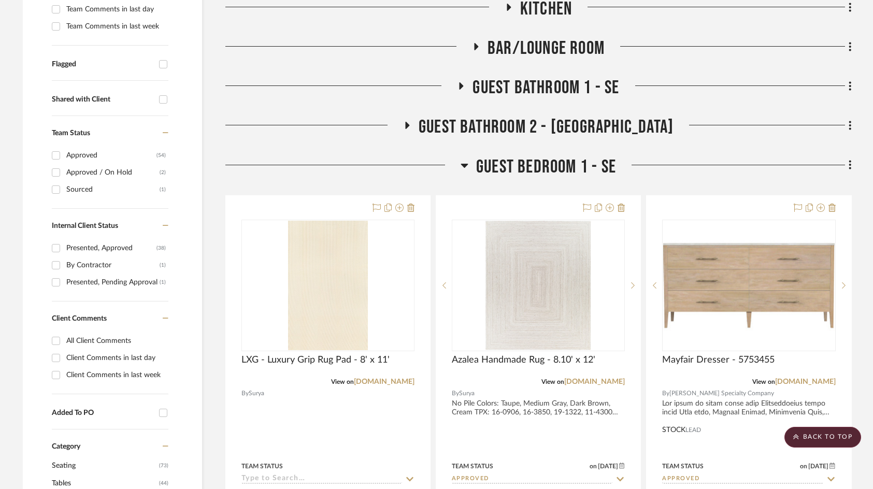
scroll to position [259, 0]
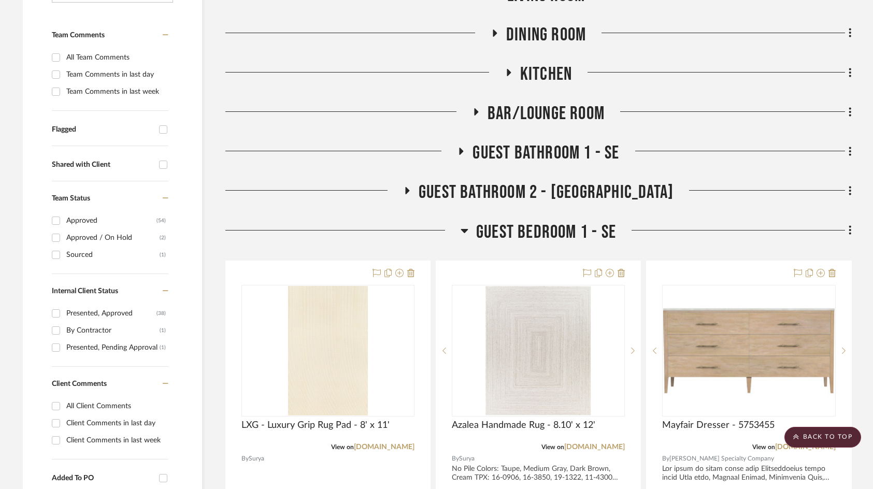
click at [470, 241] on h3 "Guest Bedroom 1 - SE" at bounding box center [539, 232] width 156 height 22
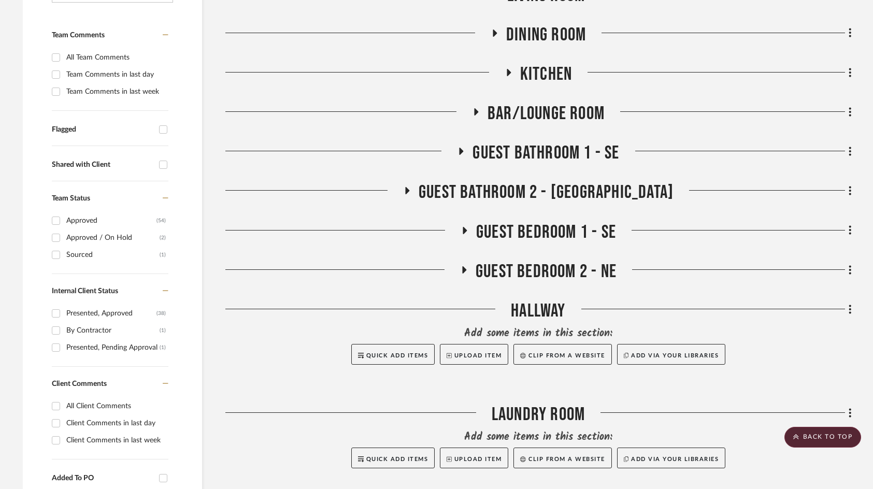
click at [473, 265] on h3 "Guest Bedroom 2 - NE" at bounding box center [538, 272] width 157 height 22
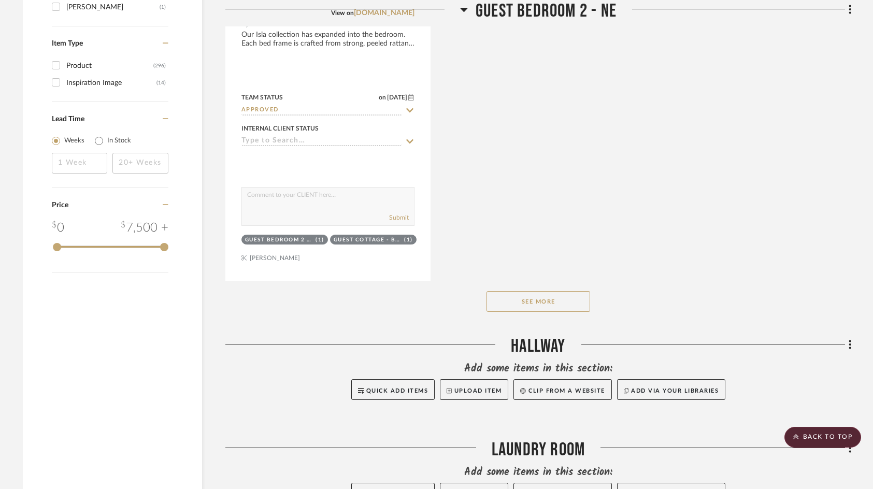
scroll to position [1659, 0]
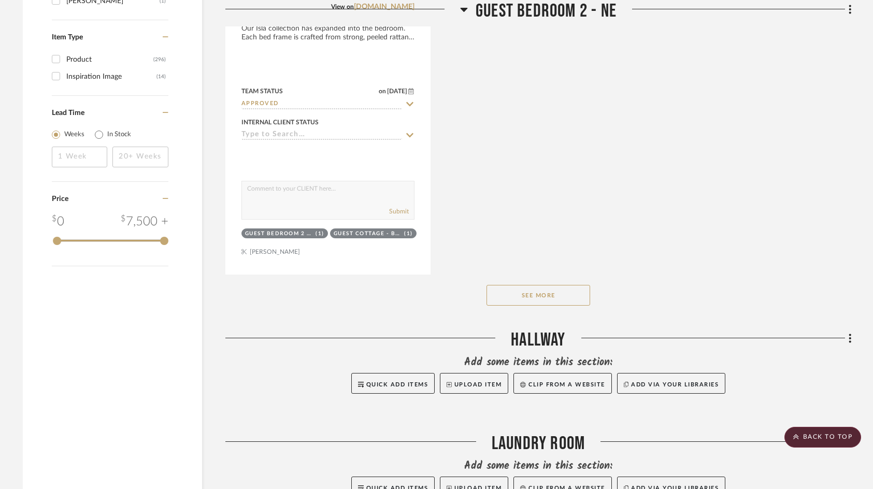
click at [526, 301] on button "See More" at bounding box center [539, 295] width 104 height 21
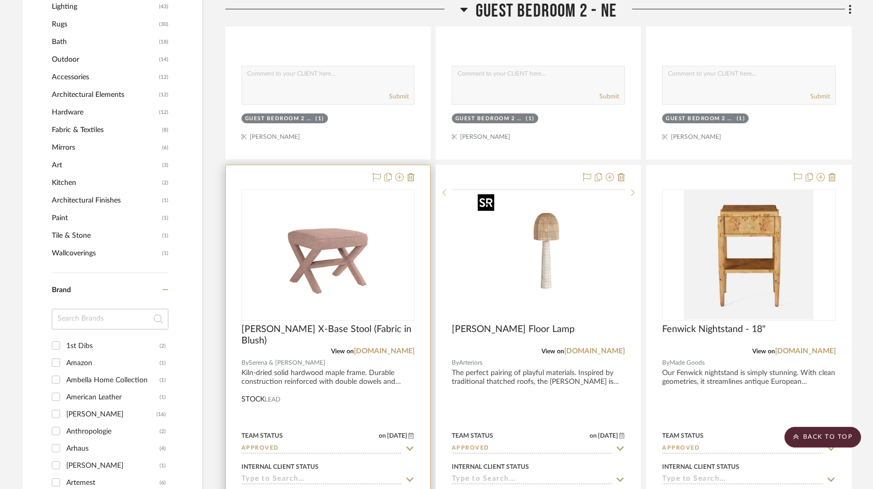
scroll to position [881, 0]
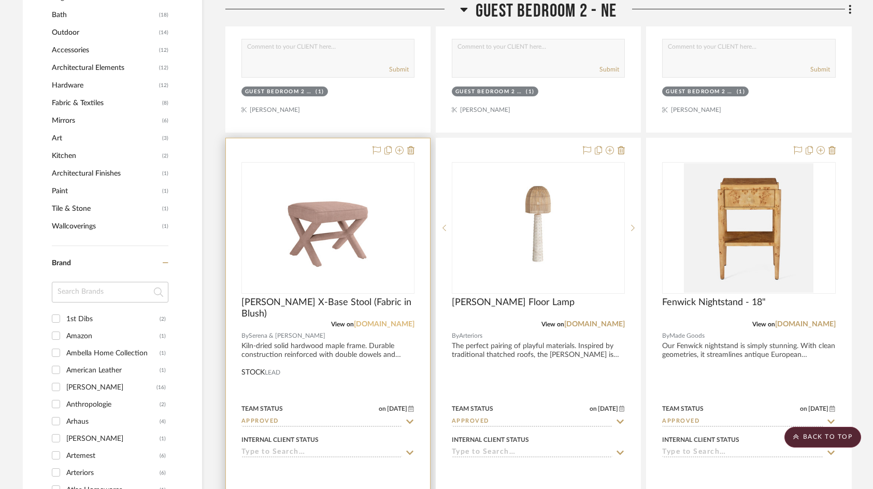
click at [368, 322] on link "serenaandlily.com" at bounding box center [384, 324] width 61 height 7
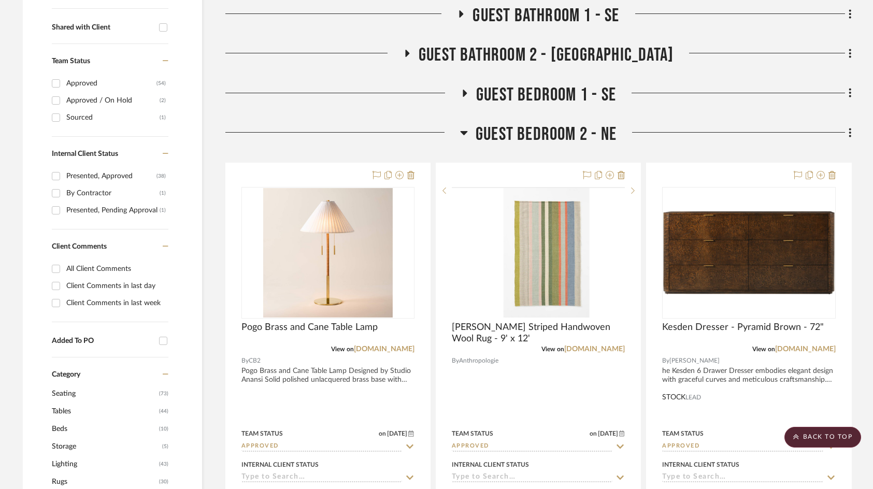
scroll to position [259, 0]
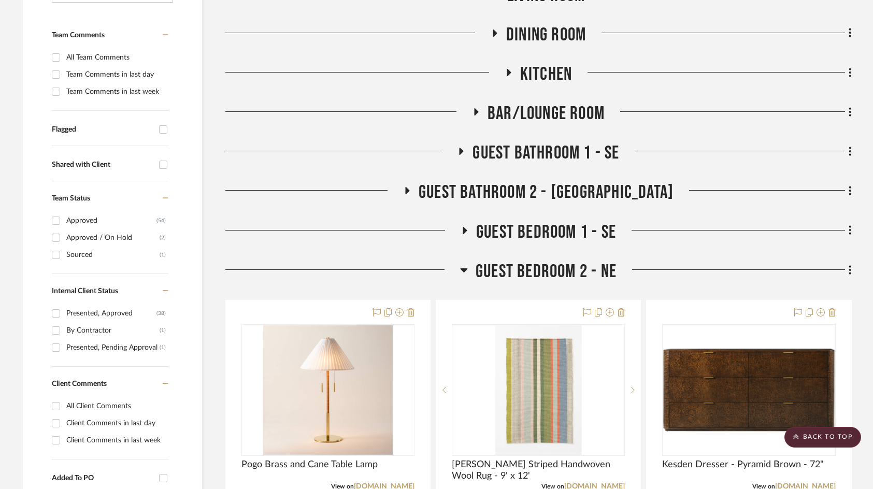
click at [470, 271] on h3 "Guest Bedroom 2 - NE" at bounding box center [538, 272] width 157 height 22
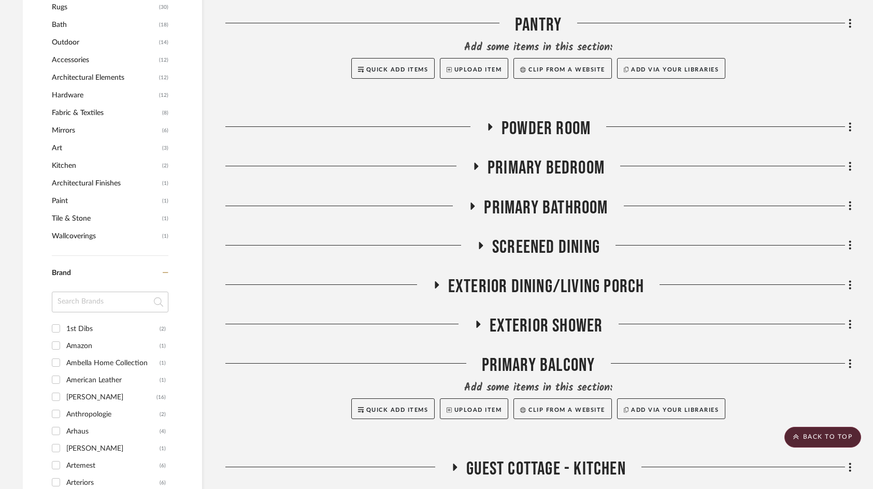
scroll to position [881, 0]
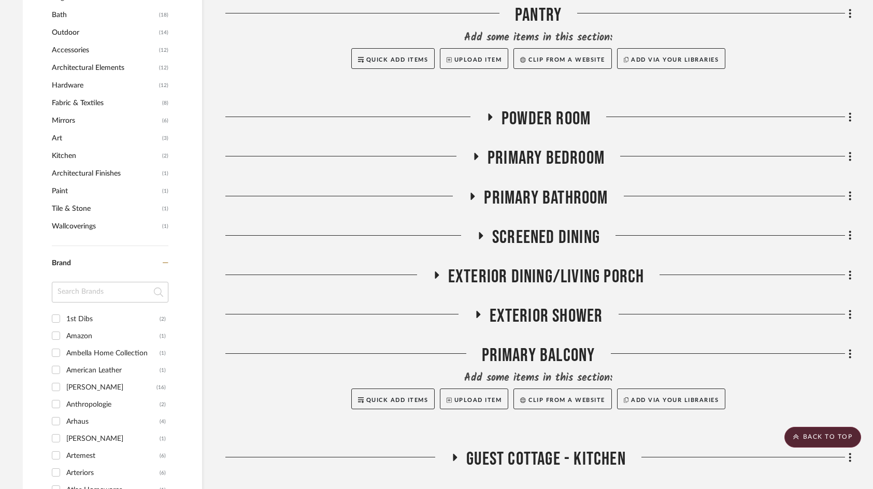
click at [472, 161] on fa-icon at bounding box center [476, 159] width 8 height 15
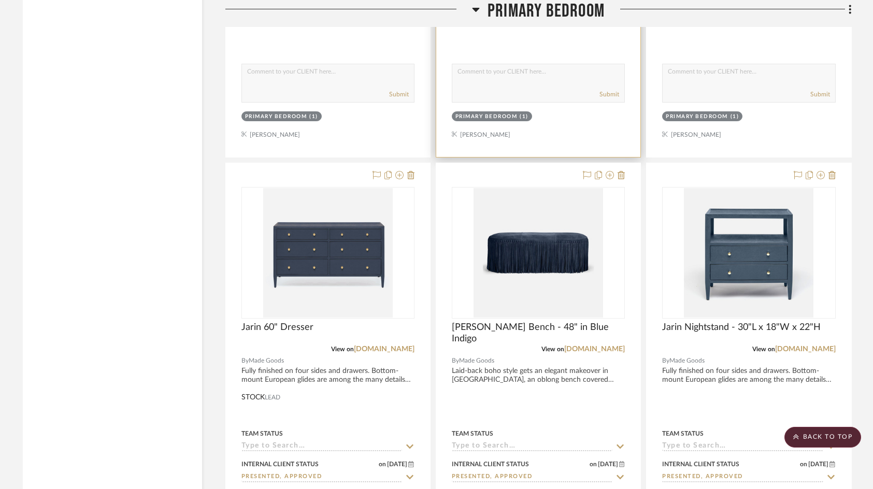
scroll to position [2384, 0]
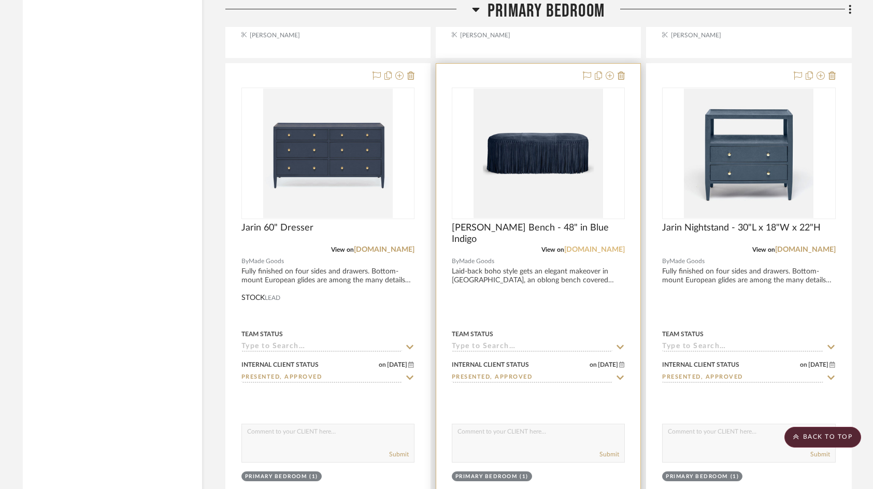
click at [594, 253] on link "madegoods.com" at bounding box center [594, 249] width 61 height 7
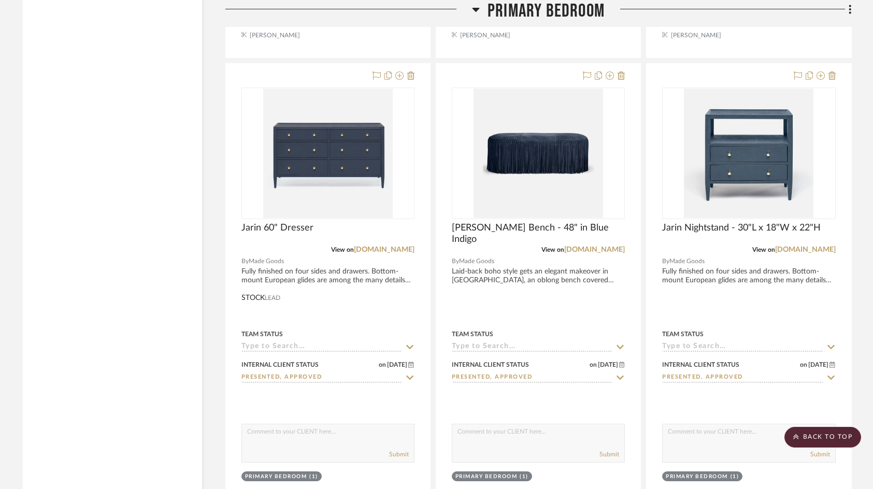
click at [479, 9] on icon at bounding box center [476, 9] width 8 height 12
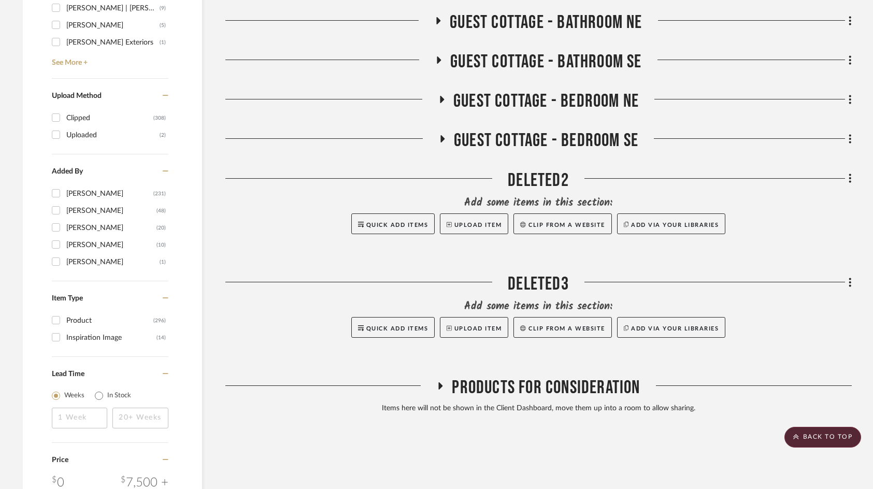
scroll to position [1276, 0]
